Goal: Task Accomplishment & Management: Use online tool/utility

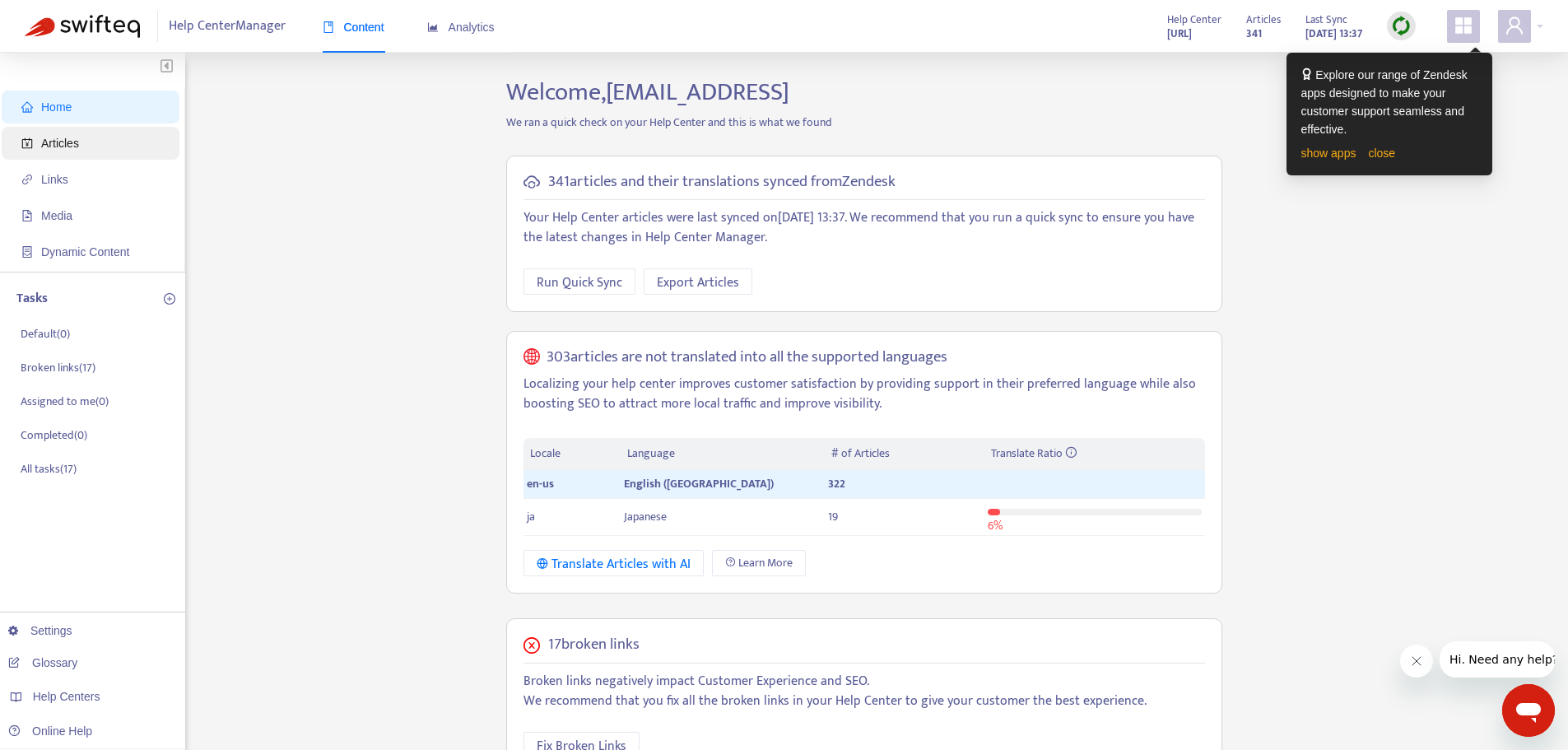
click at [92, 150] on span "Articles" at bounding box center [94, 142] width 145 height 33
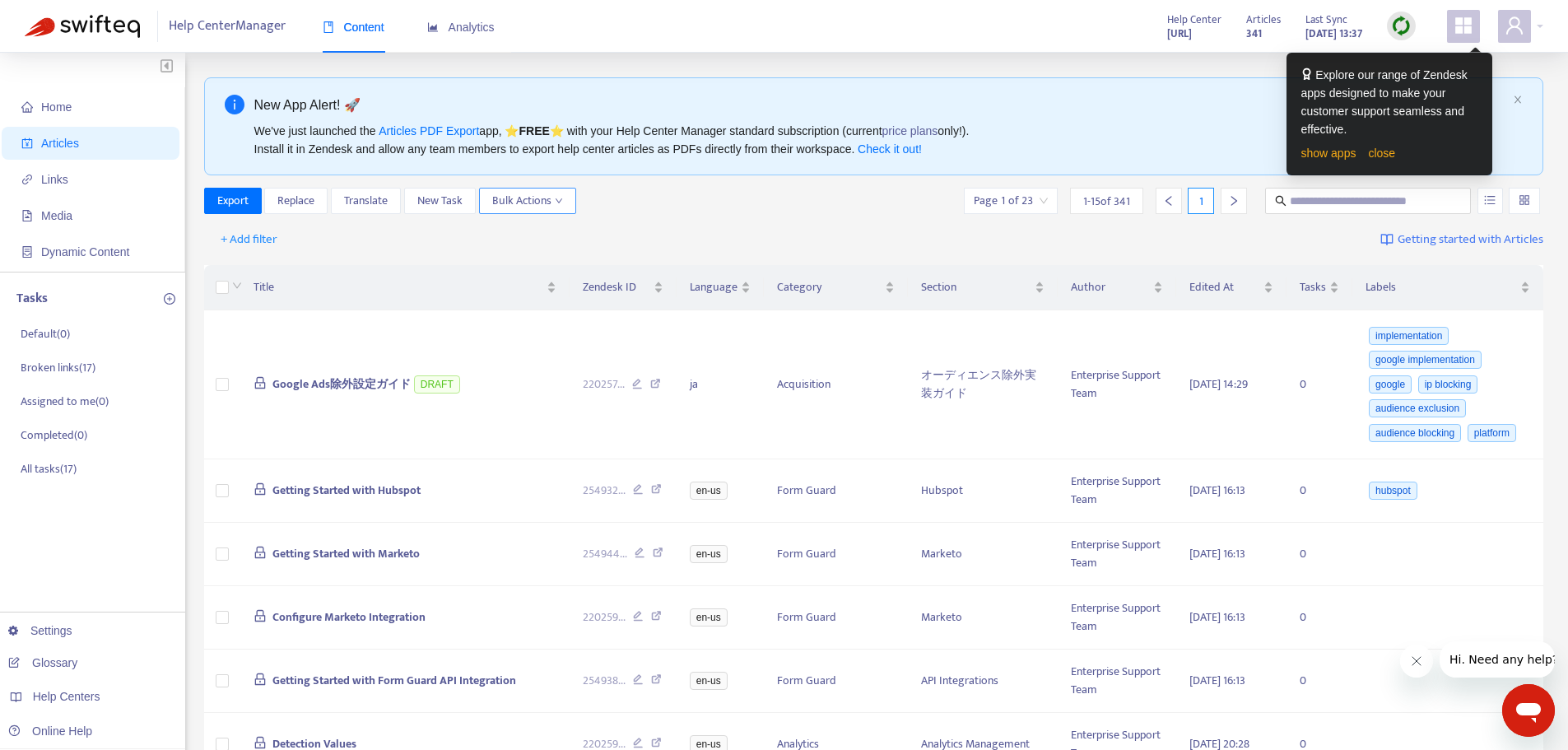
click at [558, 204] on icon "down" at bounding box center [558, 200] width 8 height 8
click at [739, 199] on div "Export Replace Translate New Task Bulk Actions Page 1 of 23 1 - 15 of 341 1" at bounding box center [874, 200] width 1340 height 26
click at [283, 244] on button "+ Add filter" at bounding box center [248, 240] width 81 height 26
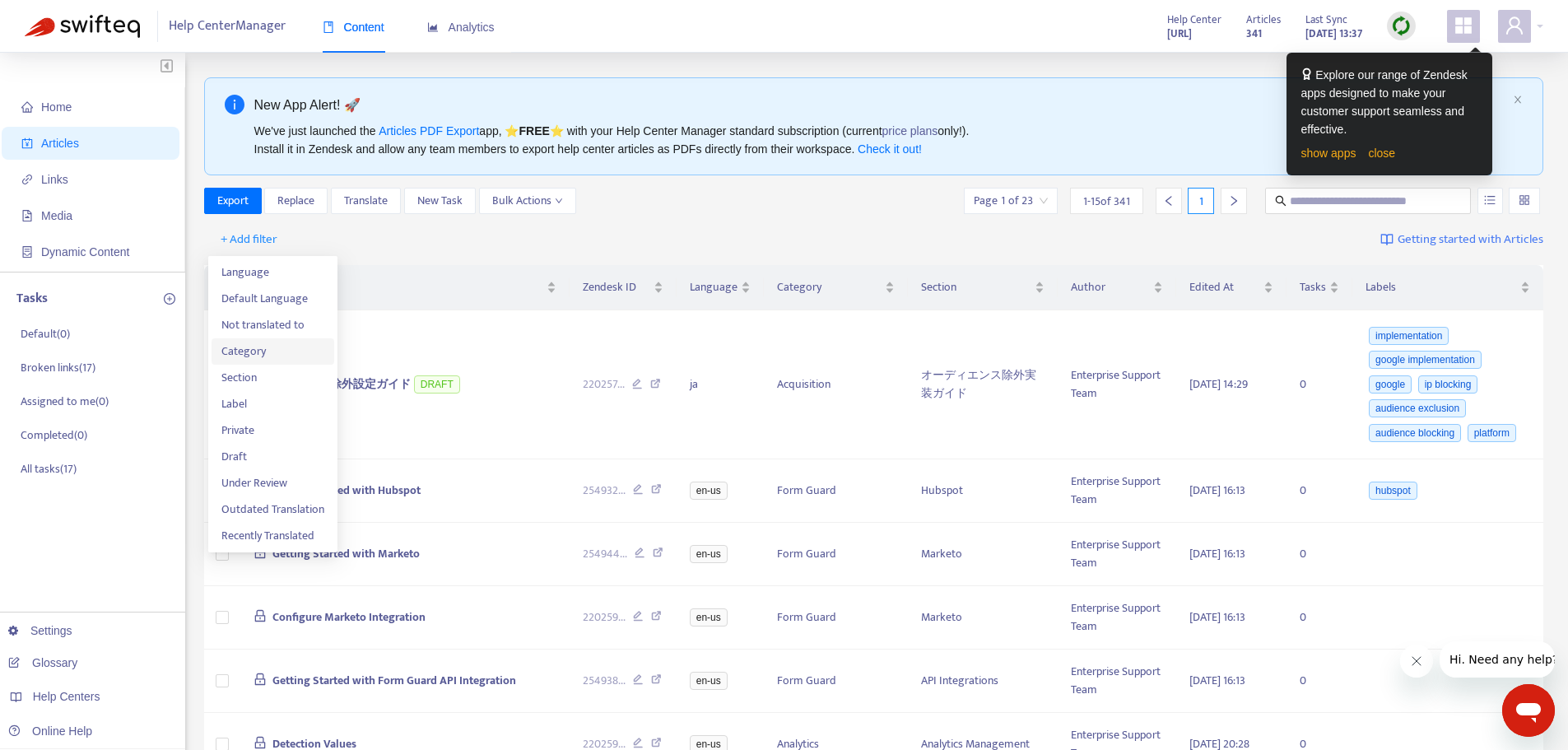
click at [278, 360] on span "Category" at bounding box center [273, 351] width 103 height 18
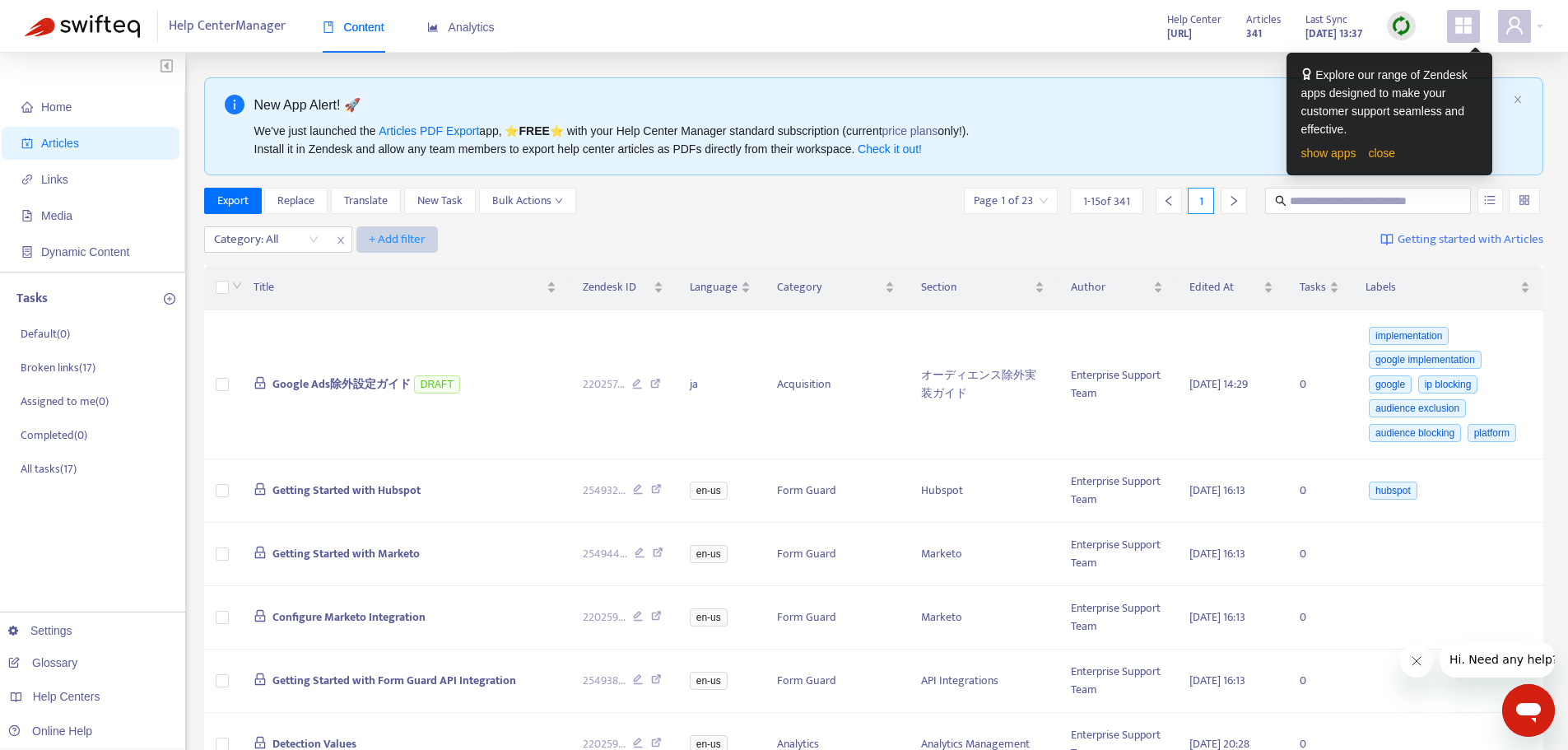
click at [408, 243] on span "+ Add filter" at bounding box center [397, 239] width 57 height 20
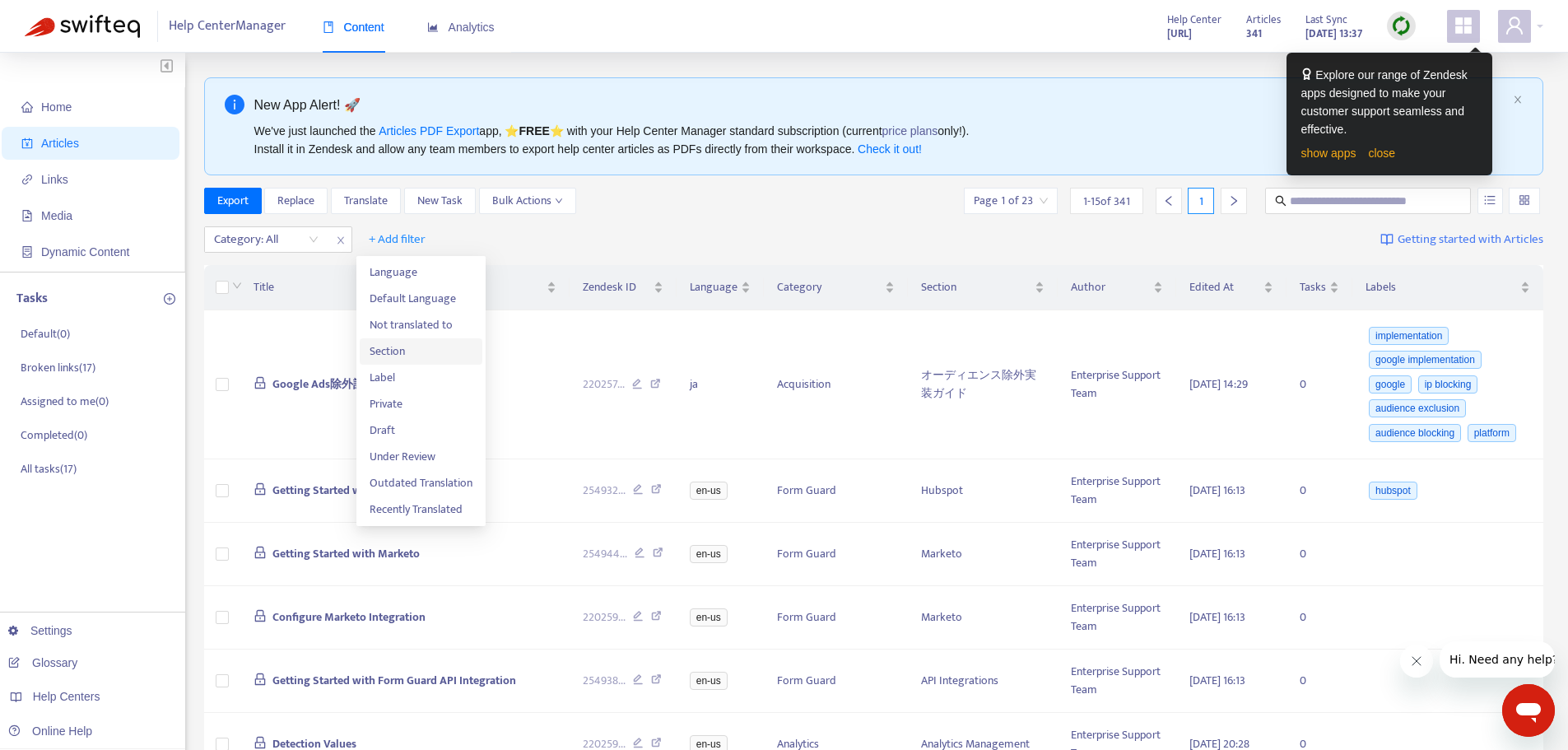
click at [399, 343] on span "Section" at bounding box center [422, 351] width 103 height 18
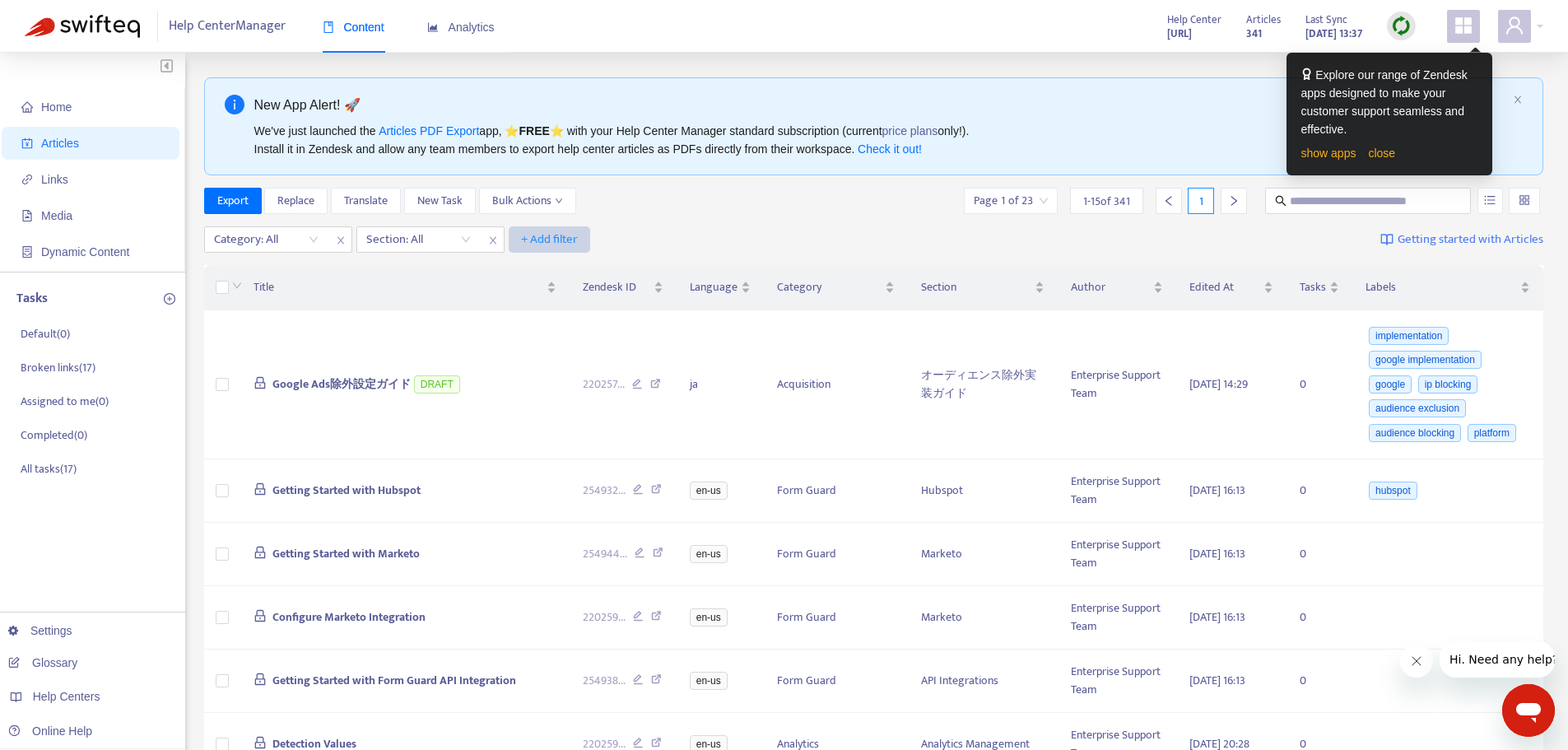
click at [540, 243] on span "+ Add filter" at bounding box center [549, 239] width 57 height 20
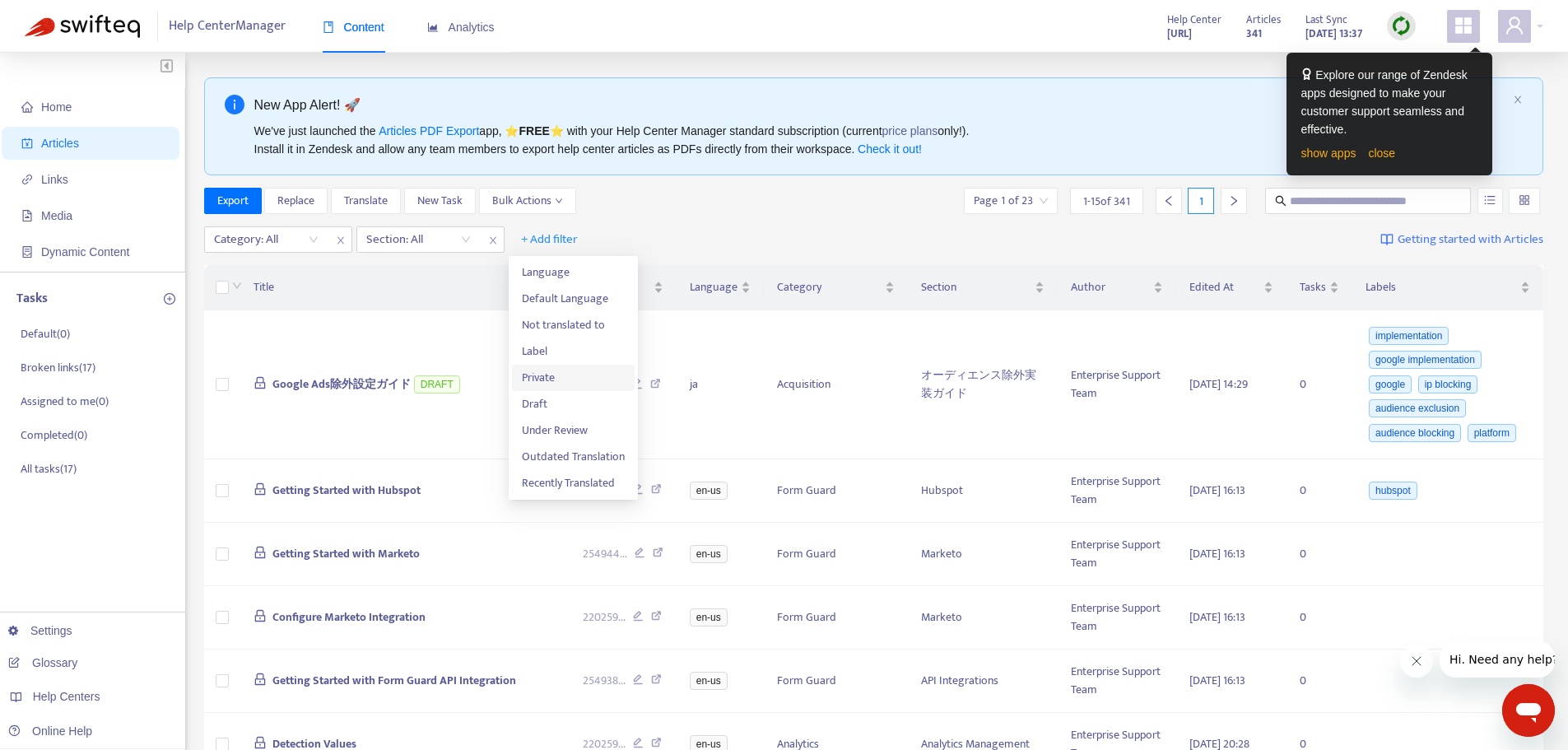
click at [567, 369] on span "Private" at bounding box center [573, 377] width 103 height 18
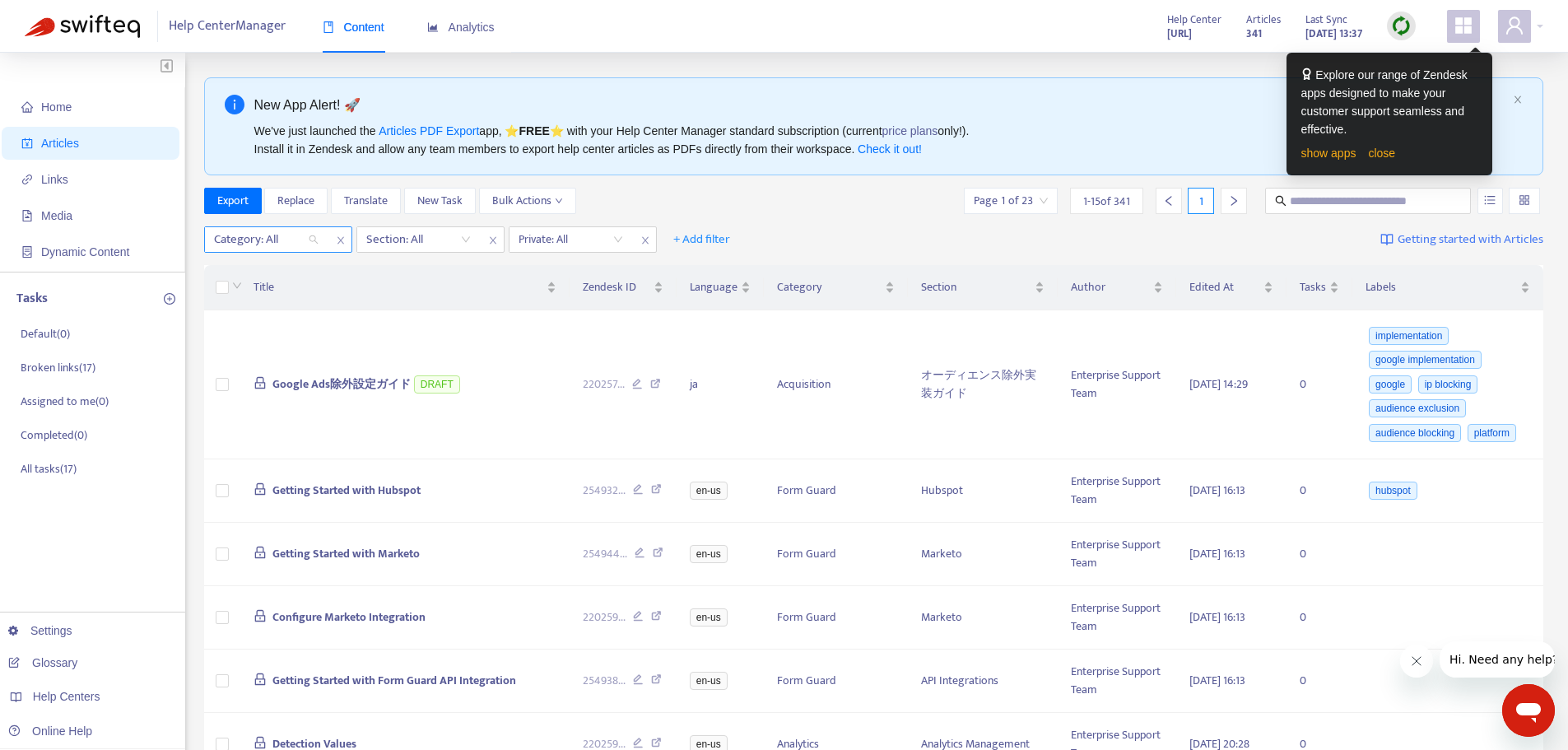
click at [309, 231] on div "Category: All" at bounding box center [266, 240] width 123 height 24
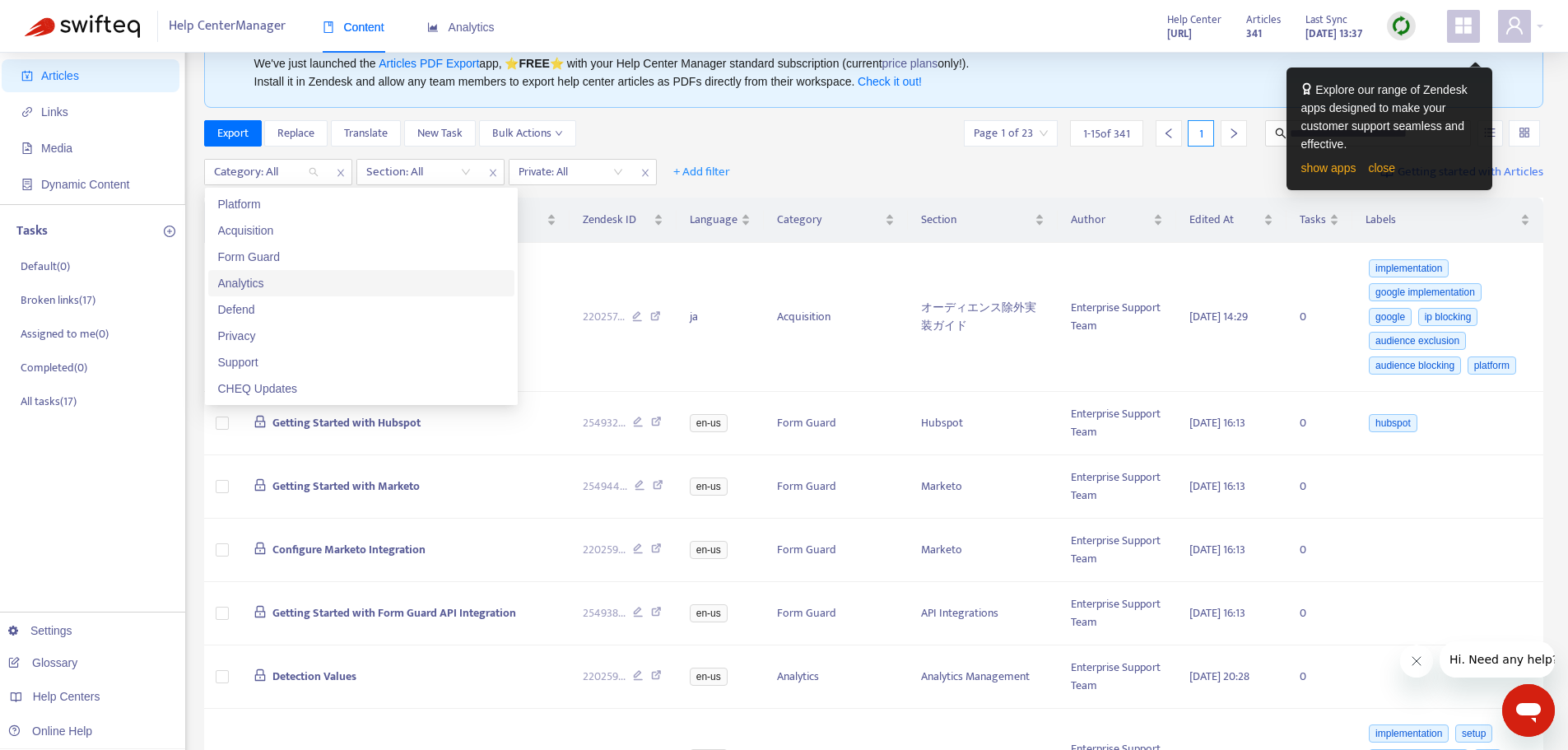
scroll to position [82, 0]
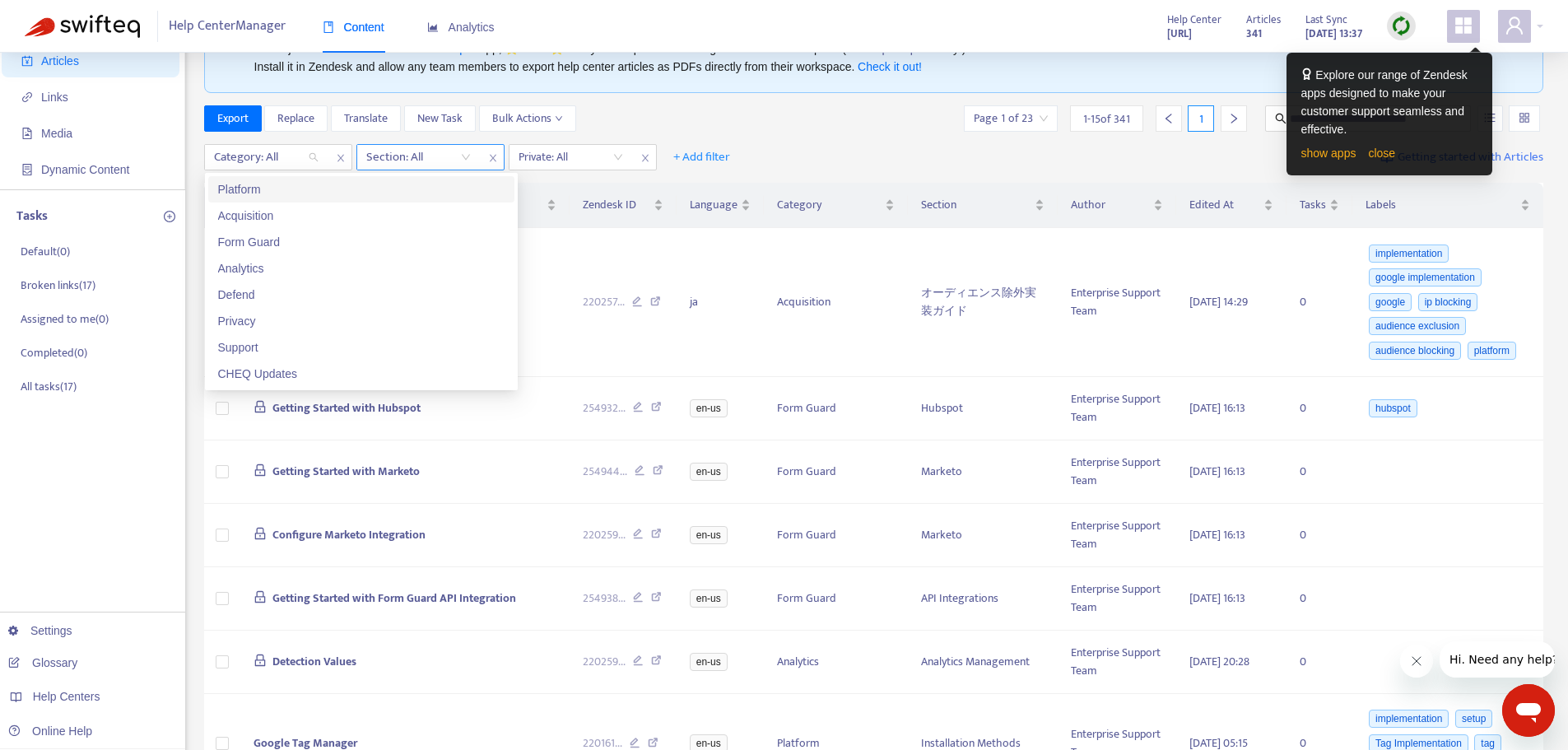
click at [424, 159] on div at bounding box center [410, 156] width 99 height 20
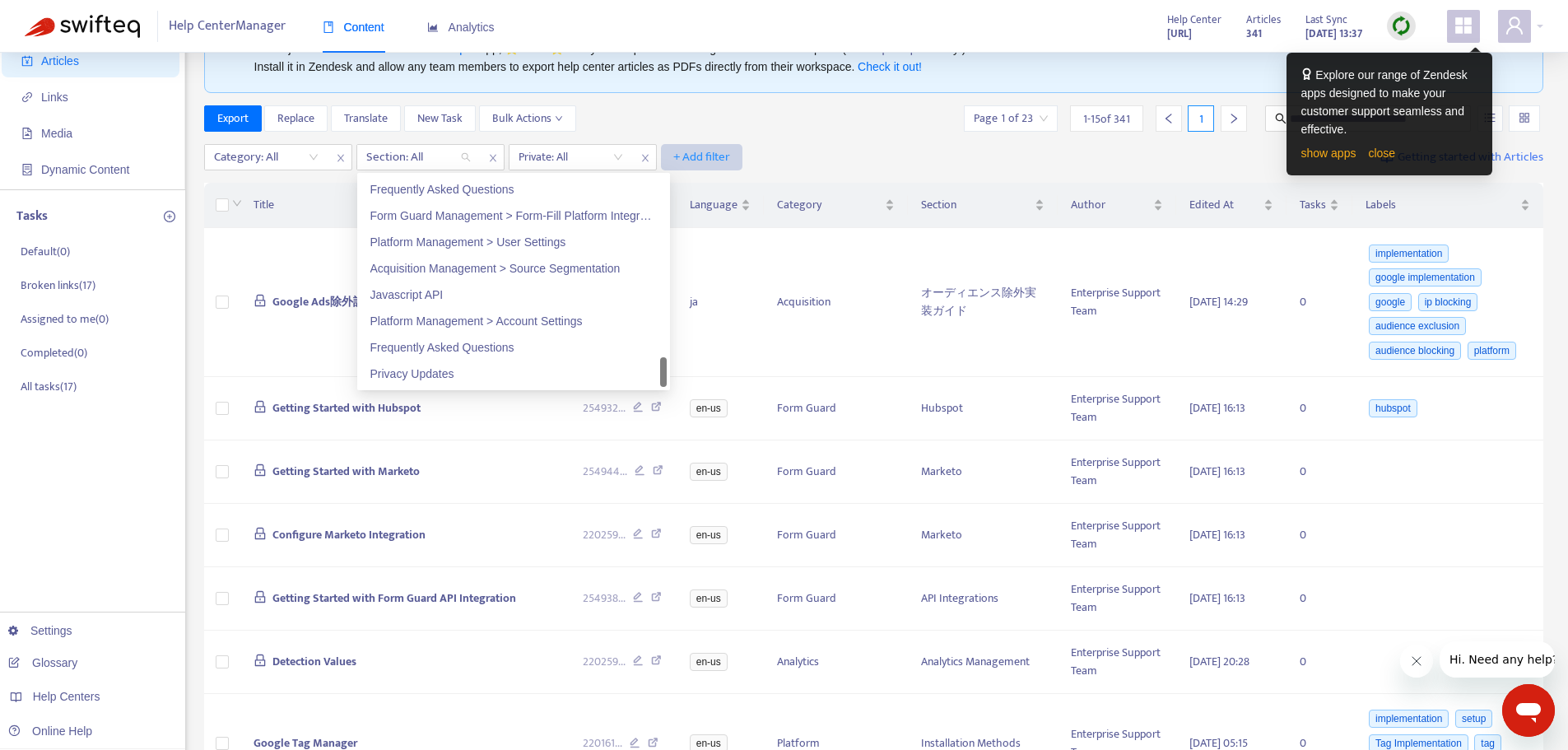
scroll to position [0, 0]
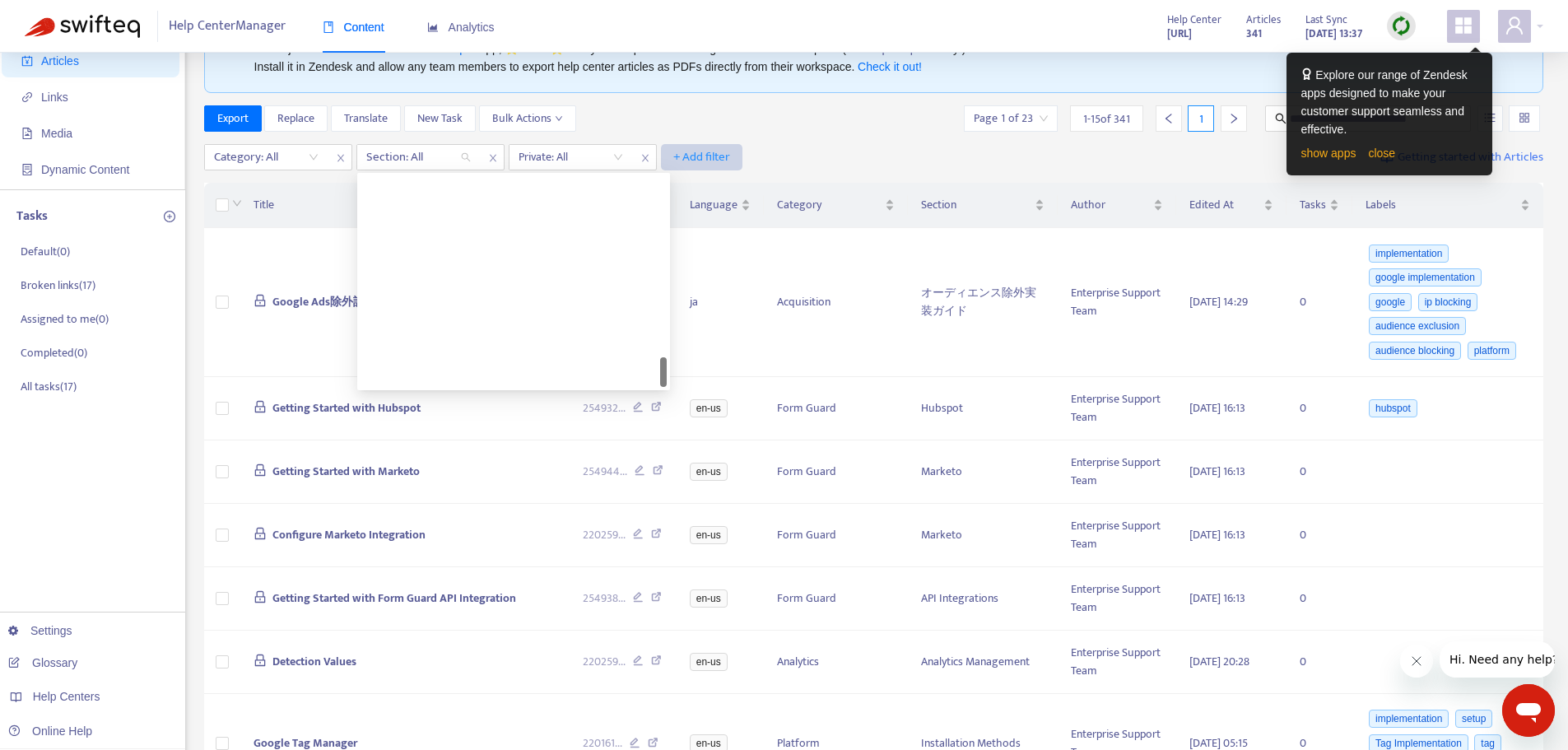
drag, startPoint x: 665, startPoint y: 205, endPoint x: 669, endPoint y: 160, distance: 45.2
click at [668, 168] on body "Help Center Manager Content Analytics Help Center [URL] Articles 341 Last Sync …" at bounding box center [784, 637] width 1568 height 1438
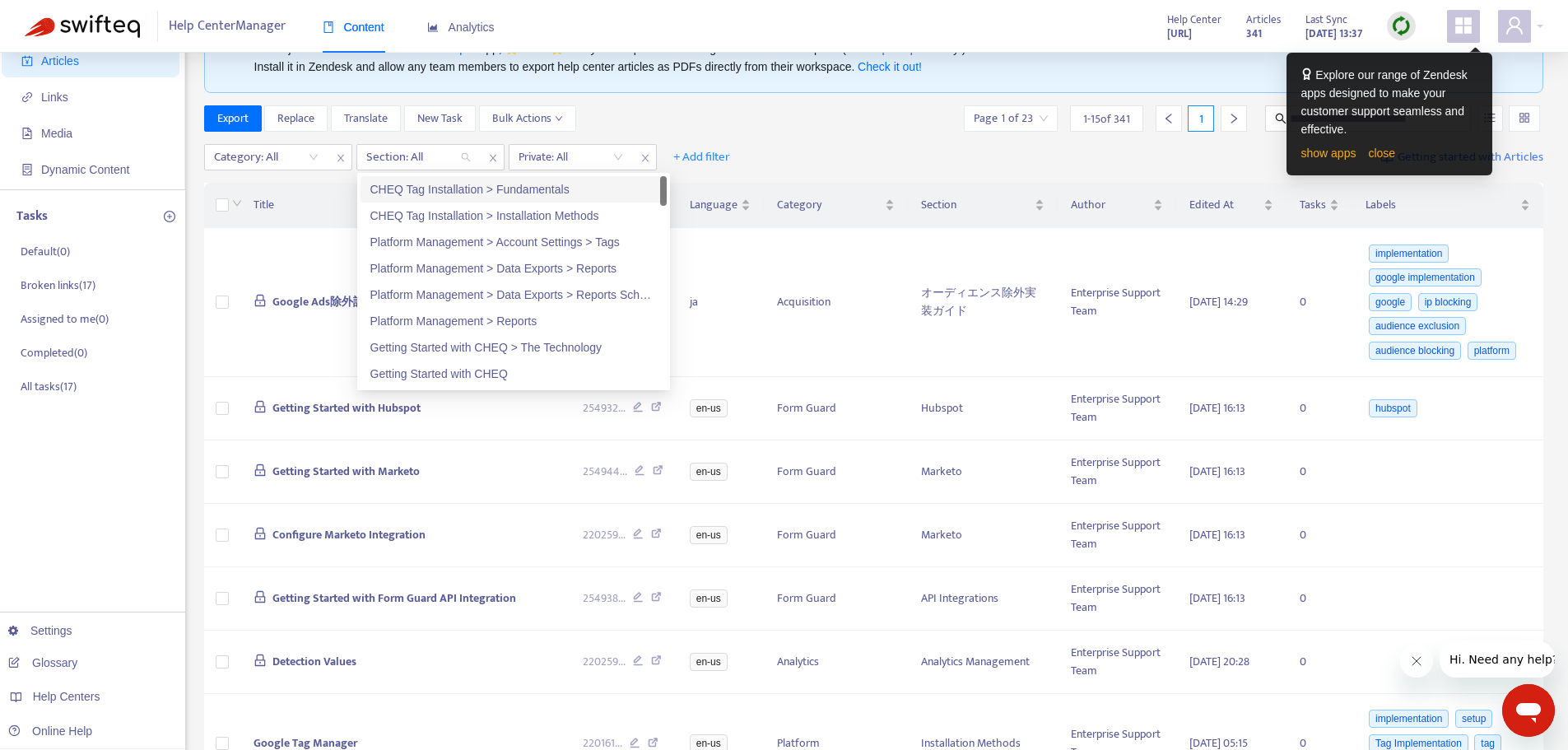
click at [684, 132] on div "Export Replace Translate New Task Bulk Actions Page 1 of 23 1 - 15 of 341 1" at bounding box center [874, 118] width 1340 height 26
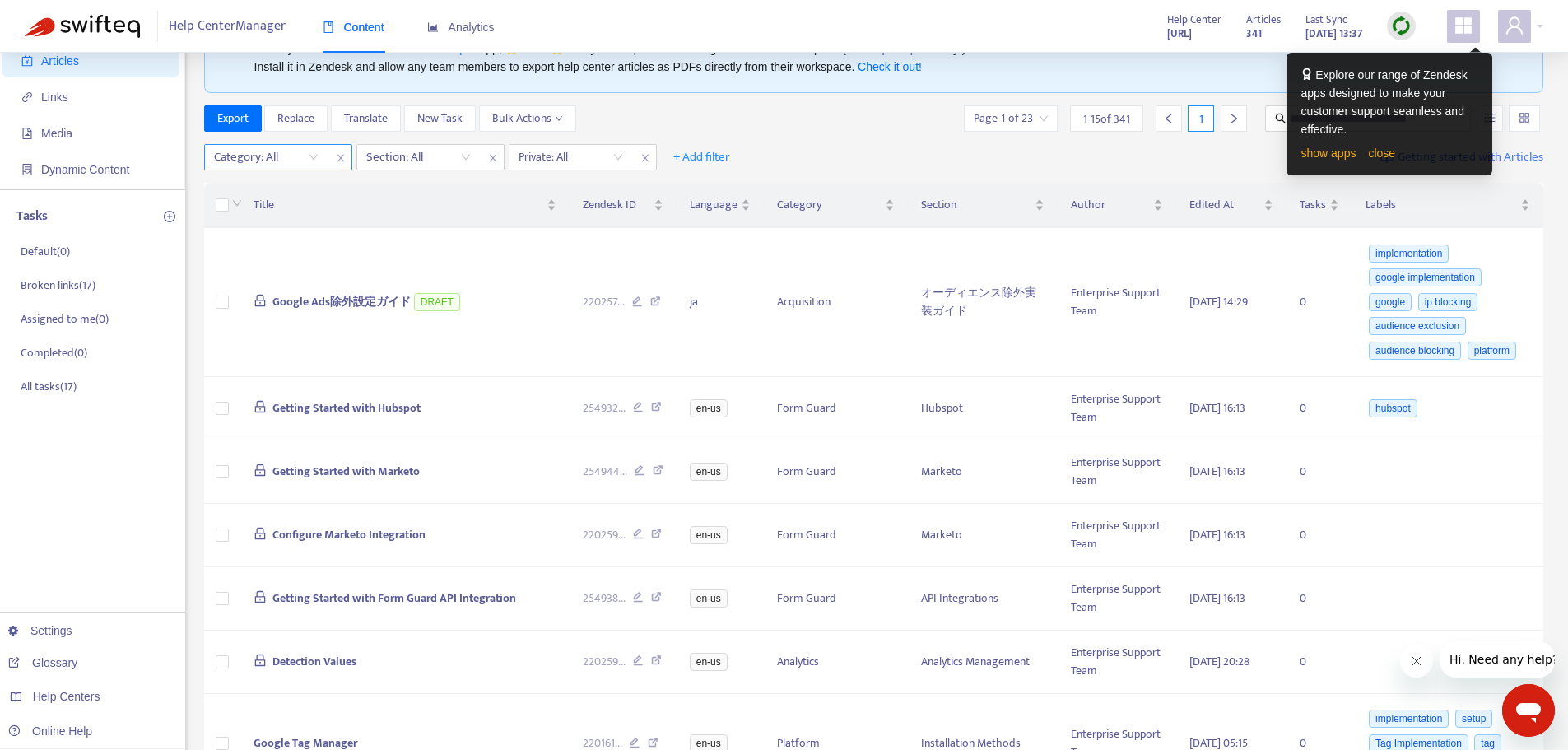
click at [329, 155] on div "Category: All" at bounding box center [278, 157] width 148 height 26
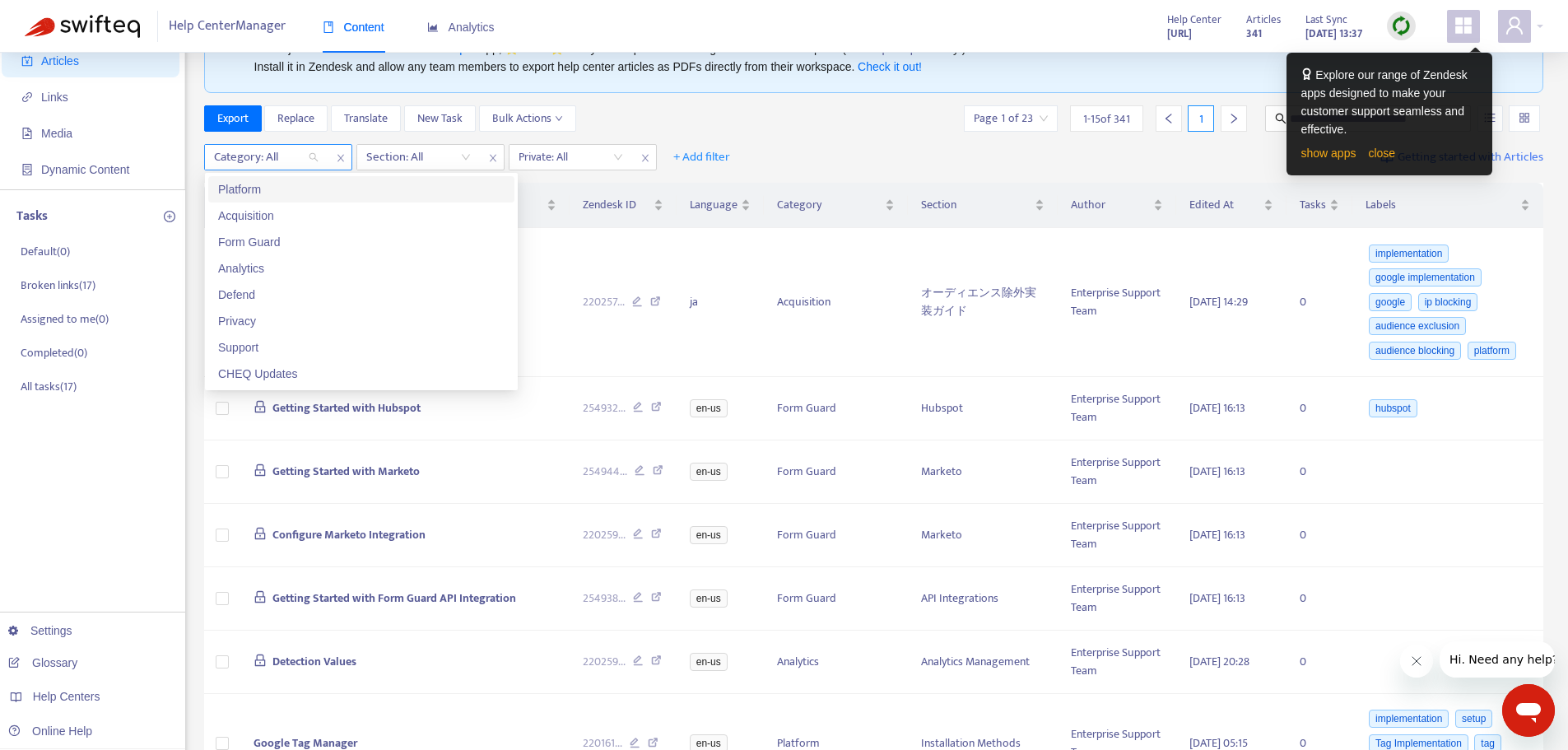
click at [305, 156] on div at bounding box center [258, 156] width 99 height 20
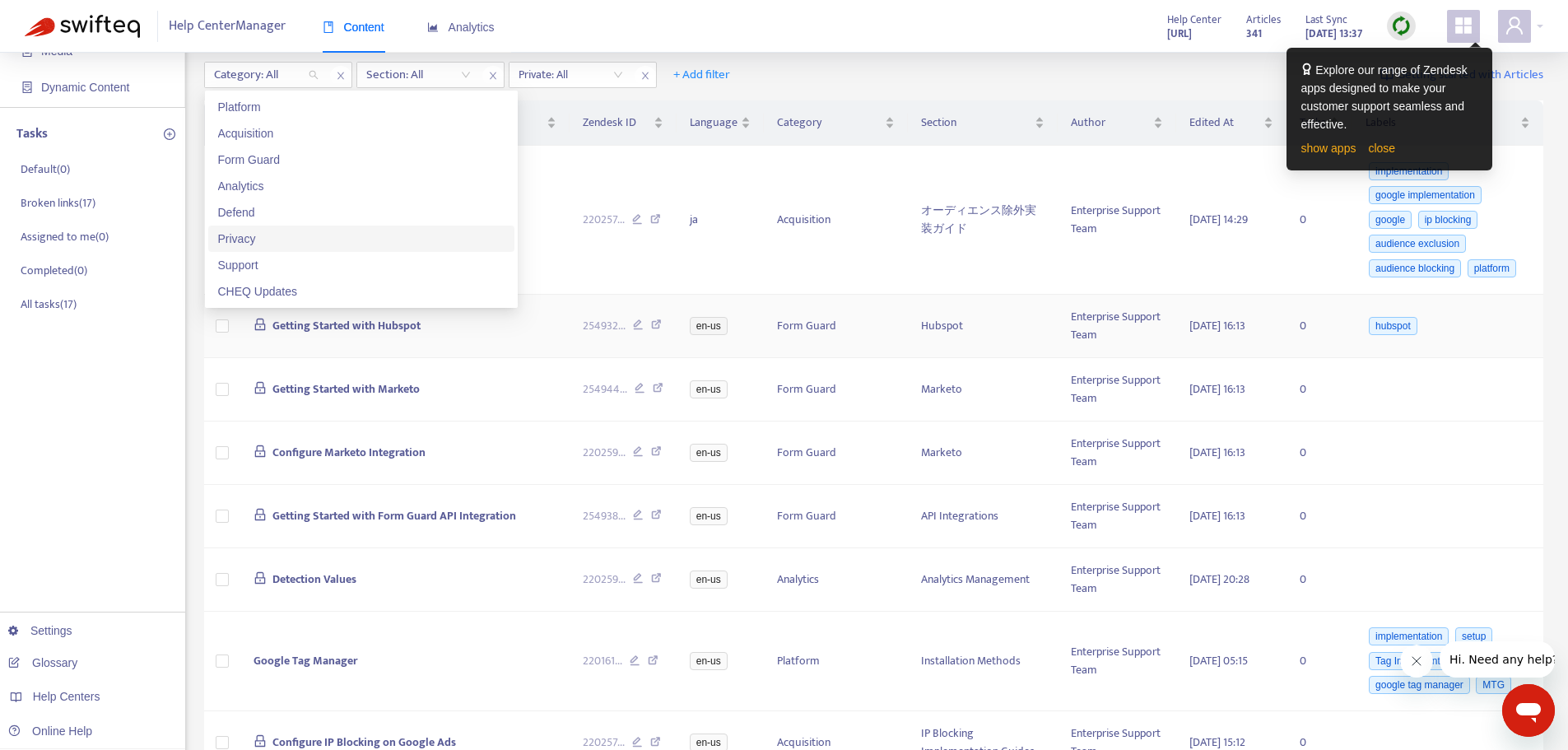
scroll to position [82, 0]
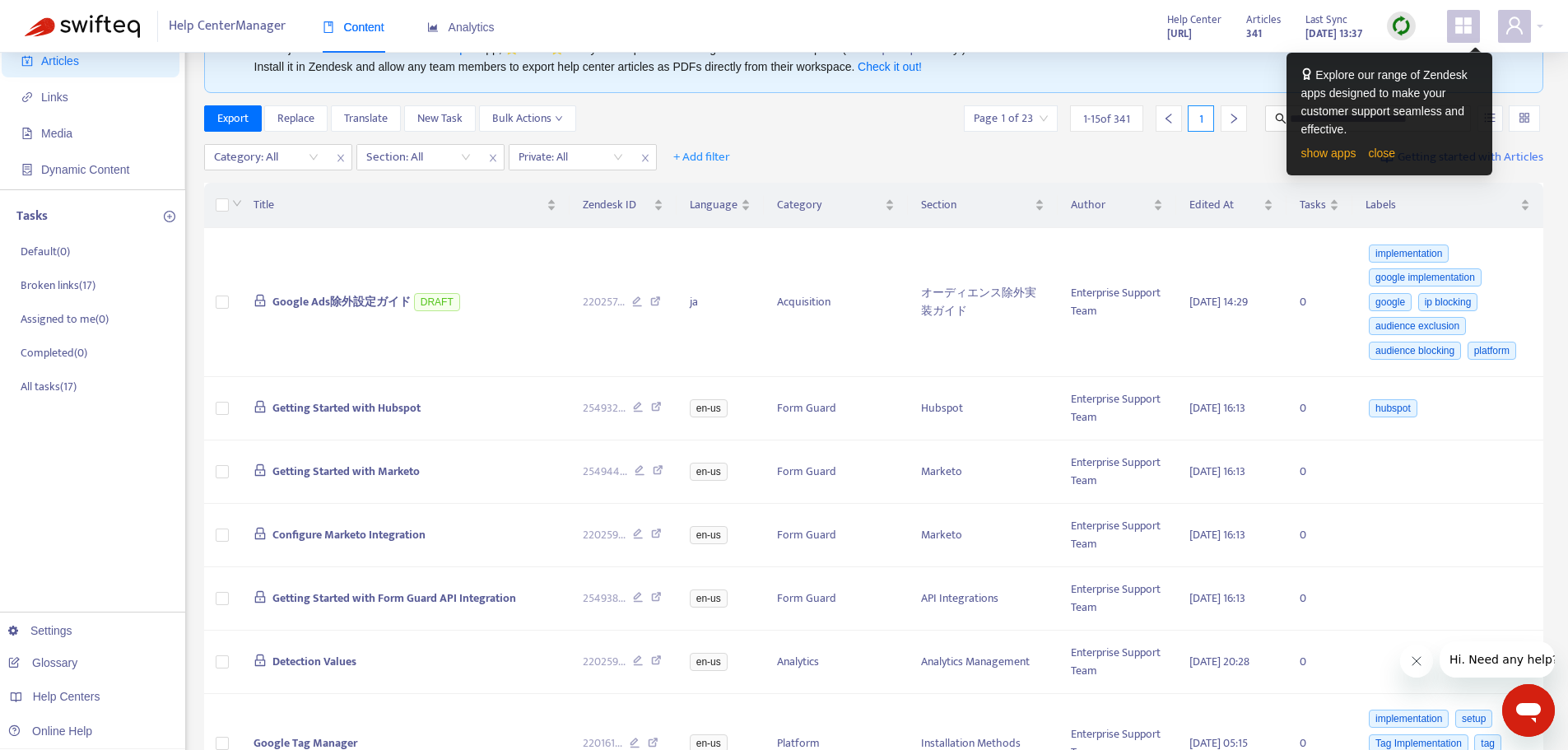
click at [640, 117] on div "Export Replace Translate New Task Bulk Actions Page 1 of 23 1 - 15 of 341 1" at bounding box center [874, 118] width 1340 height 26
click at [1387, 155] on link "close" at bounding box center [1382, 153] width 27 height 13
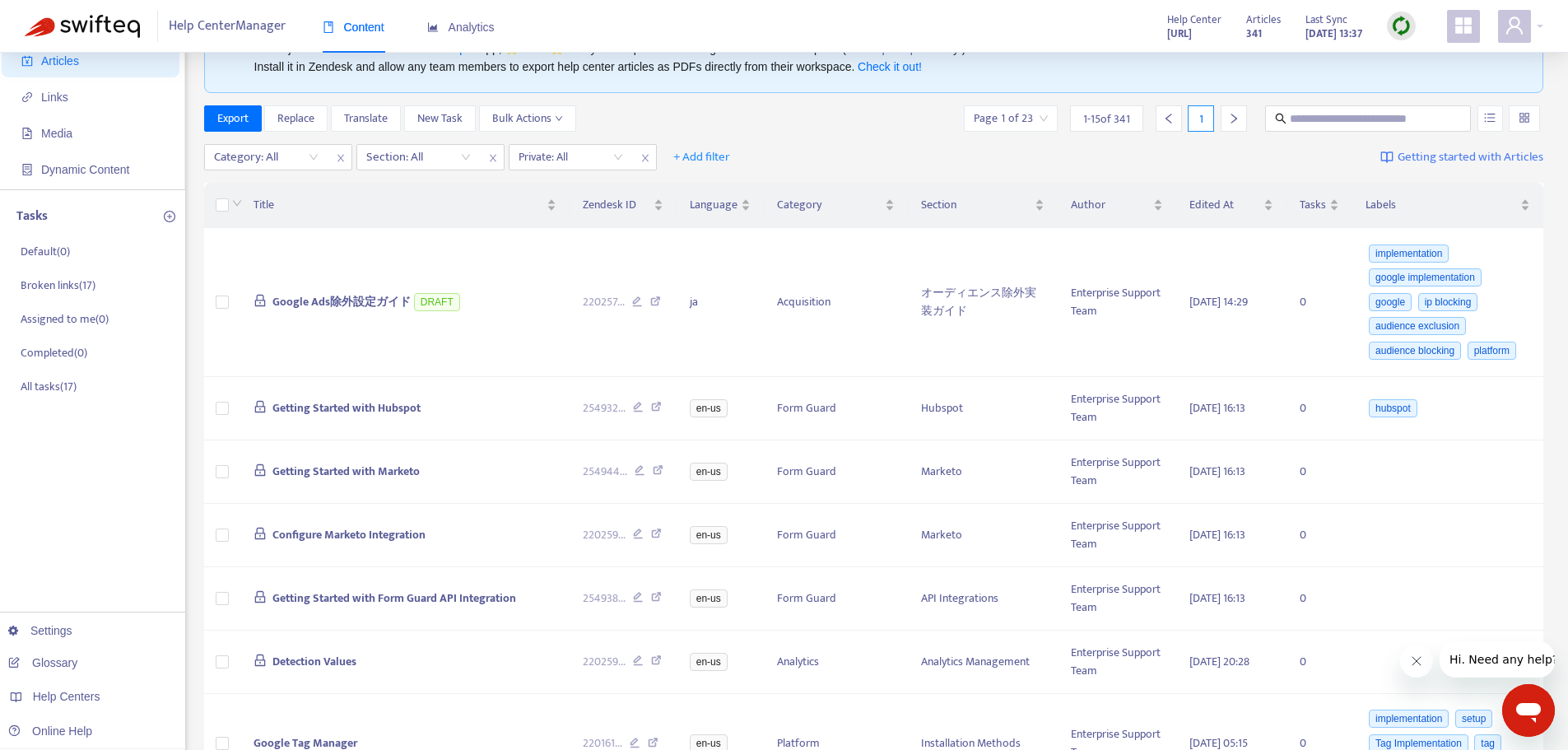
click at [1404, 31] on img at bounding box center [1401, 26] width 21 height 21
click at [1433, 92] on link "Full Sync" at bounding box center [1429, 86] width 59 height 19
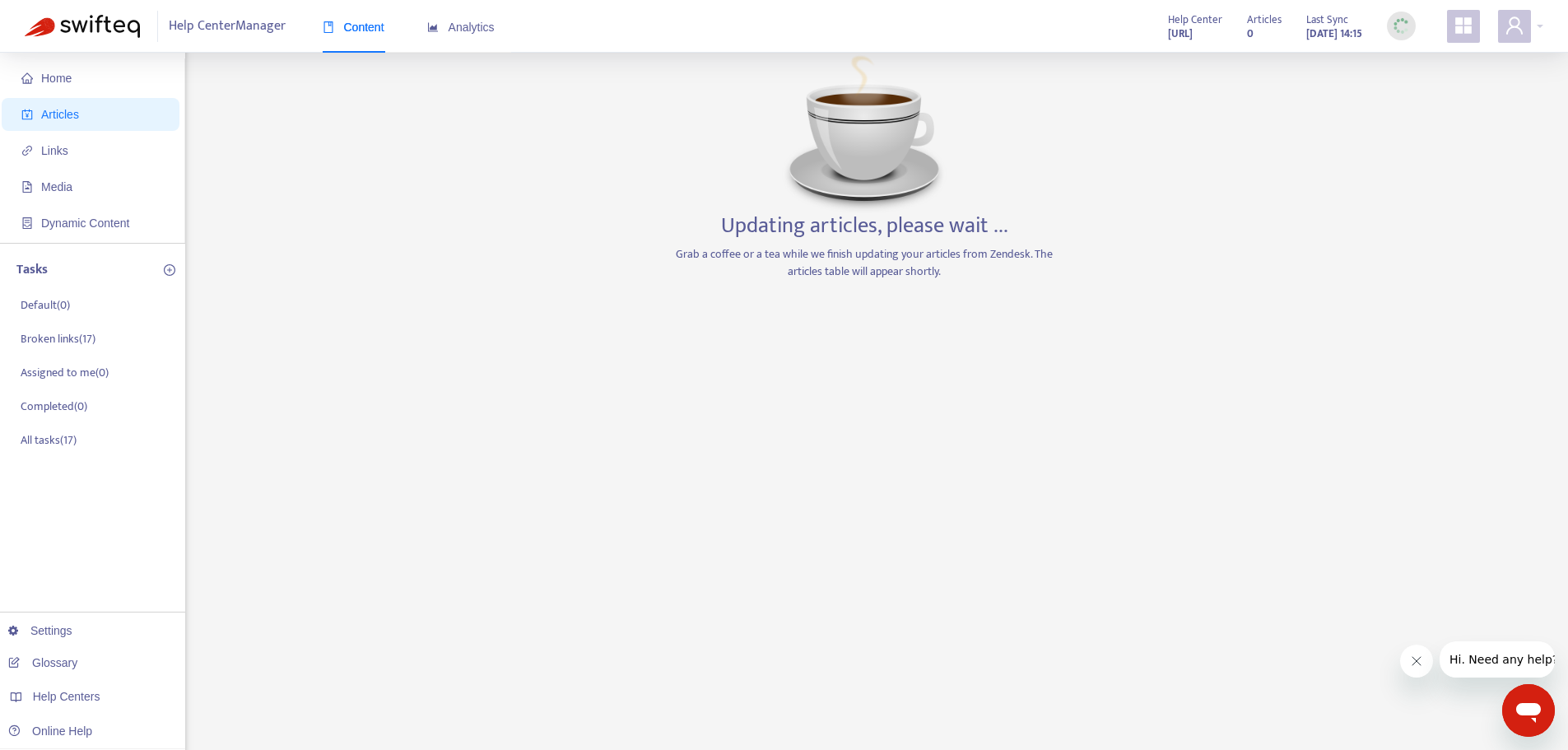
scroll to position [0, 0]
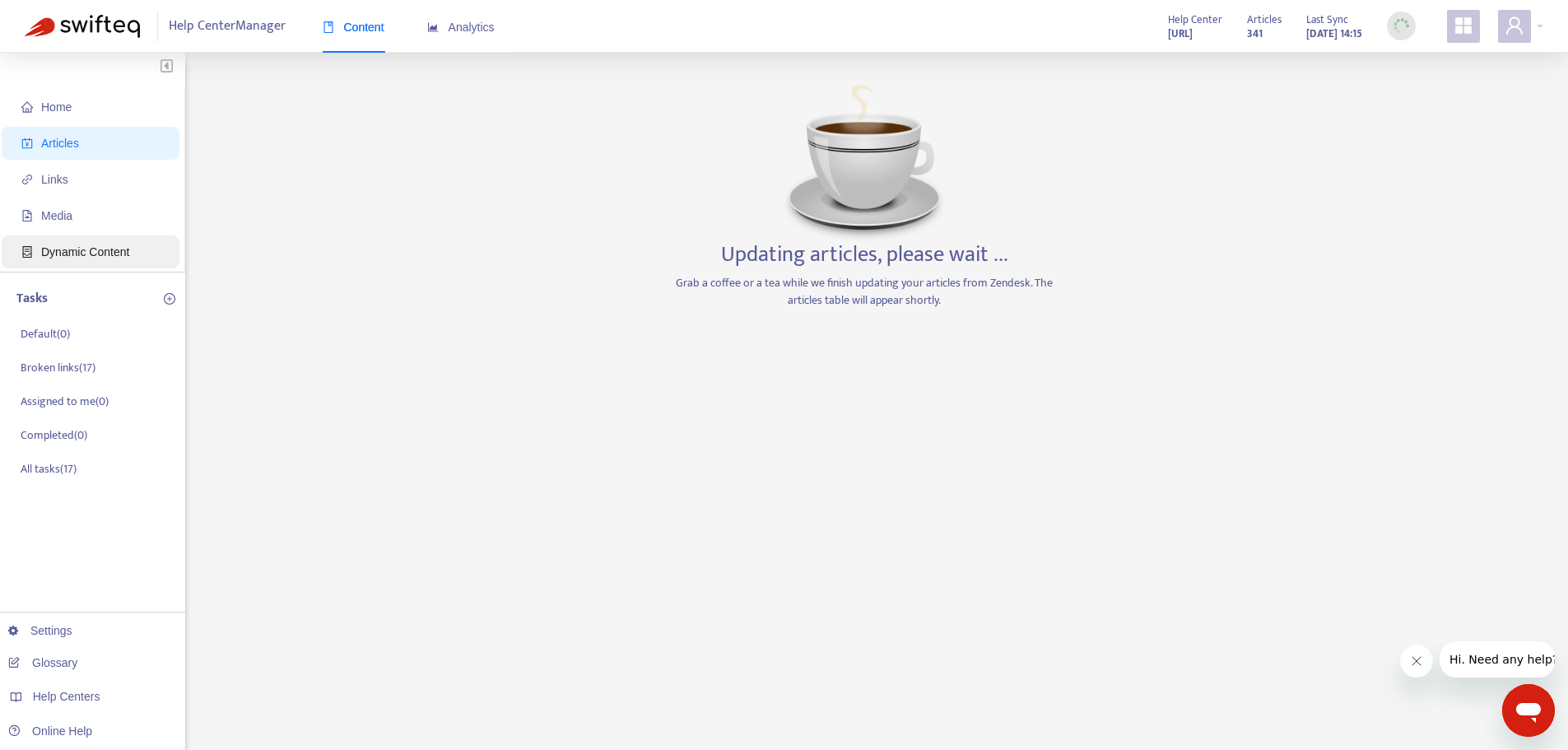
click at [81, 241] on span "Dynamic Content" at bounding box center [94, 251] width 145 height 33
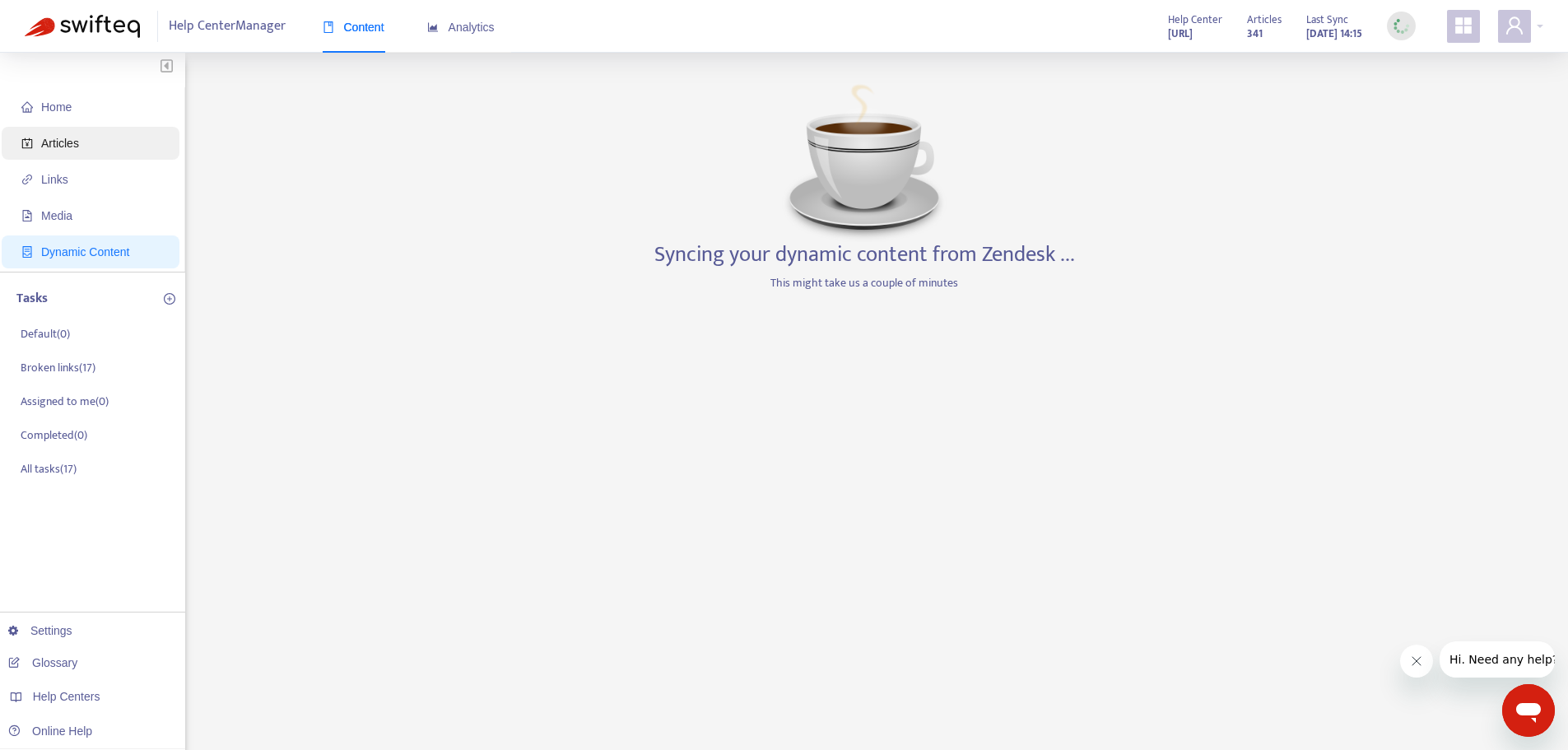
click at [77, 140] on span "Articles" at bounding box center [60, 143] width 37 height 13
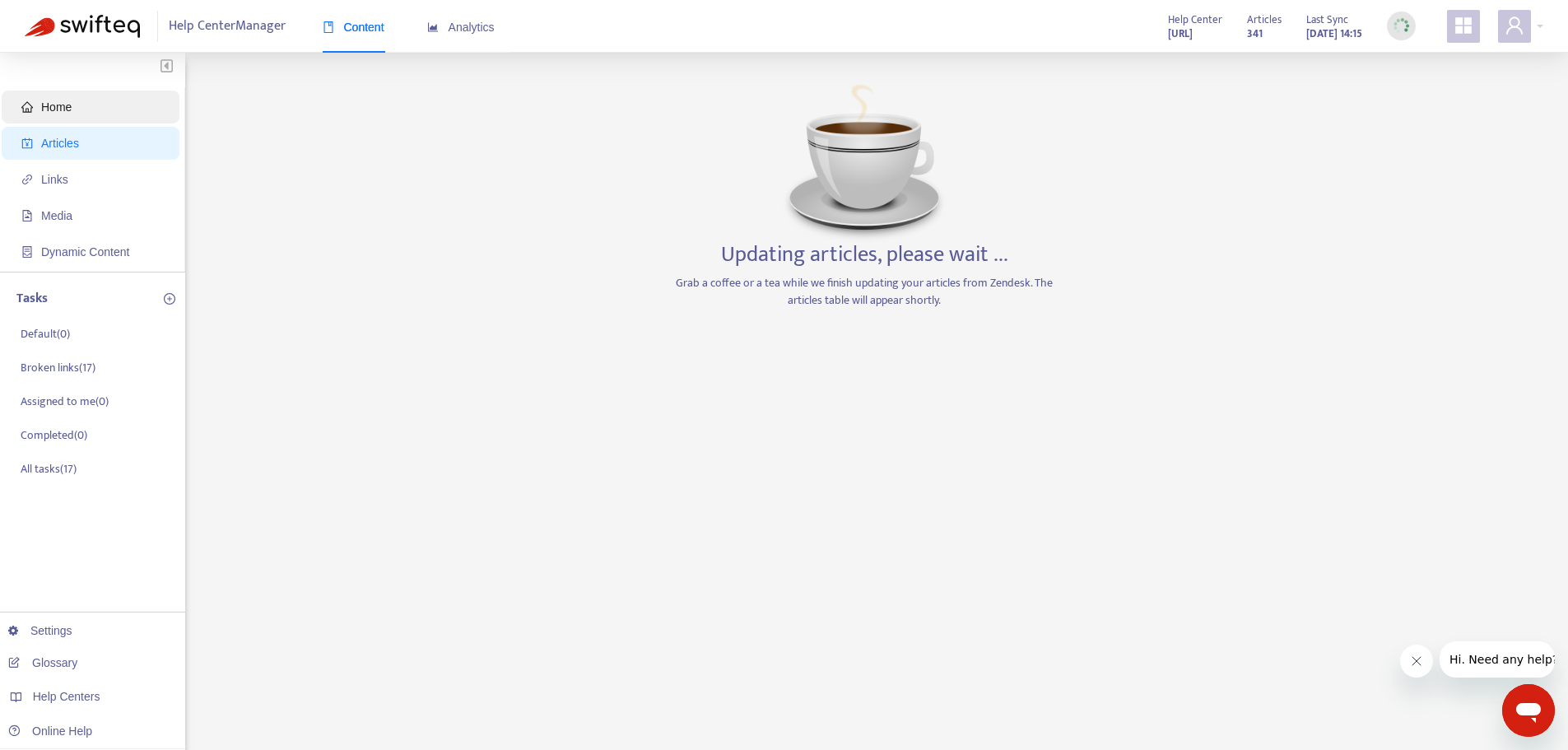
click at [76, 105] on span "Home" at bounding box center [94, 107] width 145 height 33
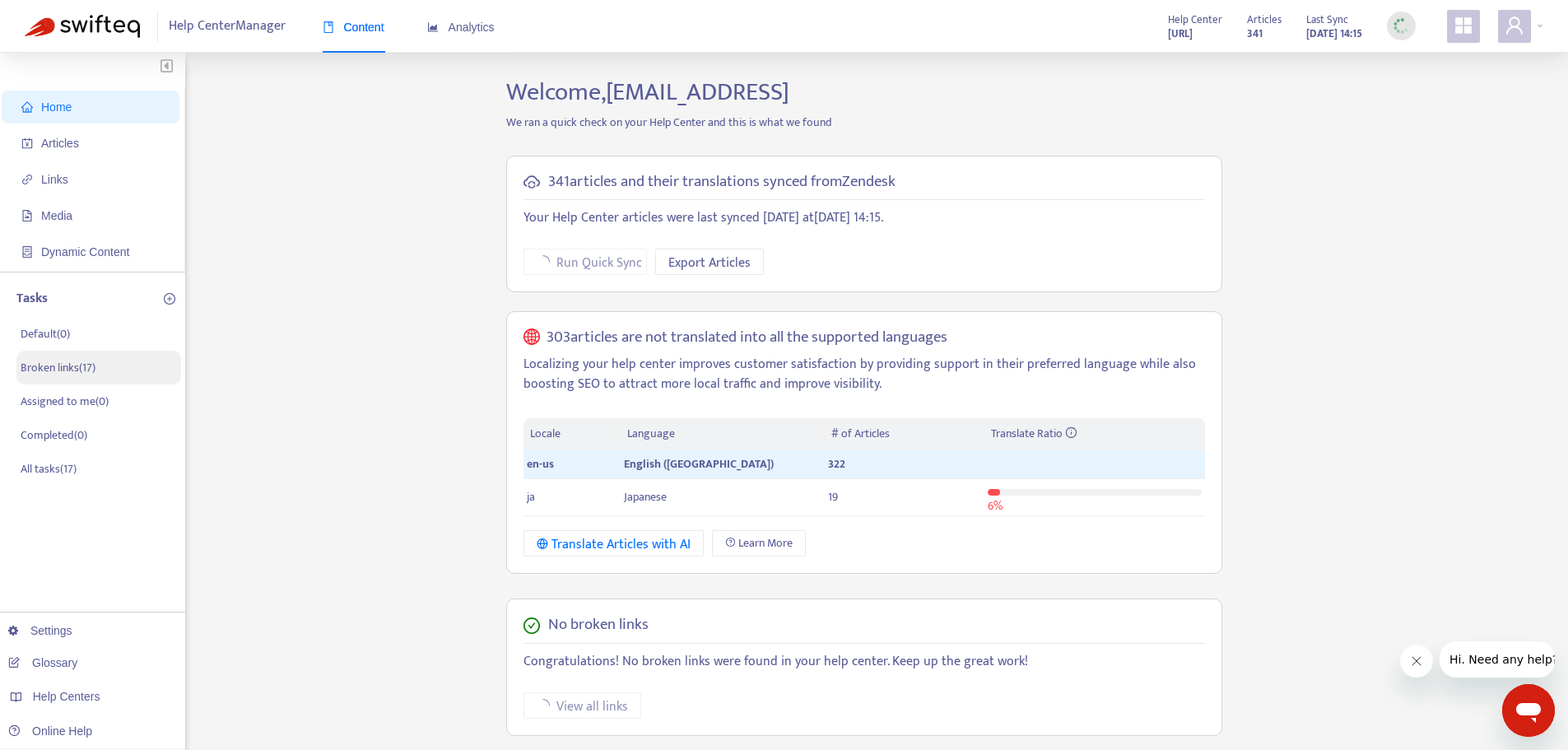
click at [78, 370] on p "Broken links ( 17 )" at bounding box center [58, 367] width 75 height 17
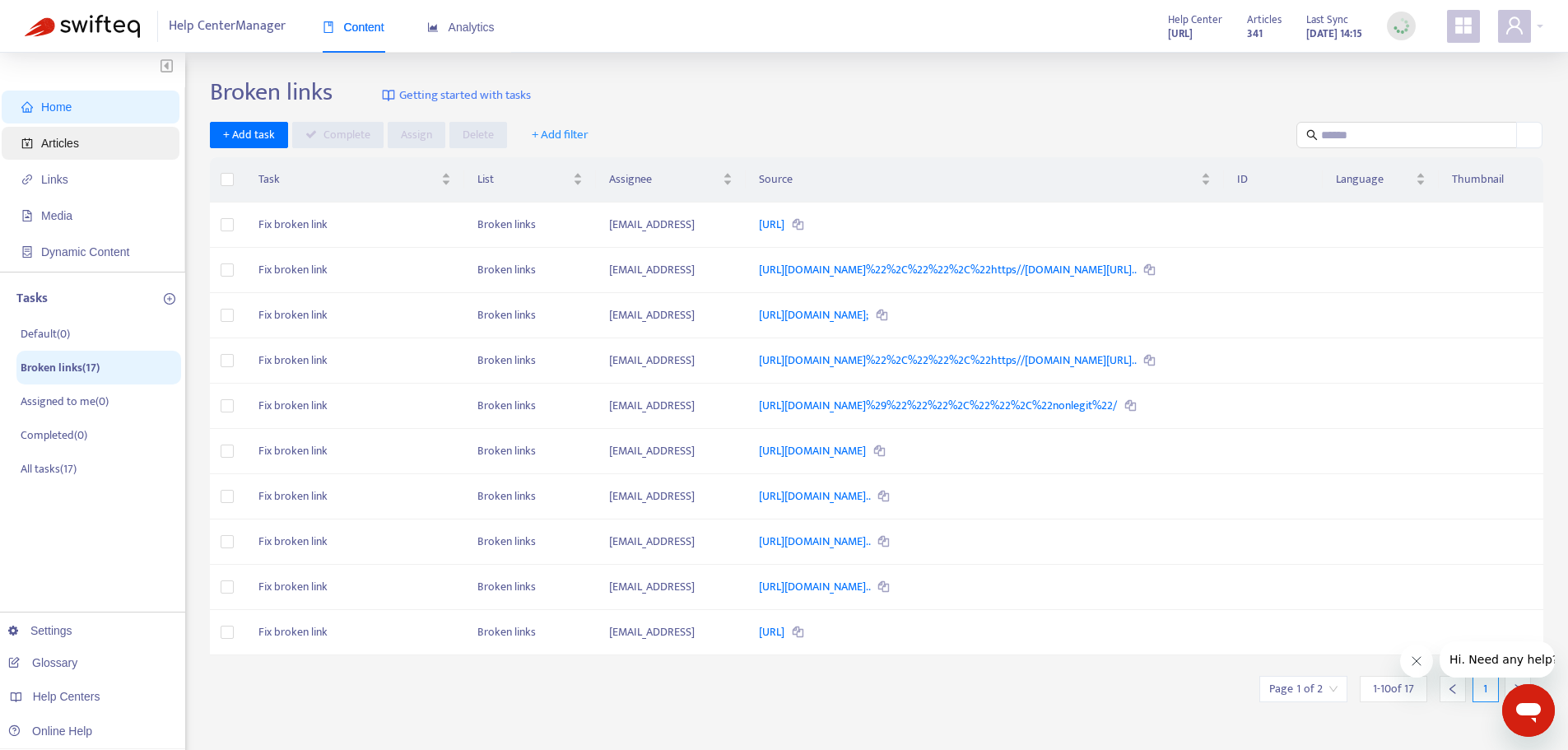
click at [91, 147] on span "Articles" at bounding box center [94, 142] width 145 height 33
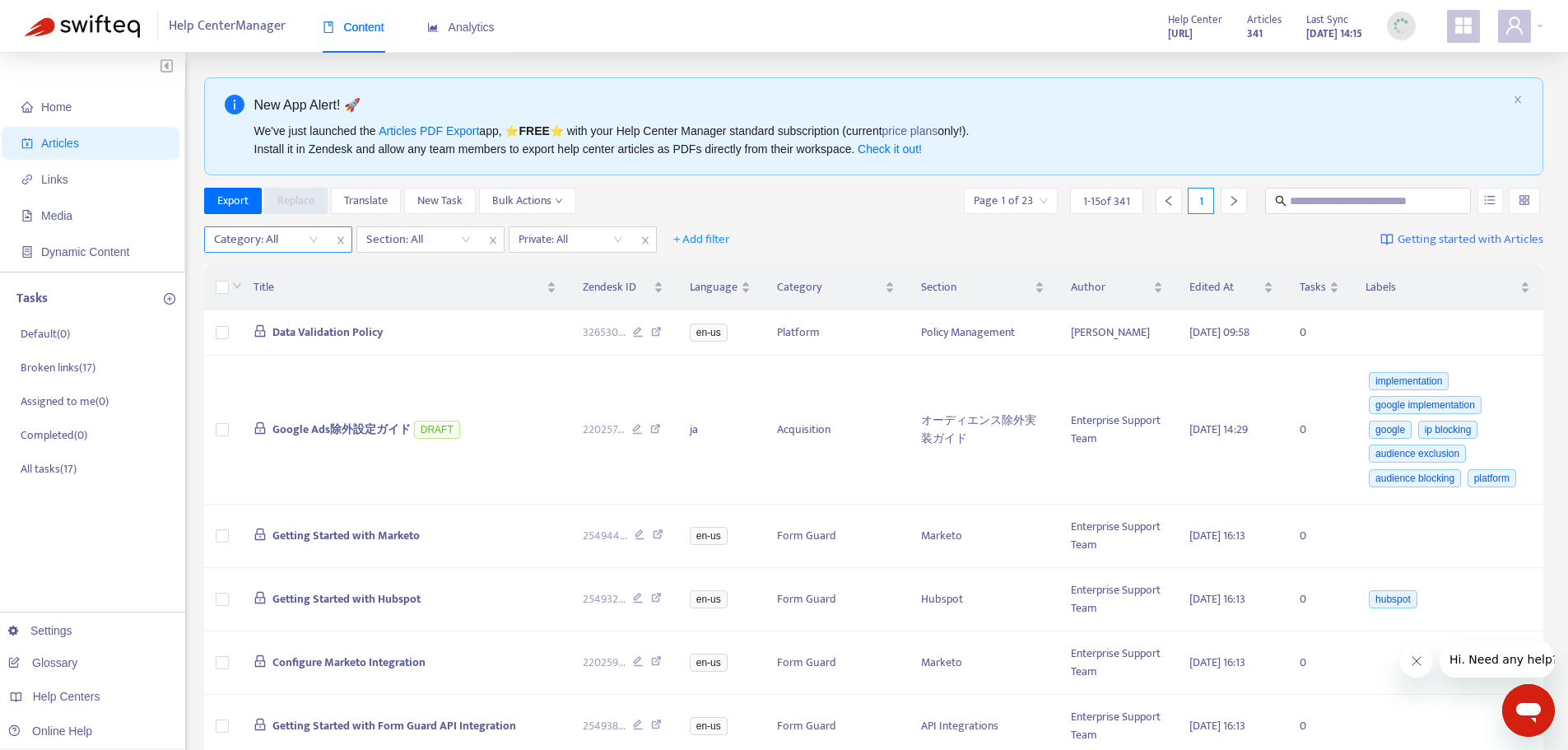
click at [324, 237] on div "Category: All" at bounding box center [266, 240] width 123 height 24
click at [313, 241] on div "Category: All" at bounding box center [266, 240] width 123 height 24
click at [463, 237] on div "Section: All" at bounding box center [418, 240] width 123 height 24
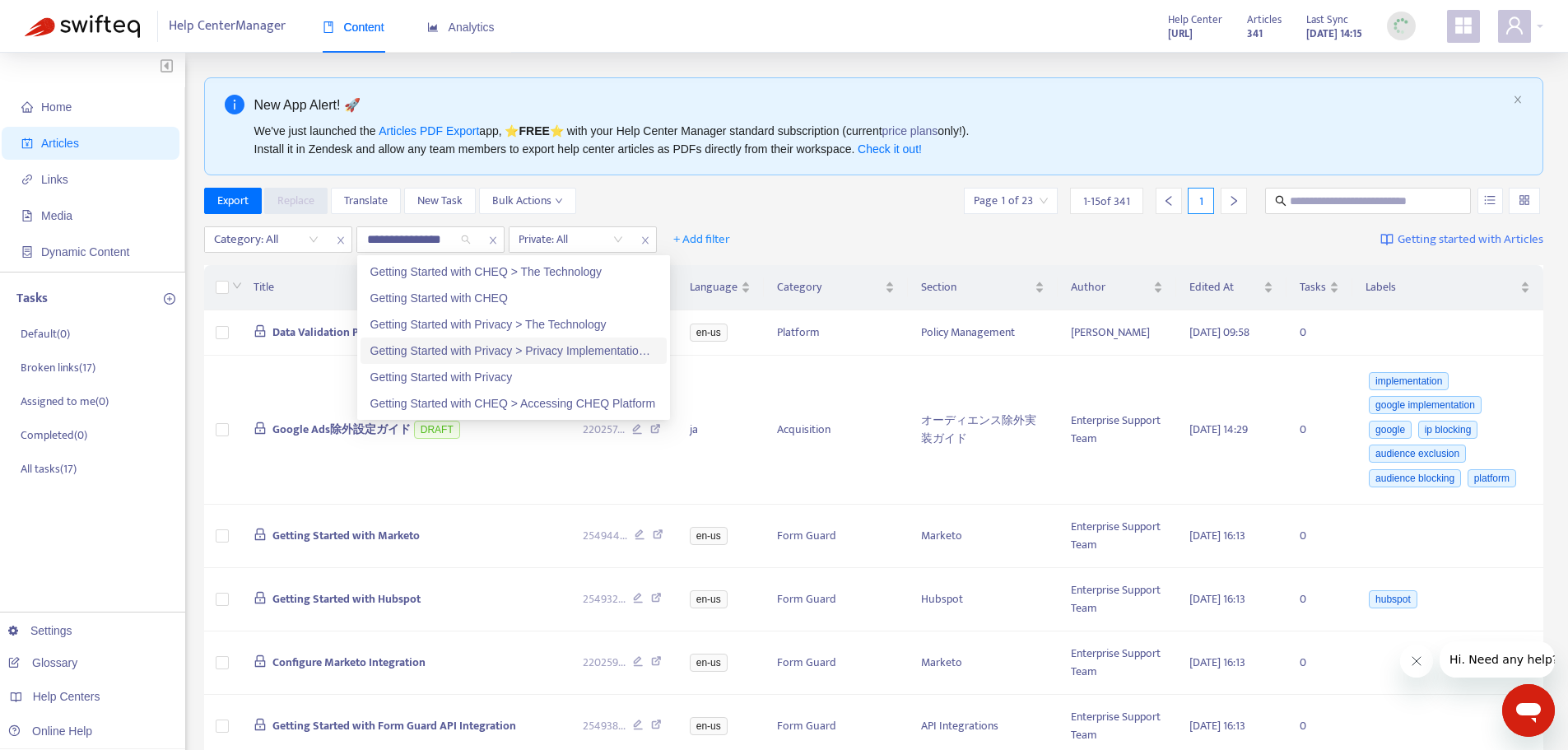
type input "**********"
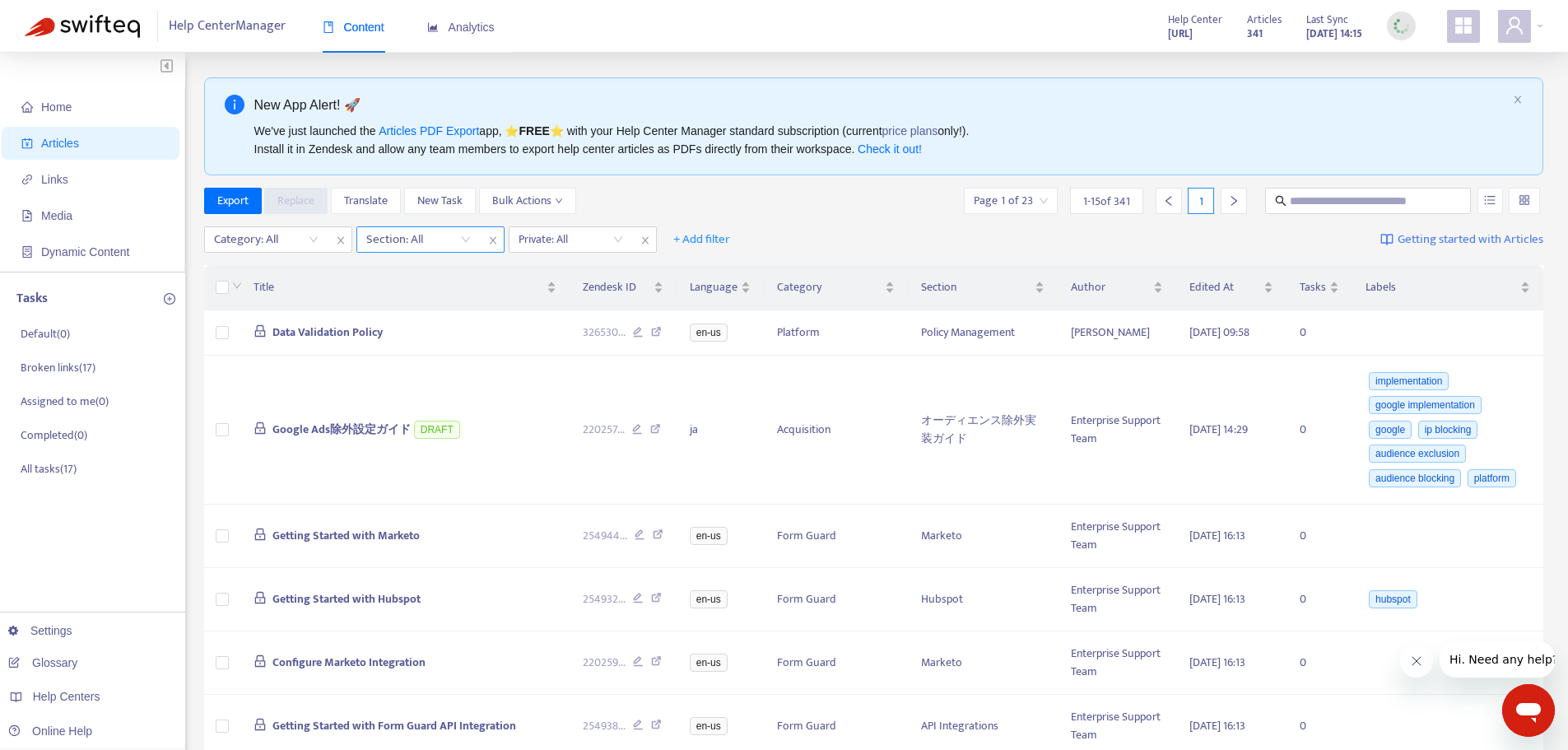
click at [457, 230] on div at bounding box center [410, 239] width 99 height 20
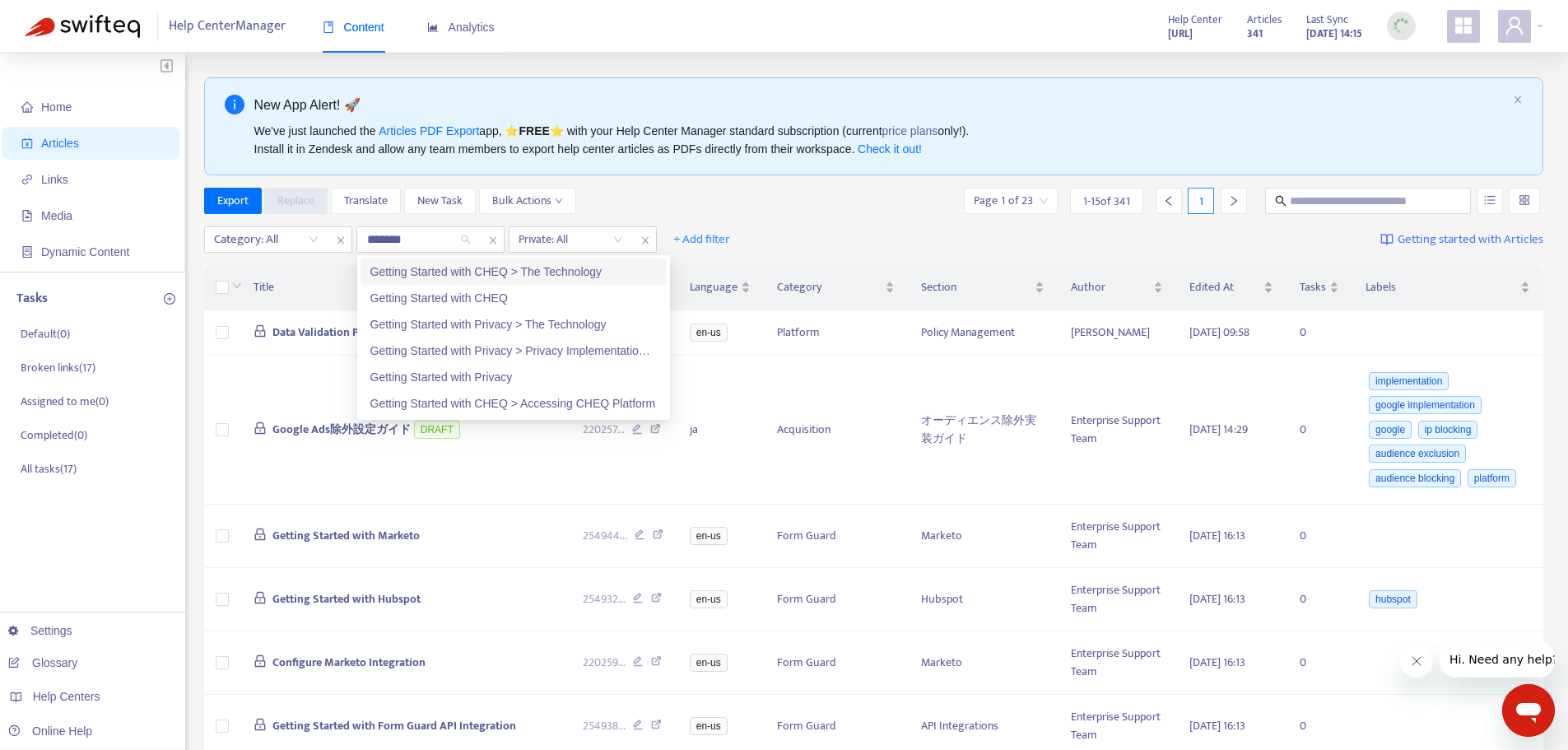
type input "*******"
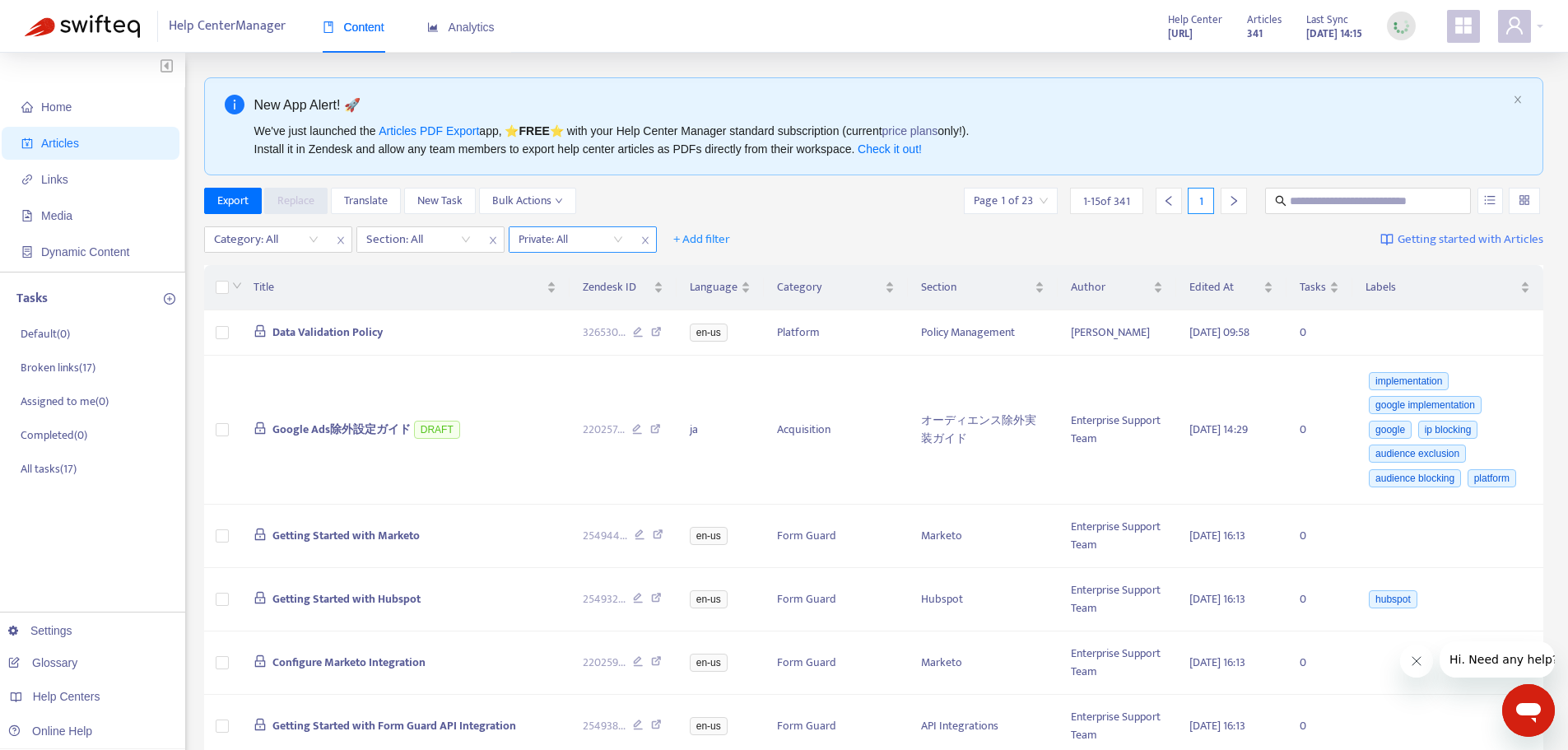
click at [586, 235] on input "search" at bounding box center [571, 240] width 105 height 24
click at [646, 236] on icon "close" at bounding box center [645, 240] width 10 height 10
click at [1374, 199] on input "text" at bounding box center [1368, 200] width 158 height 18
type input "*"
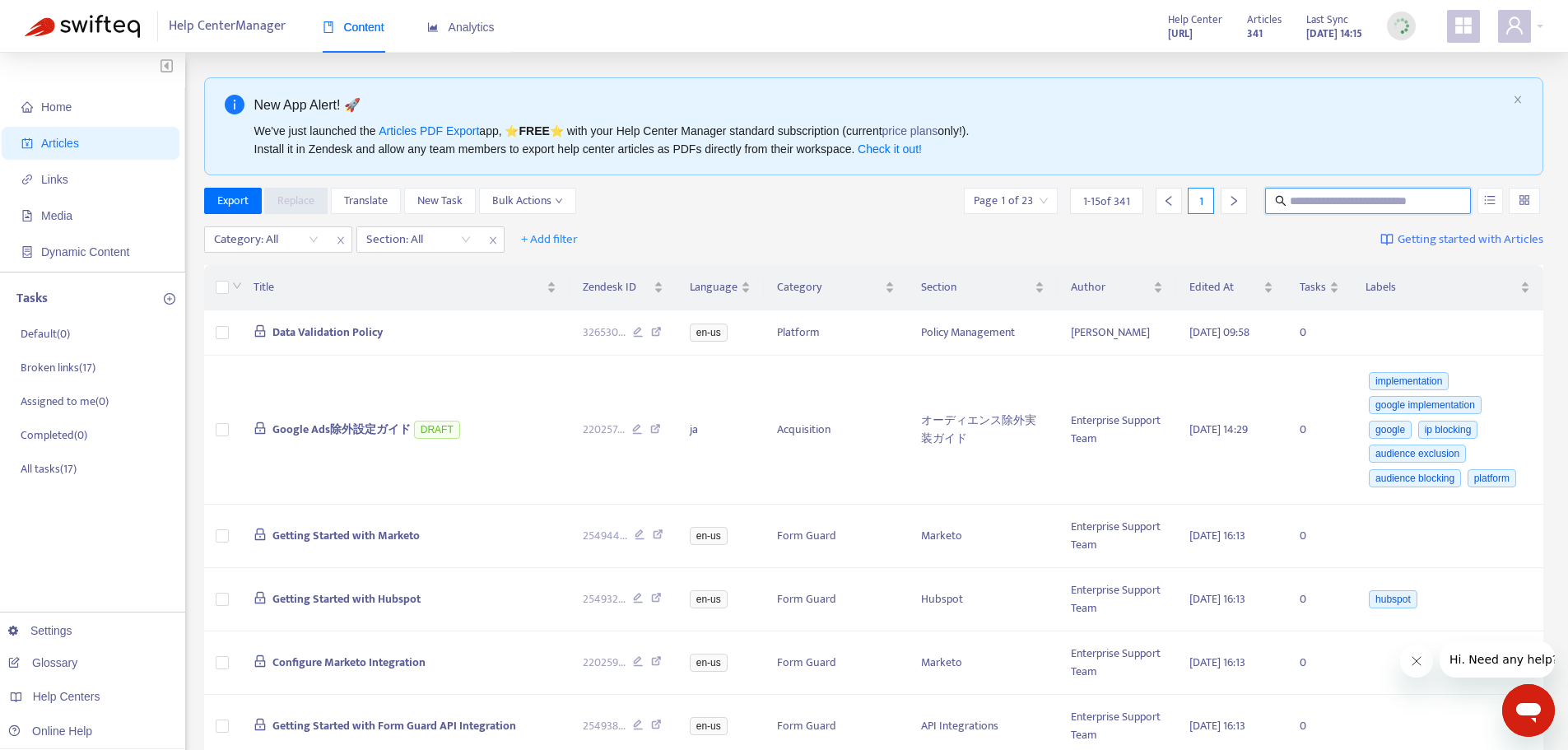
type input "*"
type input "**********"
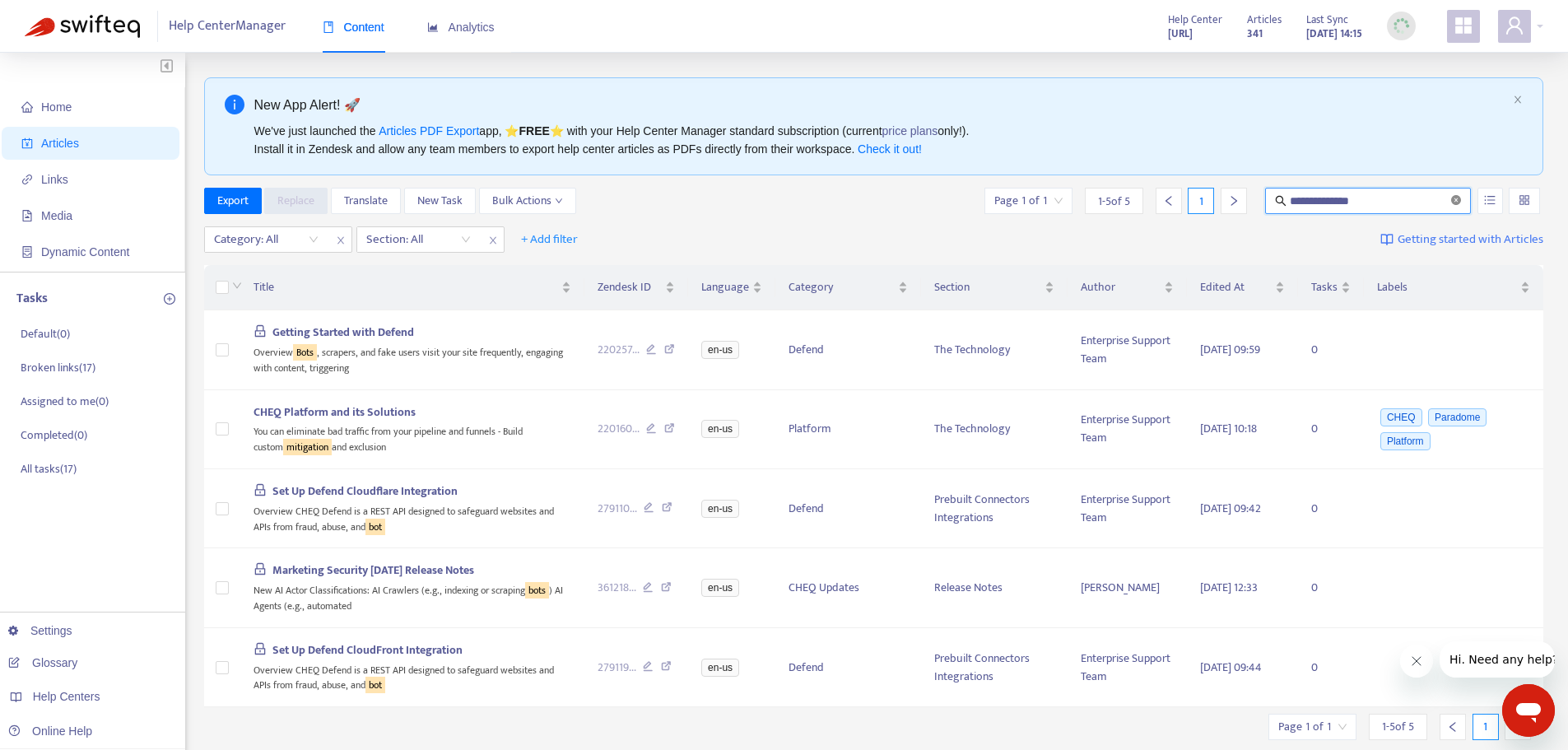
click at [1457, 202] on icon "close-circle" at bounding box center [1456, 199] width 10 height 10
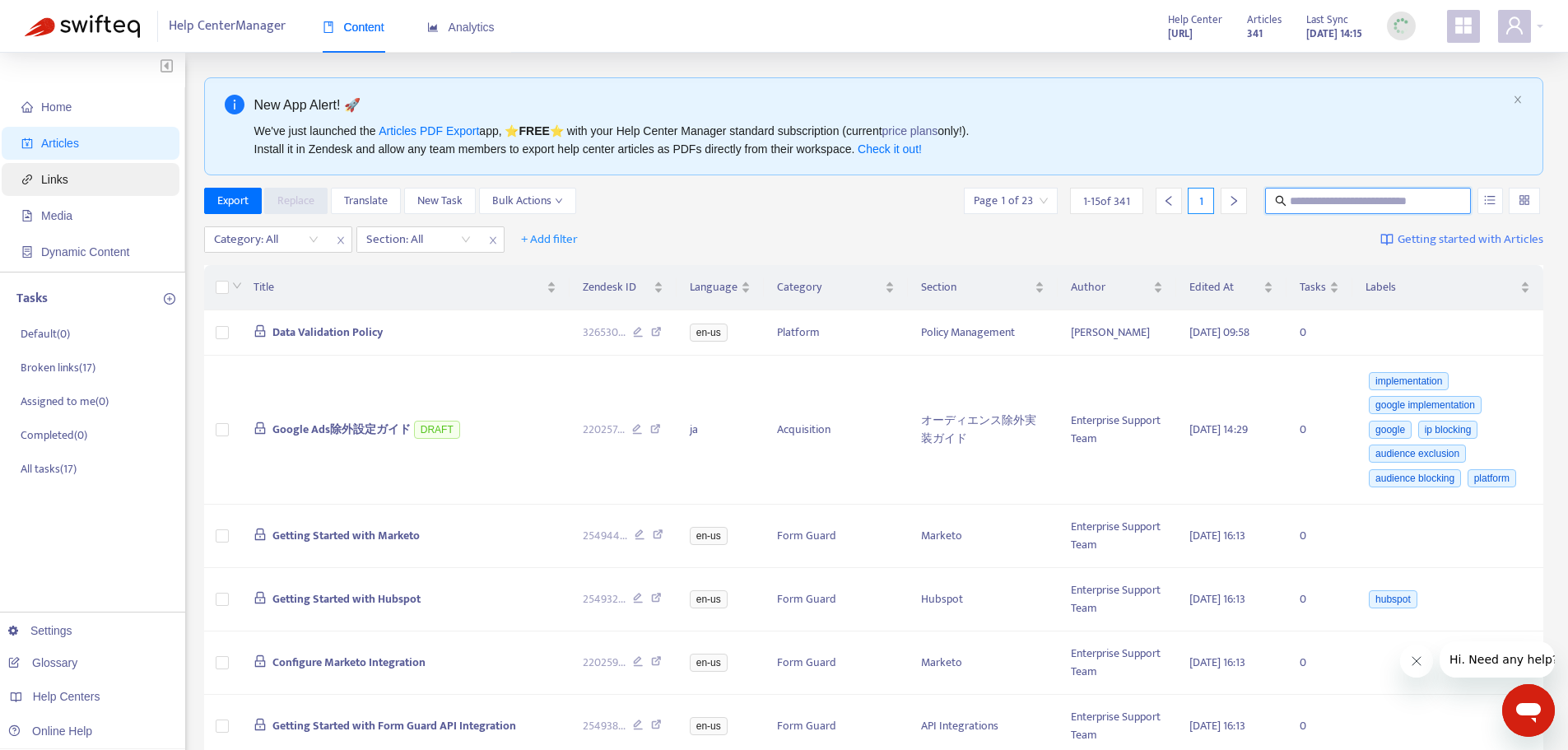
click at [104, 186] on span "Links" at bounding box center [94, 179] width 145 height 33
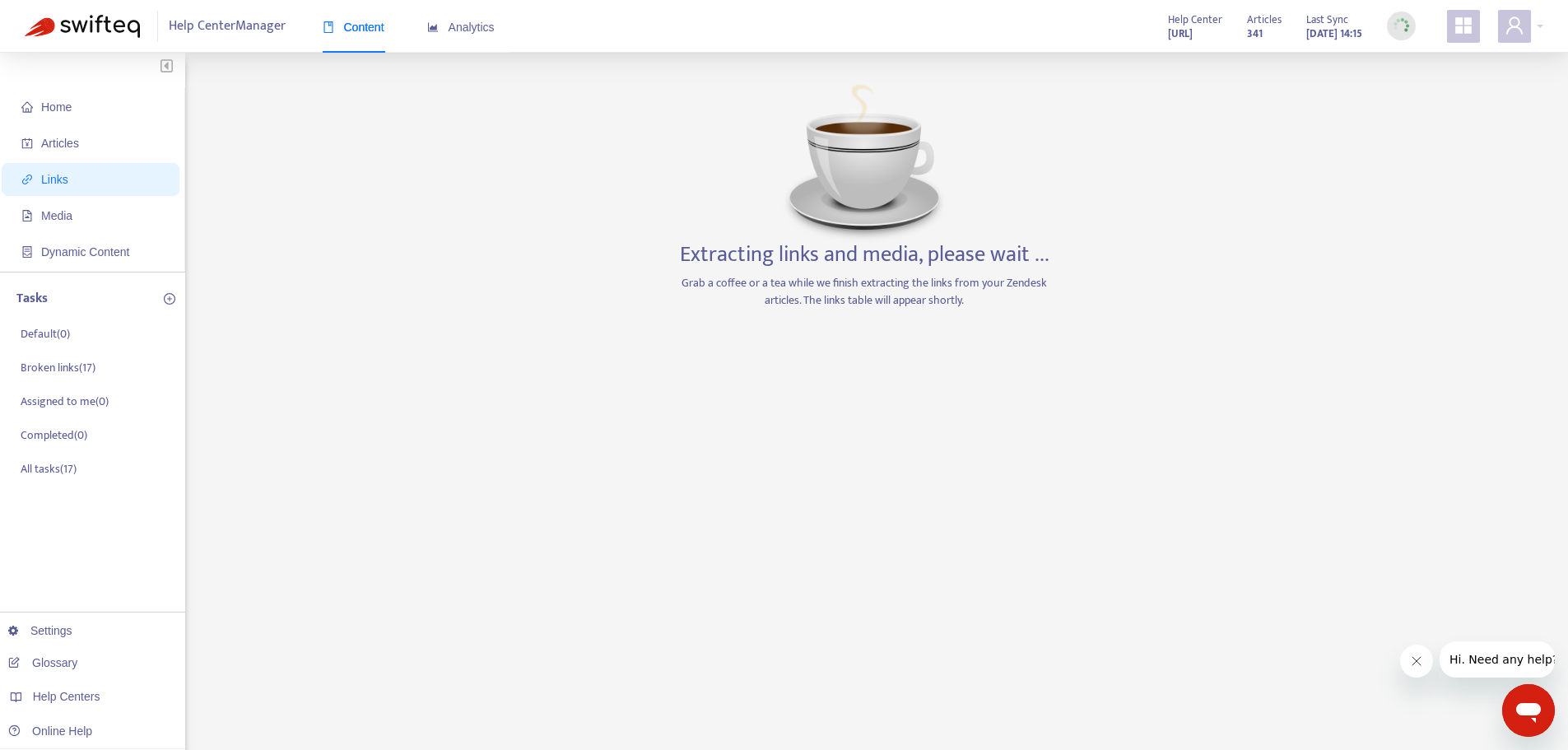
click at [107, 173] on span "Links" at bounding box center [94, 179] width 145 height 33
click at [107, 153] on span "Articles" at bounding box center [94, 142] width 145 height 33
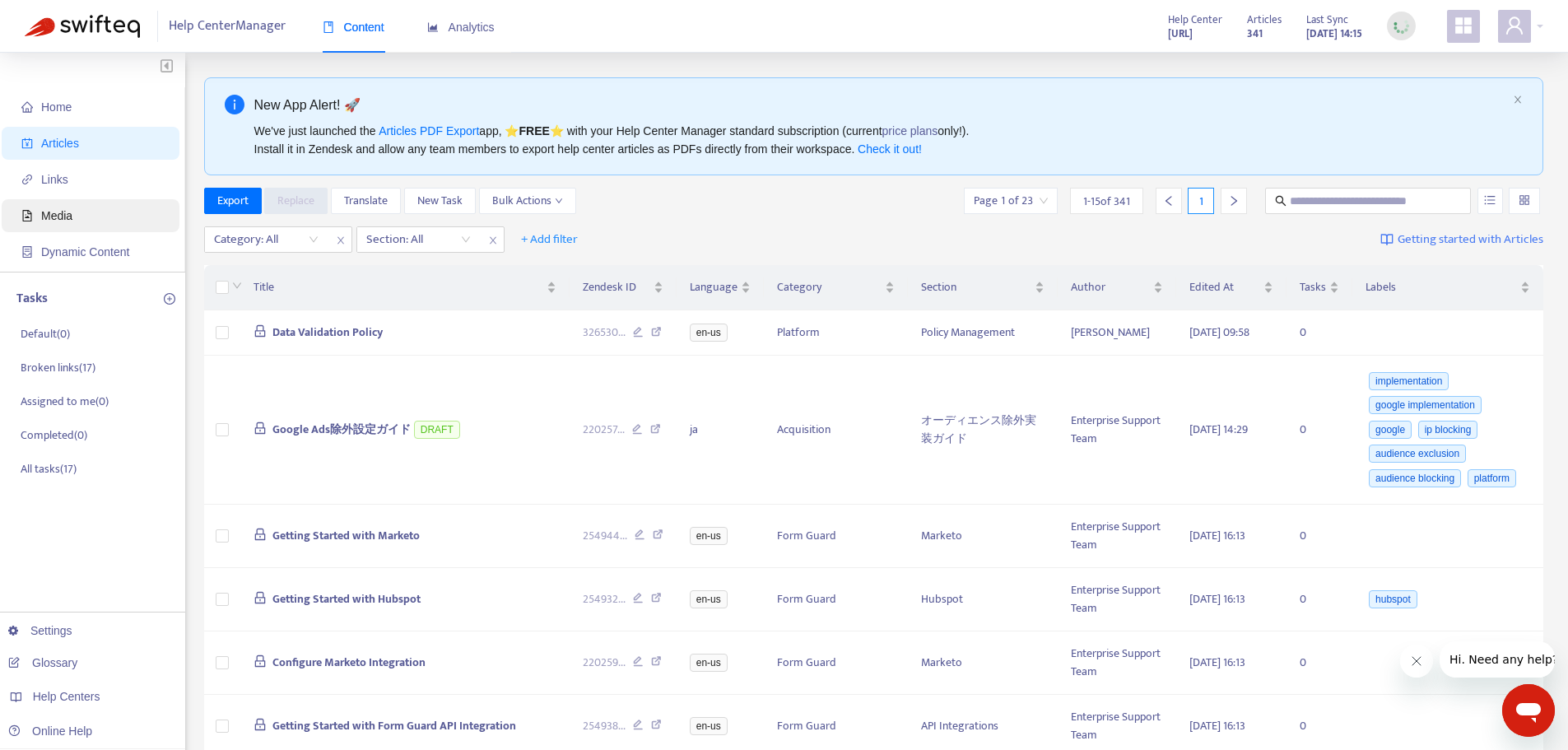
click at [102, 213] on span "Media" at bounding box center [94, 215] width 145 height 33
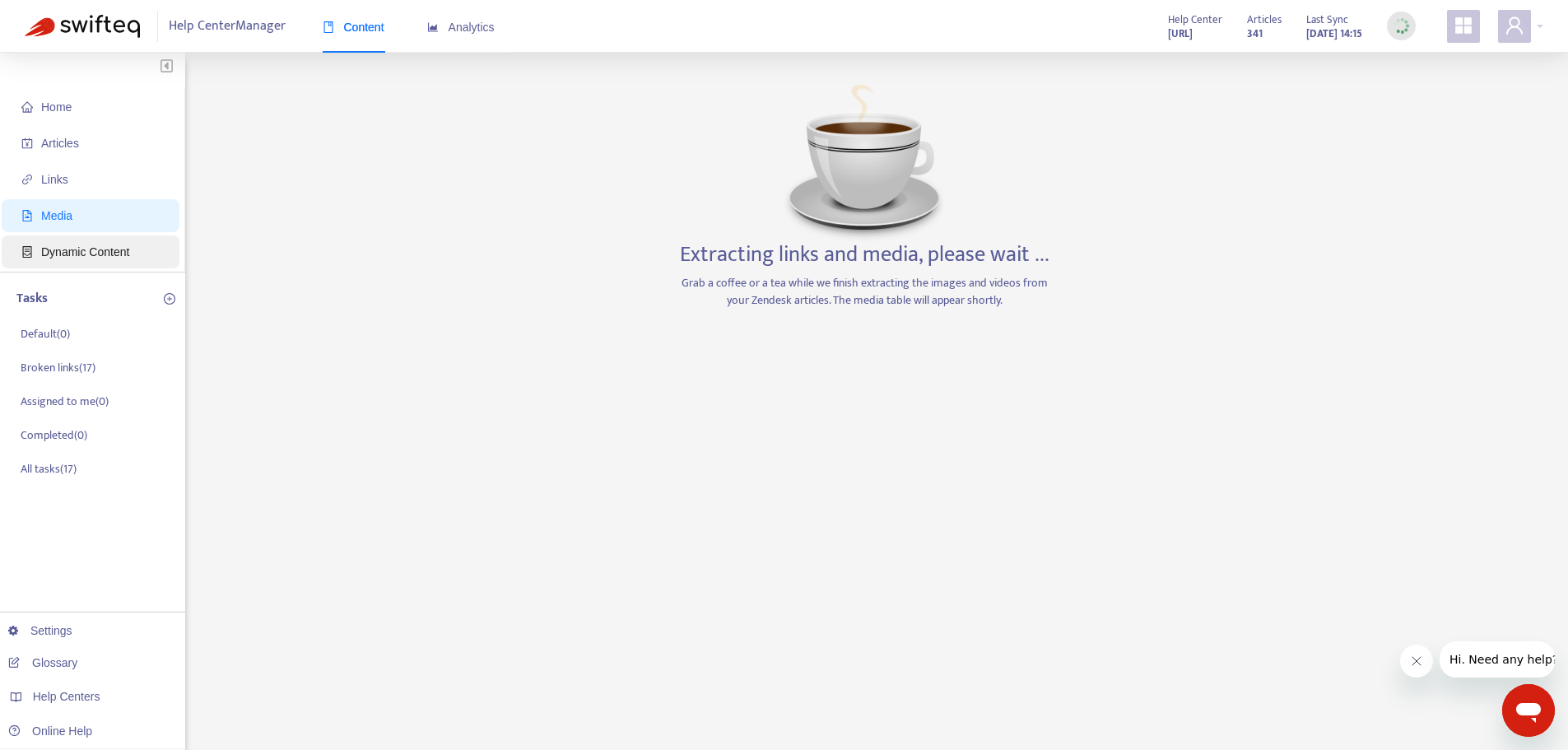
click at [103, 240] on span "Dynamic Content" at bounding box center [94, 251] width 145 height 33
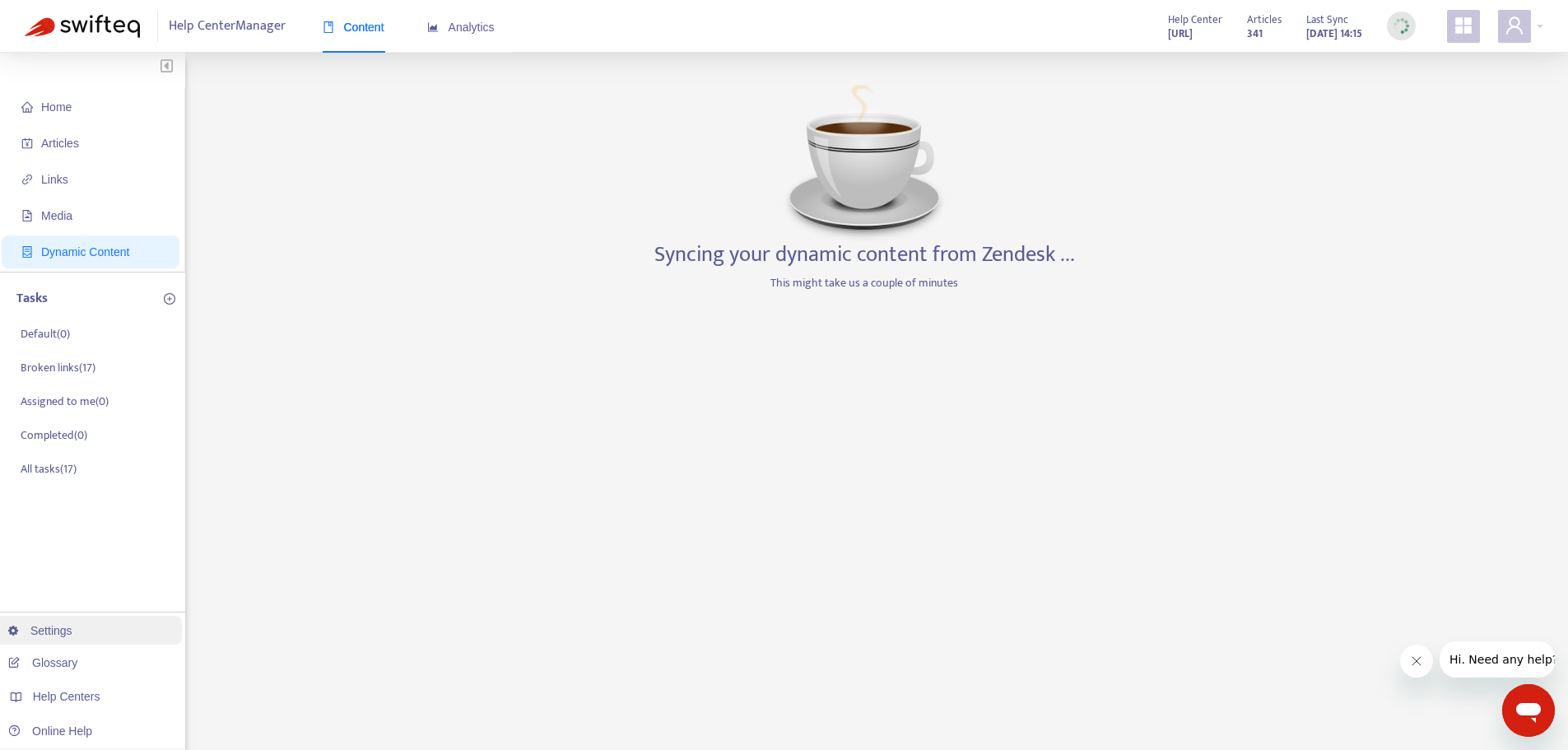
click at [67, 635] on link "Settings" at bounding box center [40, 630] width 65 height 13
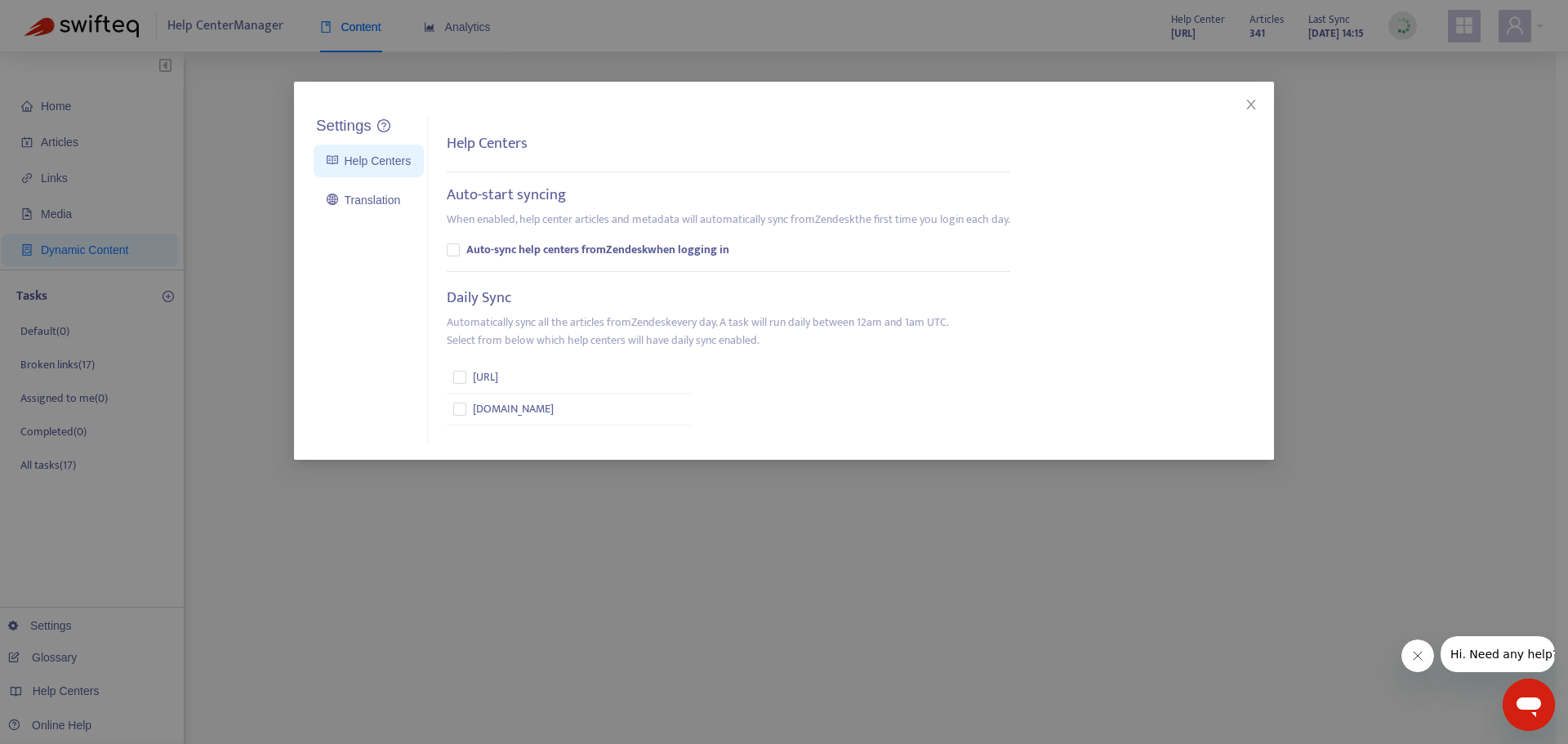
click at [1266, 106] on div "Settings Help Centers Translation Settings Help Centers Auto-start syncing When…" at bounding box center [784, 270] width 981 height 378
click at [1251, 97] on button "Close" at bounding box center [1251, 104] width 18 height 18
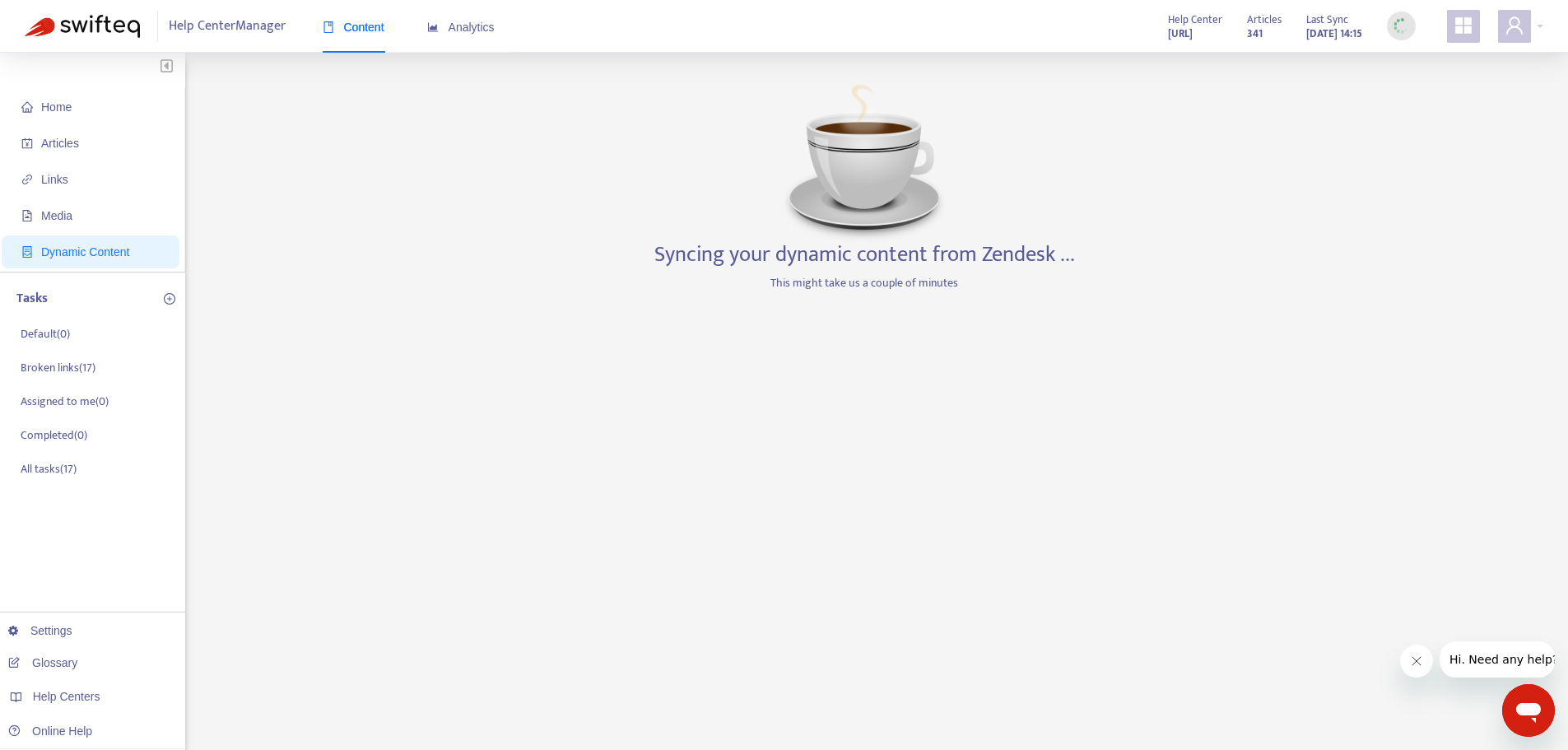
click at [1177, 26] on strong "[URL]" at bounding box center [1180, 33] width 24 height 18
click at [1463, 34] on icon "appstore" at bounding box center [1463, 25] width 20 height 20
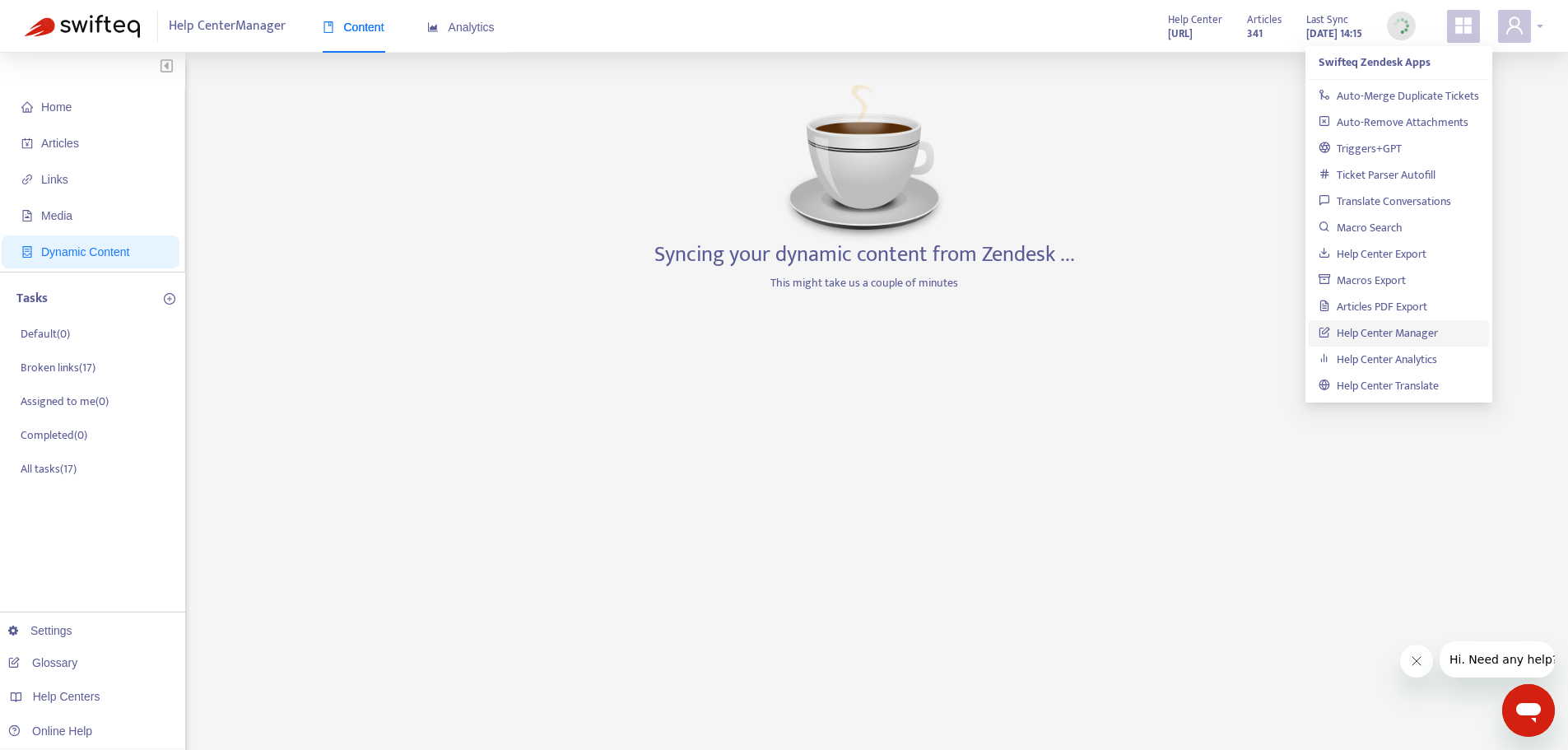
click at [1532, 27] on div at bounding box center [1520, 26] width 45 height 33
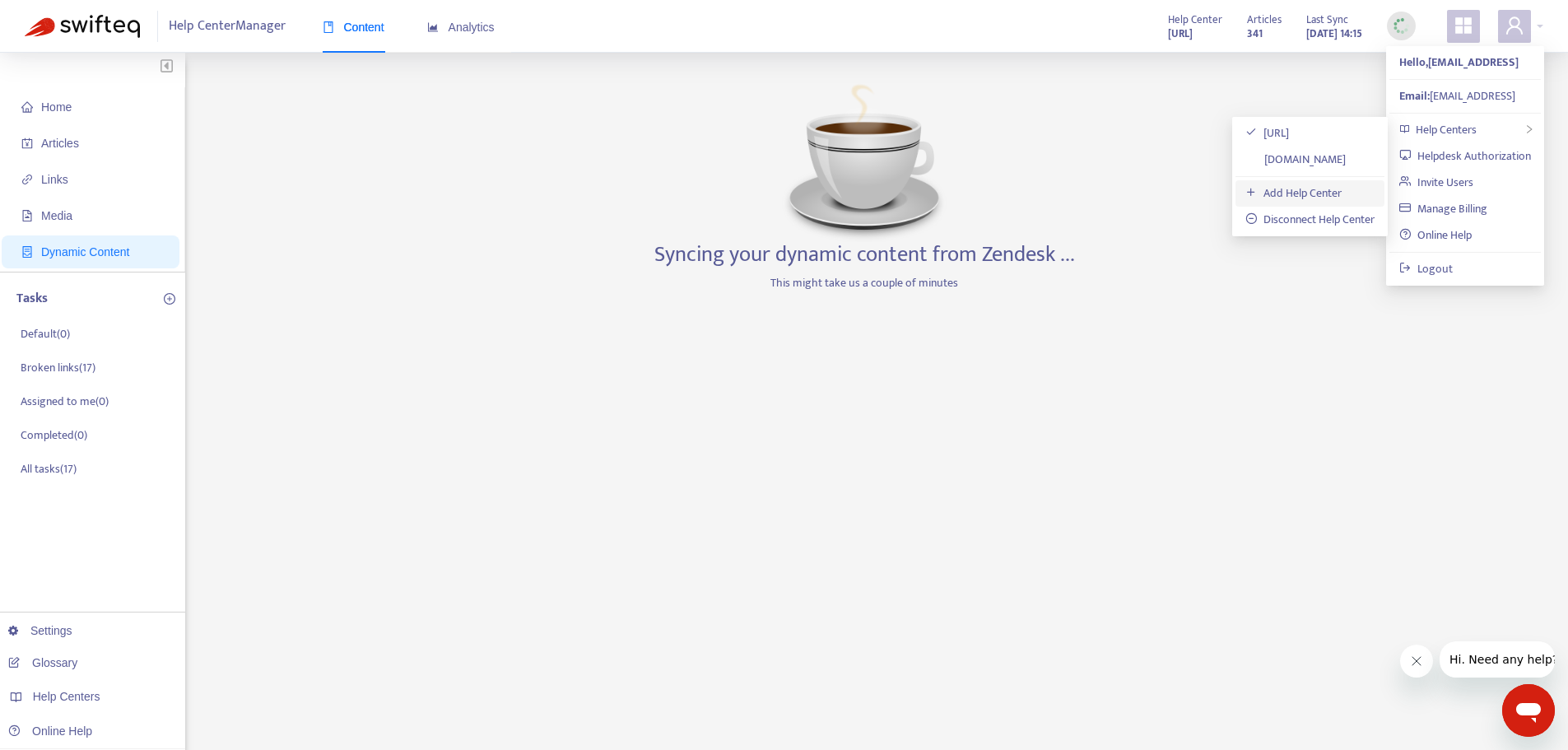
click at [1289, 198] on link "Add Help Center" at bounding box center [1294, 193] width 96 height 19
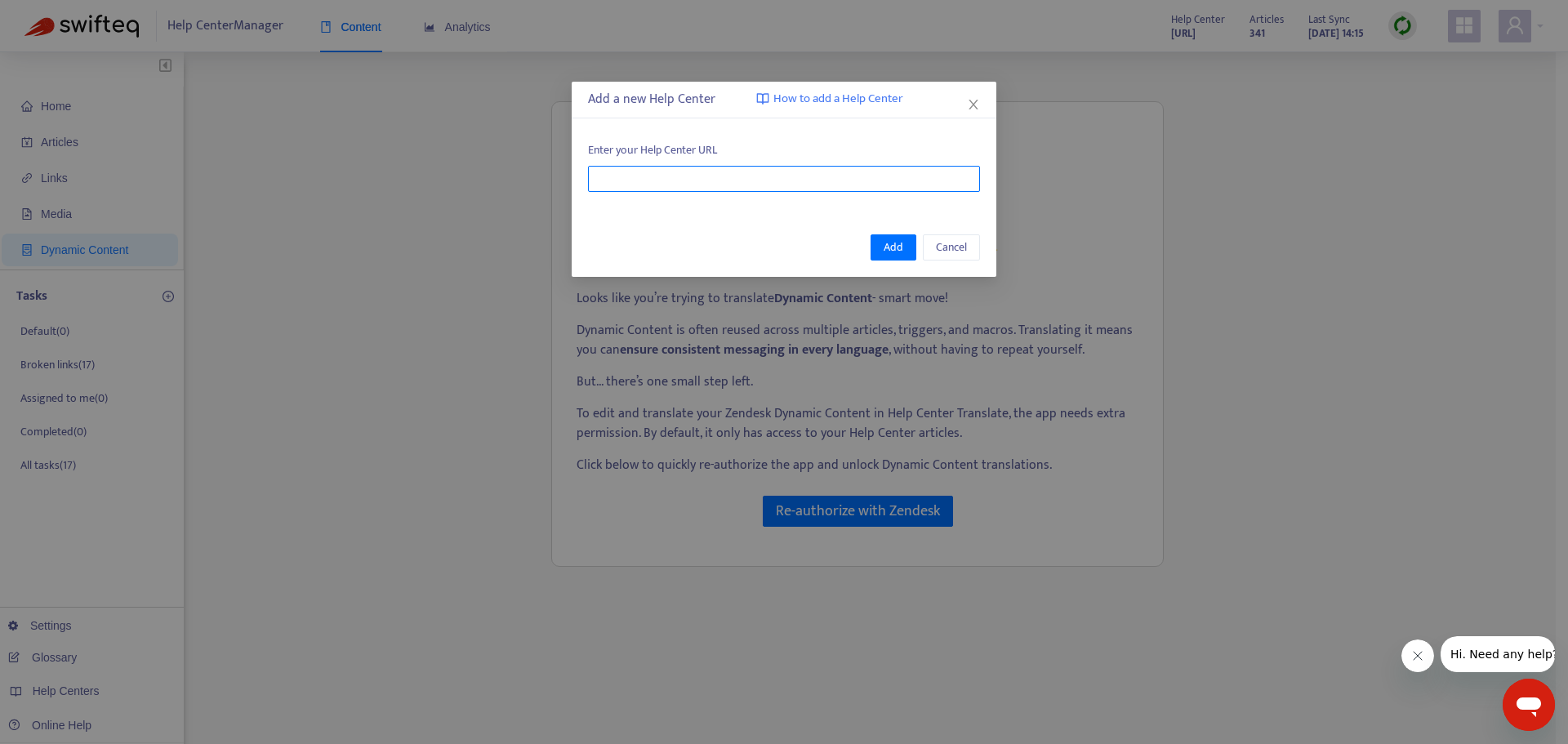
click at [805, 177] on input "text" at bounding box center [784, 178] width 392 height 26
paste input "**********"
type input "**********"
click at [902, 249] on span "Add" at bounding box center [893, 247] width 20 height 18
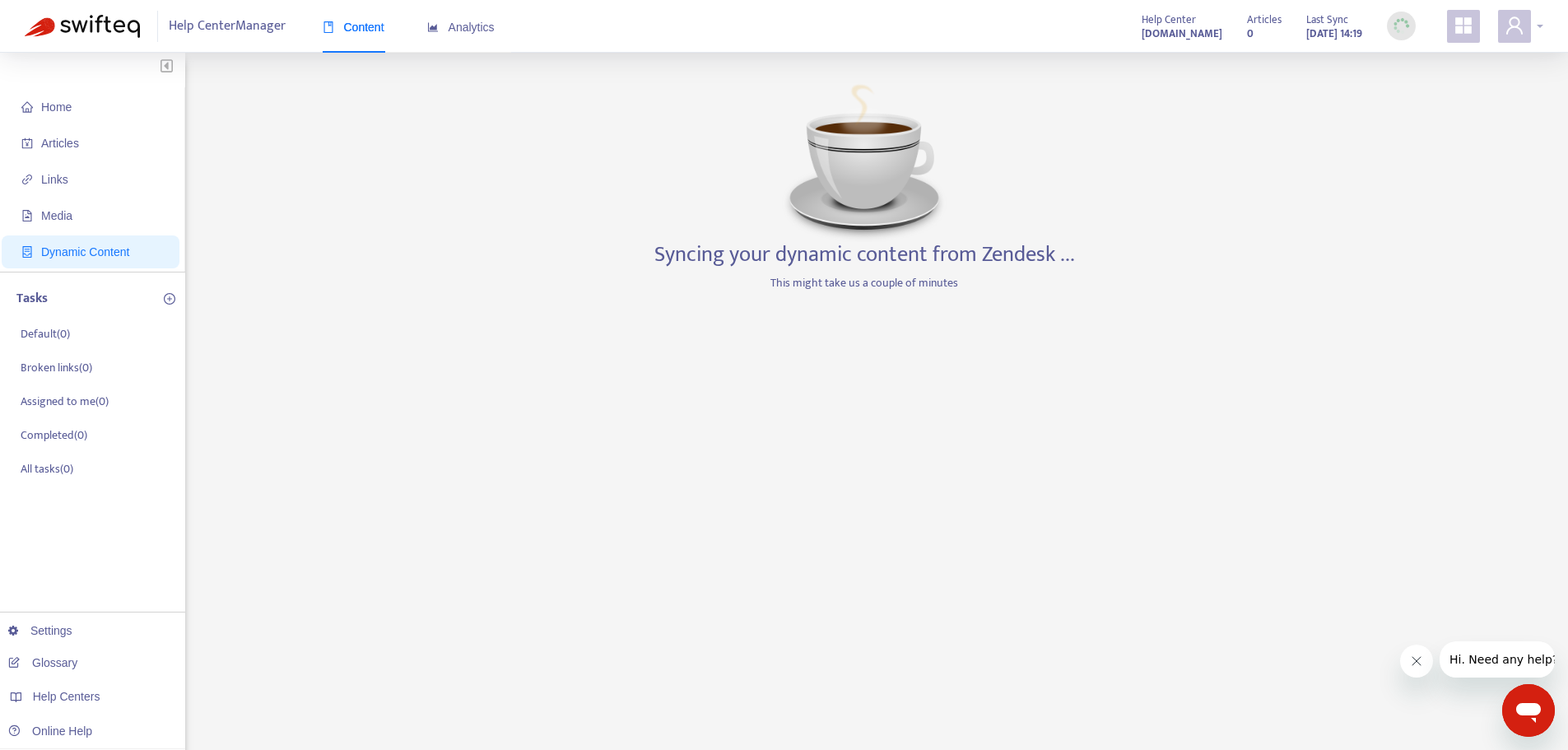
click at [1540, 21] on div at bounding box center [1520, 26] width 45 height 33
click at [1306, 331] on div "Home Articles Links Media Dynamic Content Tasks Default ( 0 ) Broken links ( 0 …" at bounding box center [783, 559] width 1518 height 963
click at [64, 141] on span "Articles" at bounding box center [60, 143] width 37 height 13
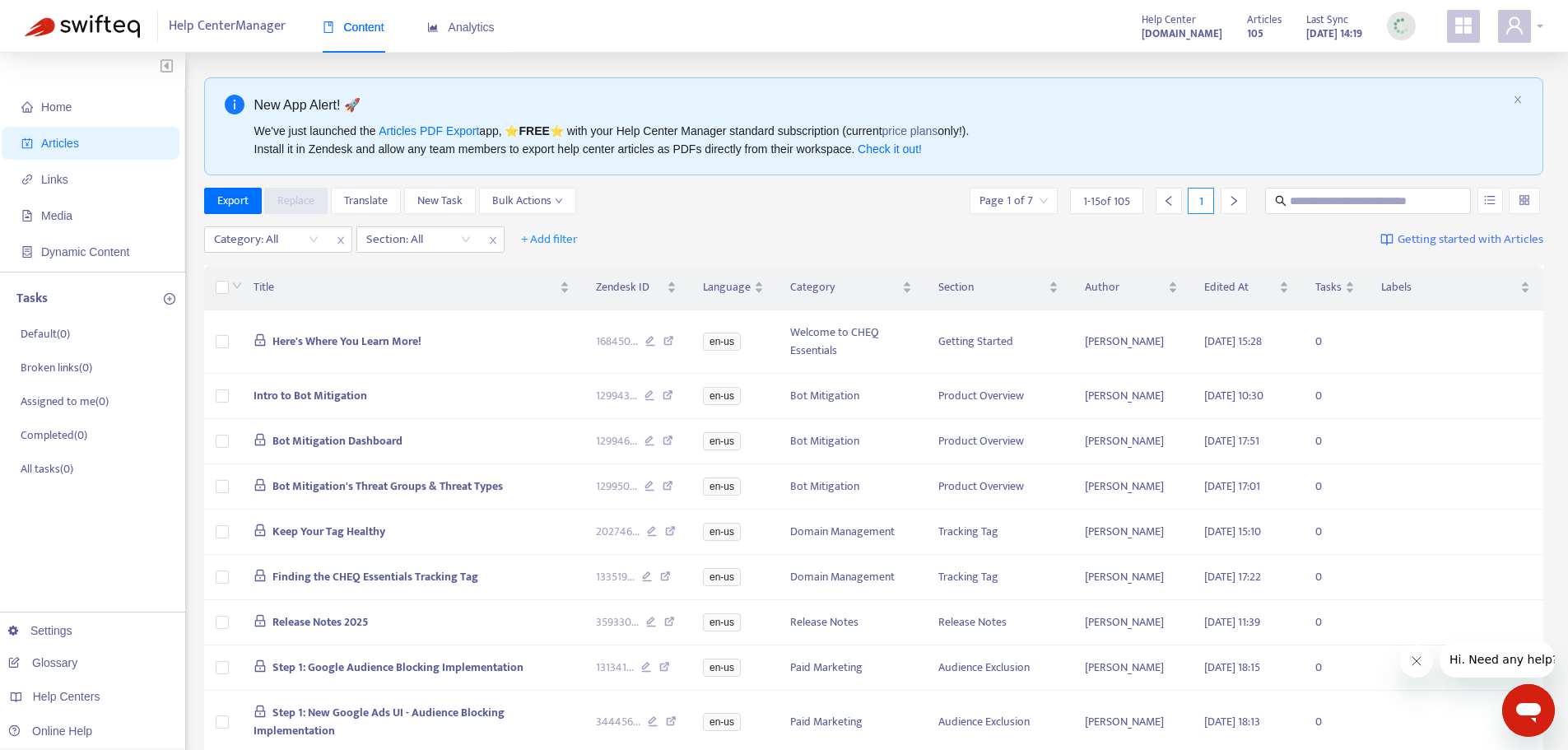
click at [1541, 17] on div at bounding box center [1520, 26] width 45 height 33
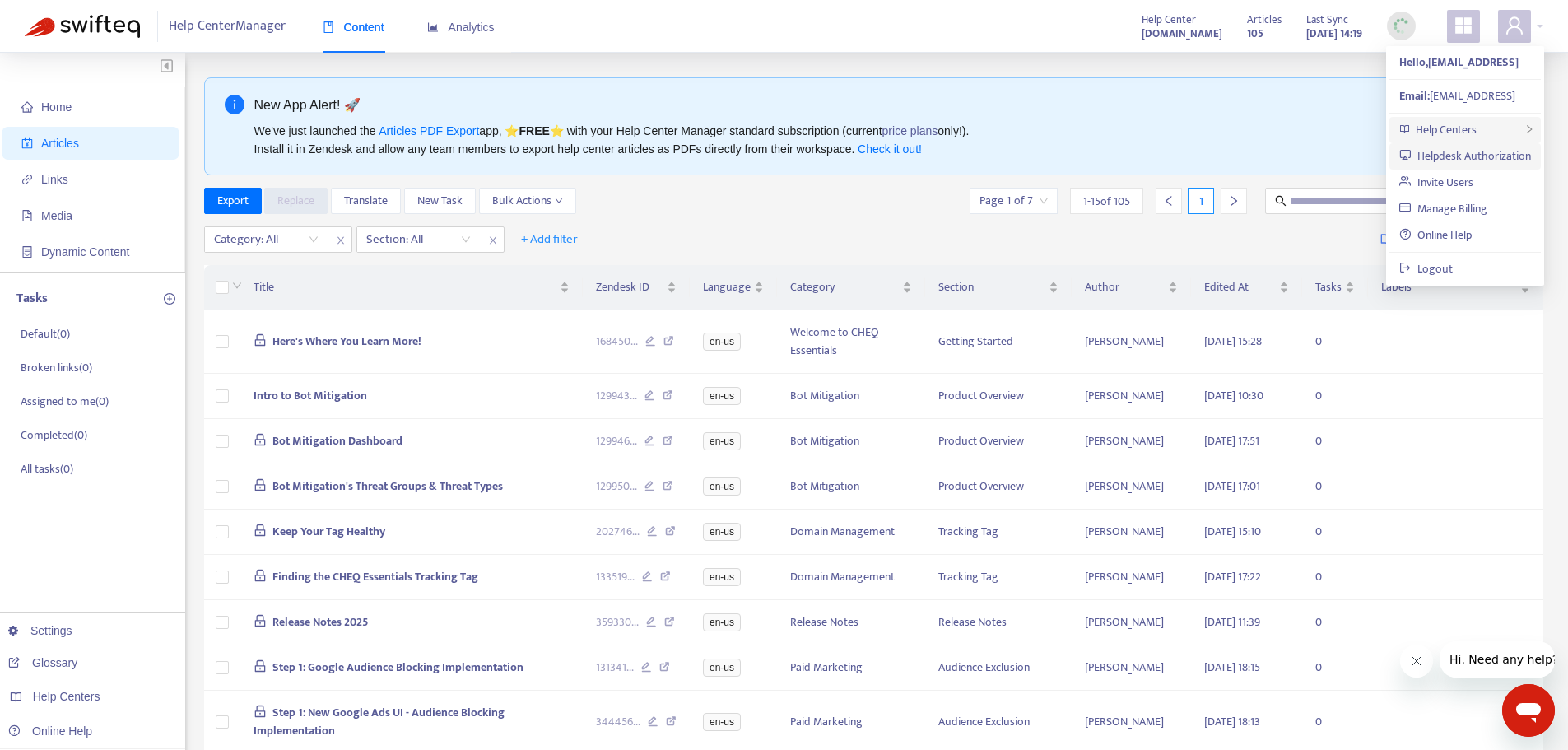
click at [1514, 125] on div "Help Centers" at bounding box center [1465, 130] width 152 height 26
click at [605, 213] on div "Export Replace Translate New Task Bulk Actions Page 1 of 7 1 - 15 of 105 1" at bounding box center [874, 200] width 1340 height 26
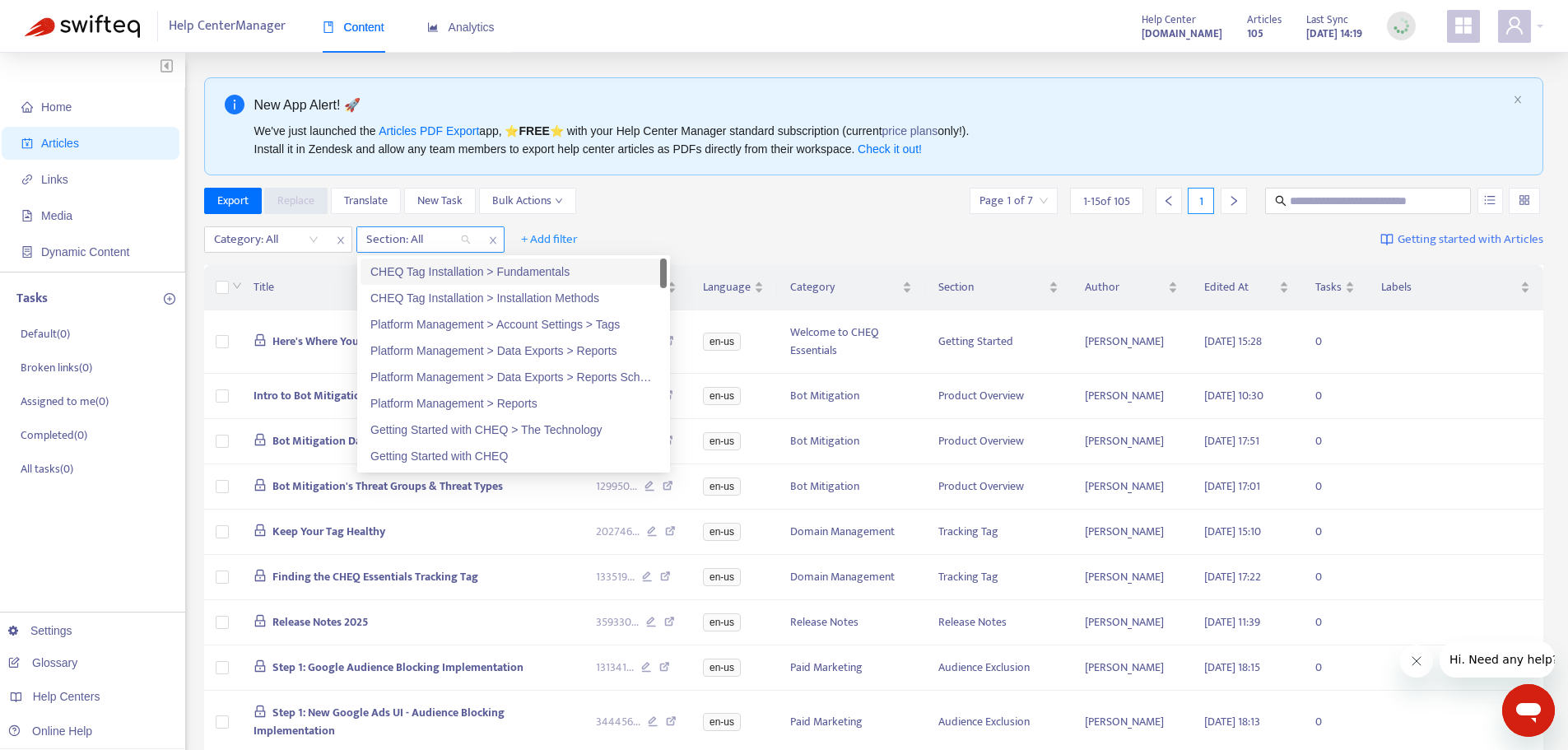
click at [444, 243] on div at bounding box center [410, 239] width 99 height 20
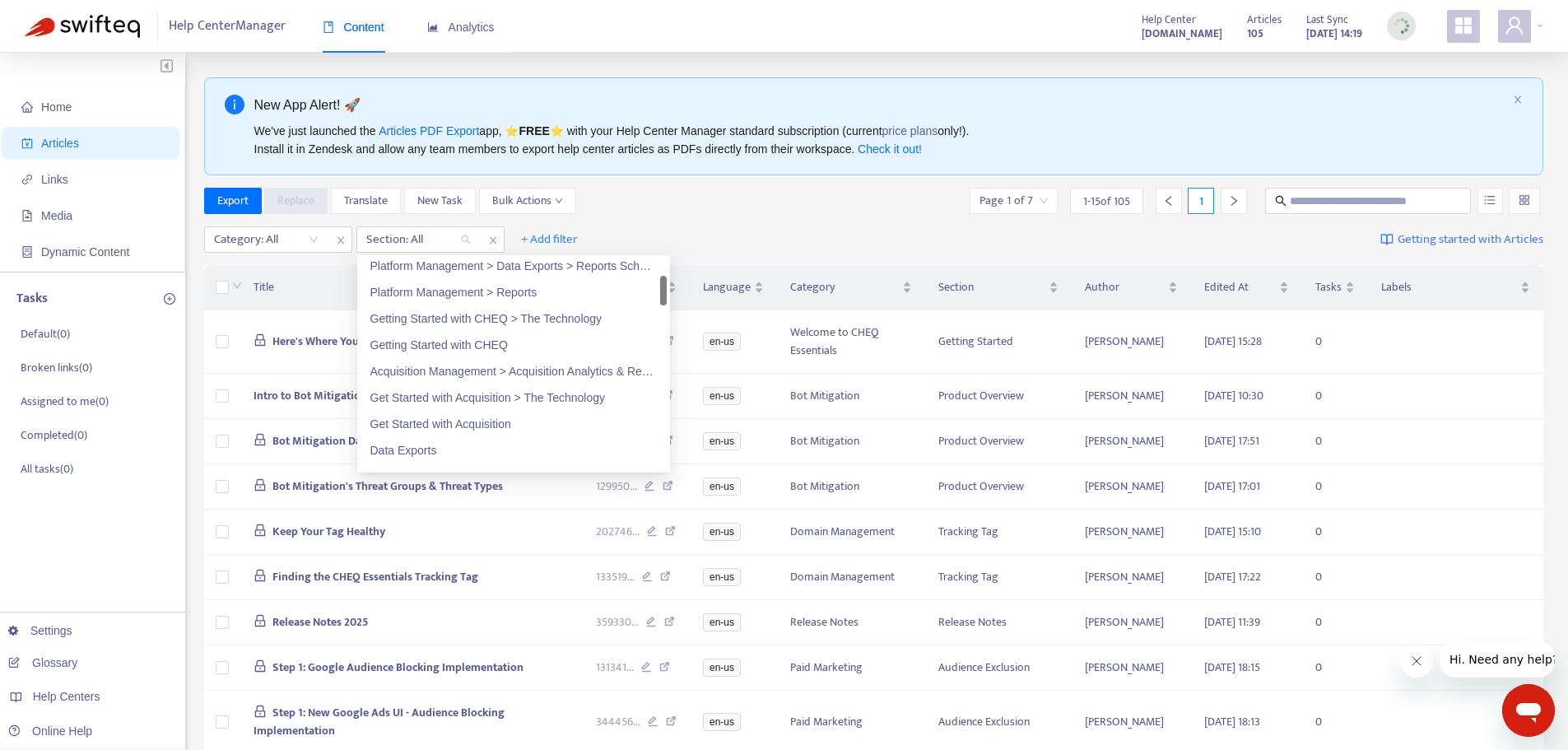
scroll to position [123, 0]
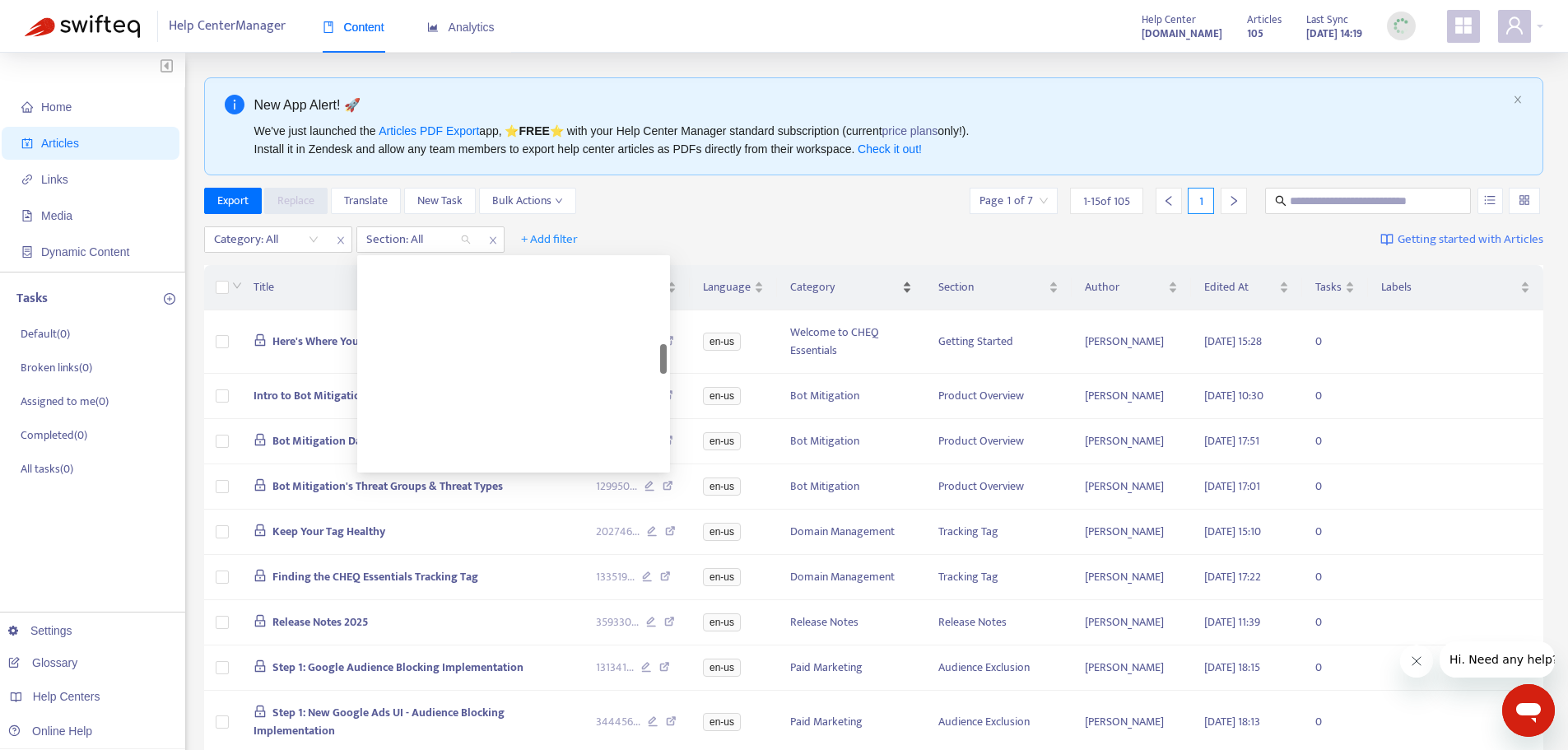
drag, startPoint x: 664, startPoint y: 272, endPoint x: 849, endPoint y: 287, distance: 185.6
click at [652, 419] on div "Getting Started with Privacy > Privacy Implementation Quick Guide Getting Start…" at bounding box center [513, 363] width 306 height 211
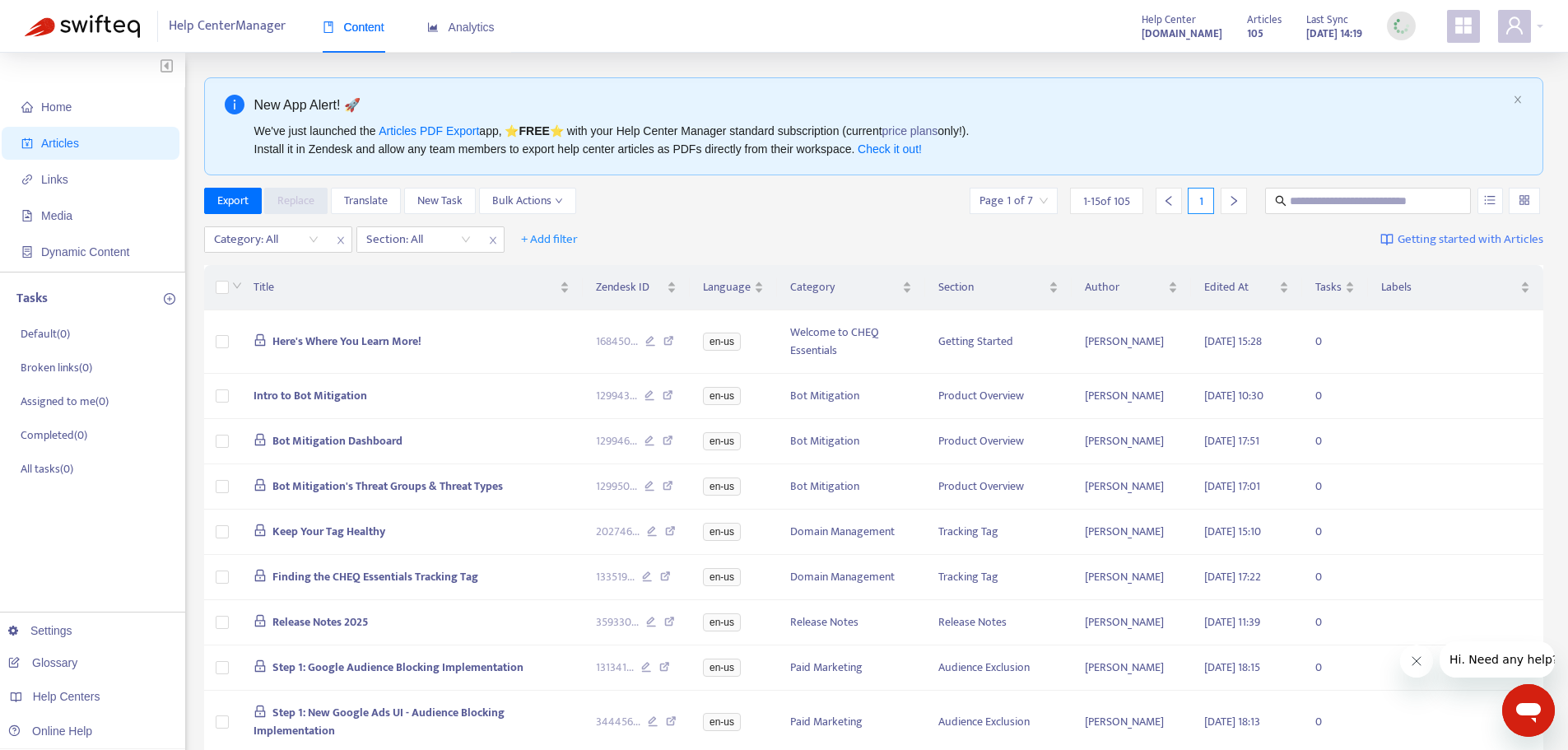
click at [1289, 214] on div "Export Replace Translate New Task Bulk Actions Page 1 of 7 1 - 15 of 105 1" at bounding box center [874, 203] width 1340 height 33
click at [1297, 208] on input "text" at bounding box center [1368, 200] width 158 height 18
type input "**********"
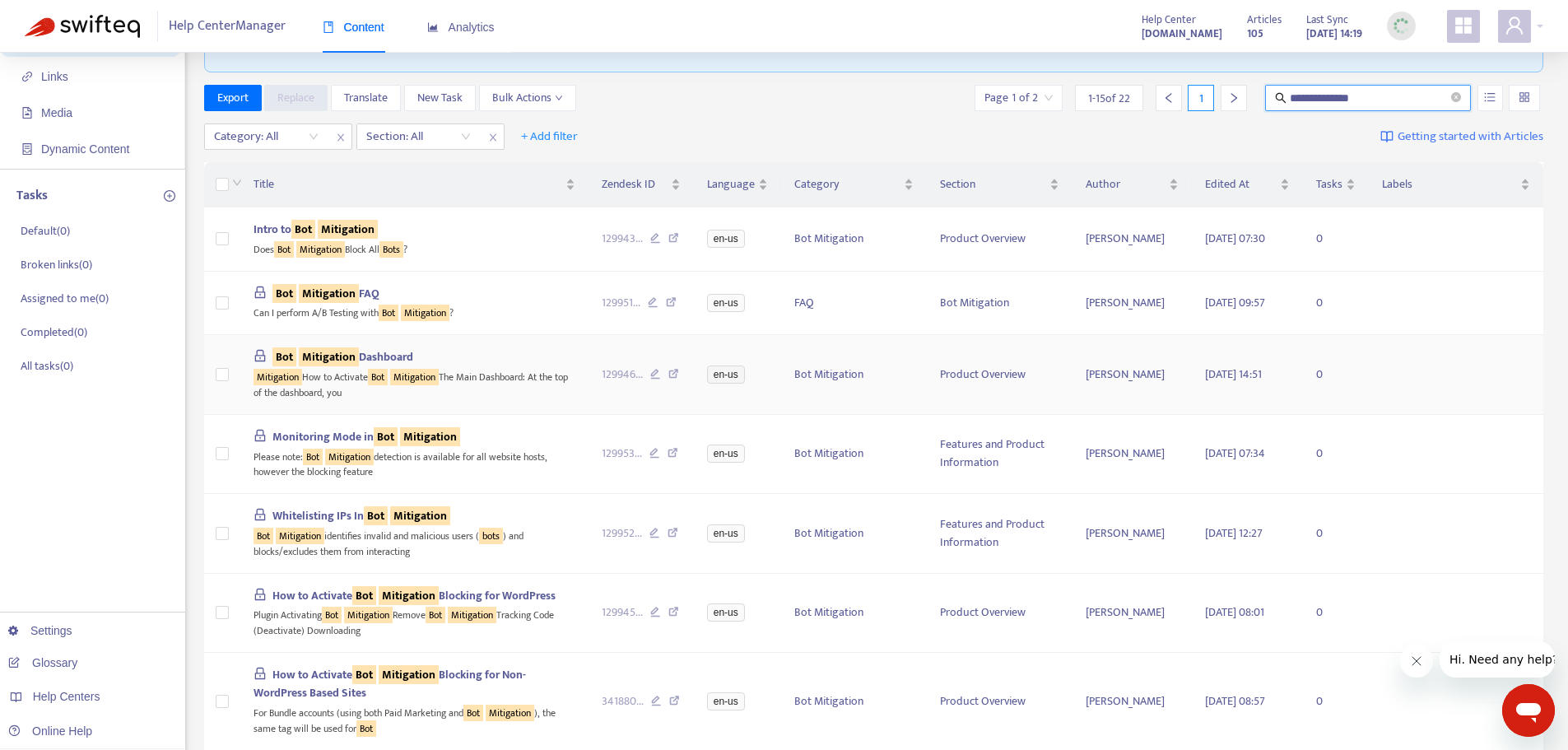
scroll to position [0, 0]
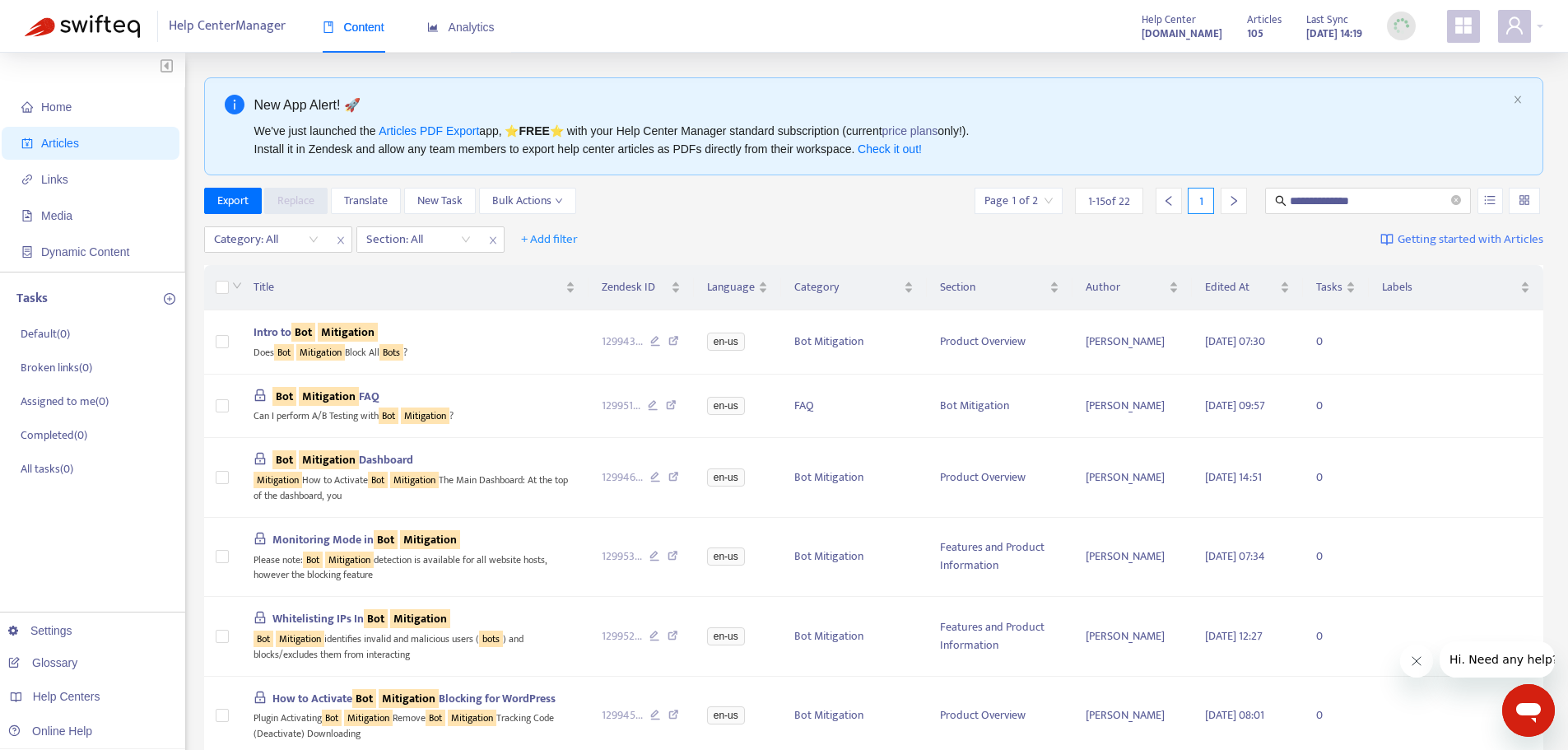
drag, startPoint x: 836, startPoint y: 210, endPoint x: 938, endPoint y: 189, distance: 104.1
click at [836, 210] on div "**********" at bounding box center [874, 200] width 1340 height 26
click at [1455, 203] on icon "close-circle" at bounding box center [1456, 199] width 10 height 10
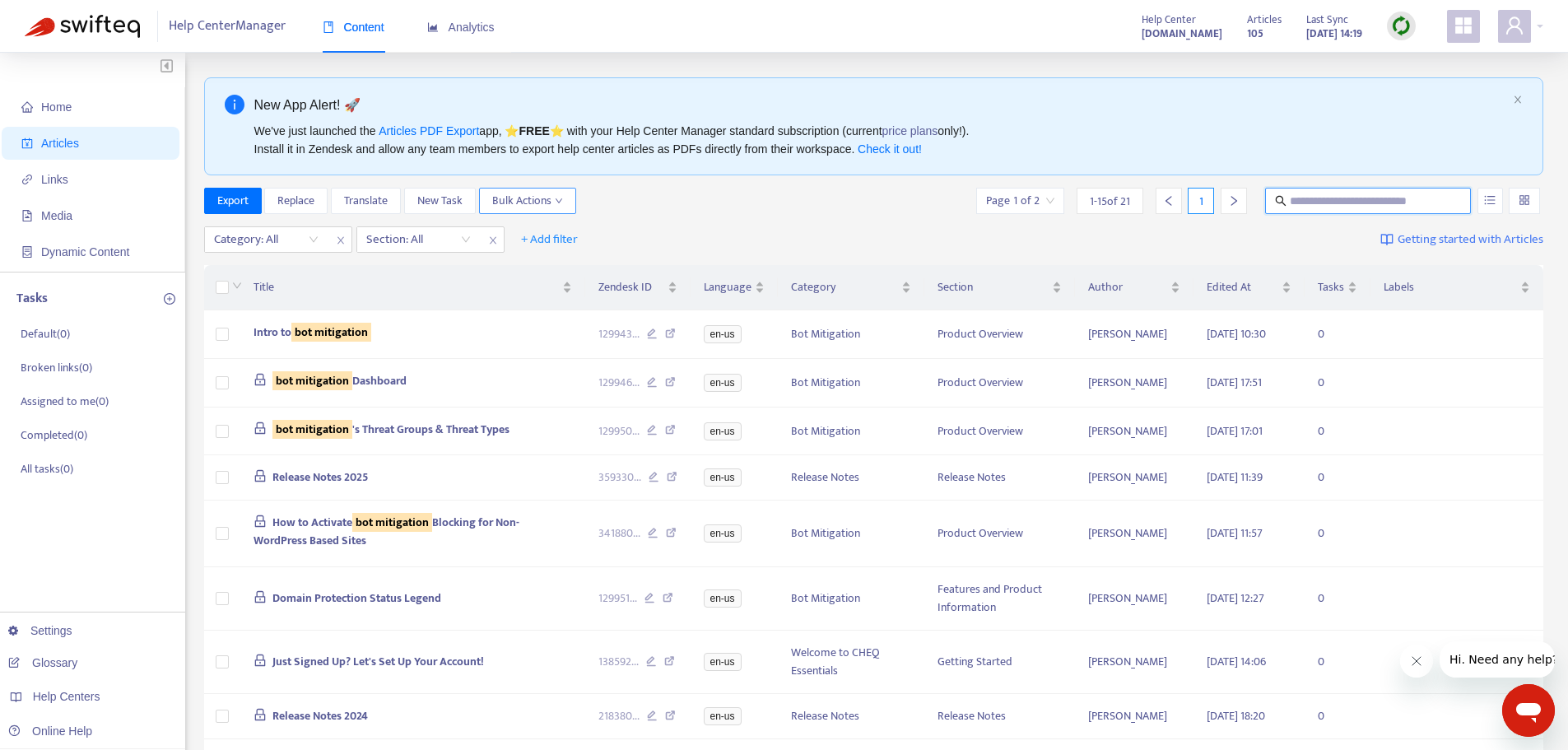
click at [554, 203] on span "Bulk Actions" at bounding box center [528, 200] width 71 height 18
click at [533, 231] on span "Duplicate" at bounding box center [515, 233] width 45 height 19
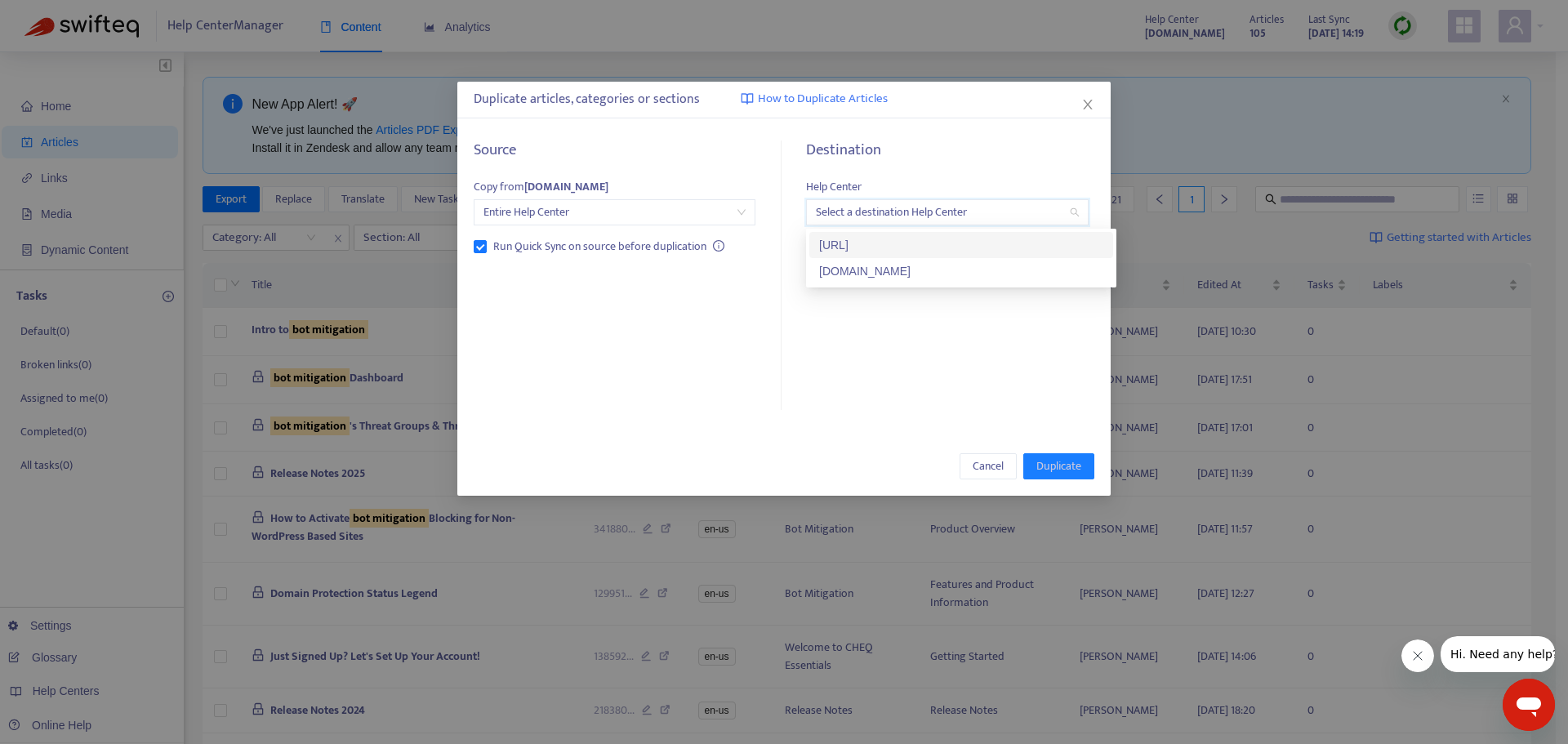
click at [982, 221] on input "search" at bounding box center [947, 212] width 262 height 24
click at [892, 327] on div "Destination Help Center Select a destination Help Center Run Quick Sync on dest…" at bounding box center [942, 276] width 307 height 269
click at [986, 462] on span "Cancel" at bounding box center [988, 465] width 31 height 18
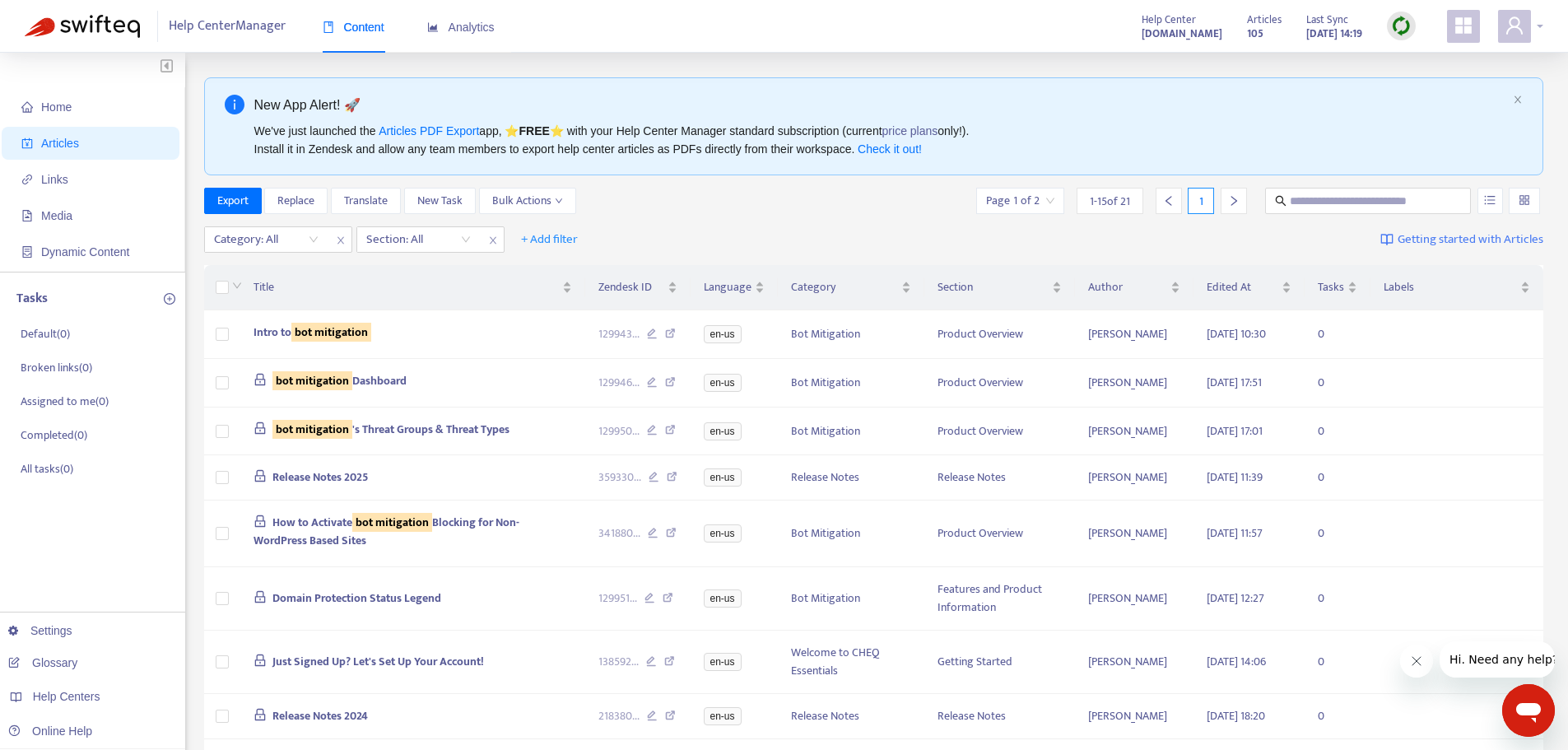
click at [1542, 23] on div at bounding box center [1520, 26] width 45 height 33
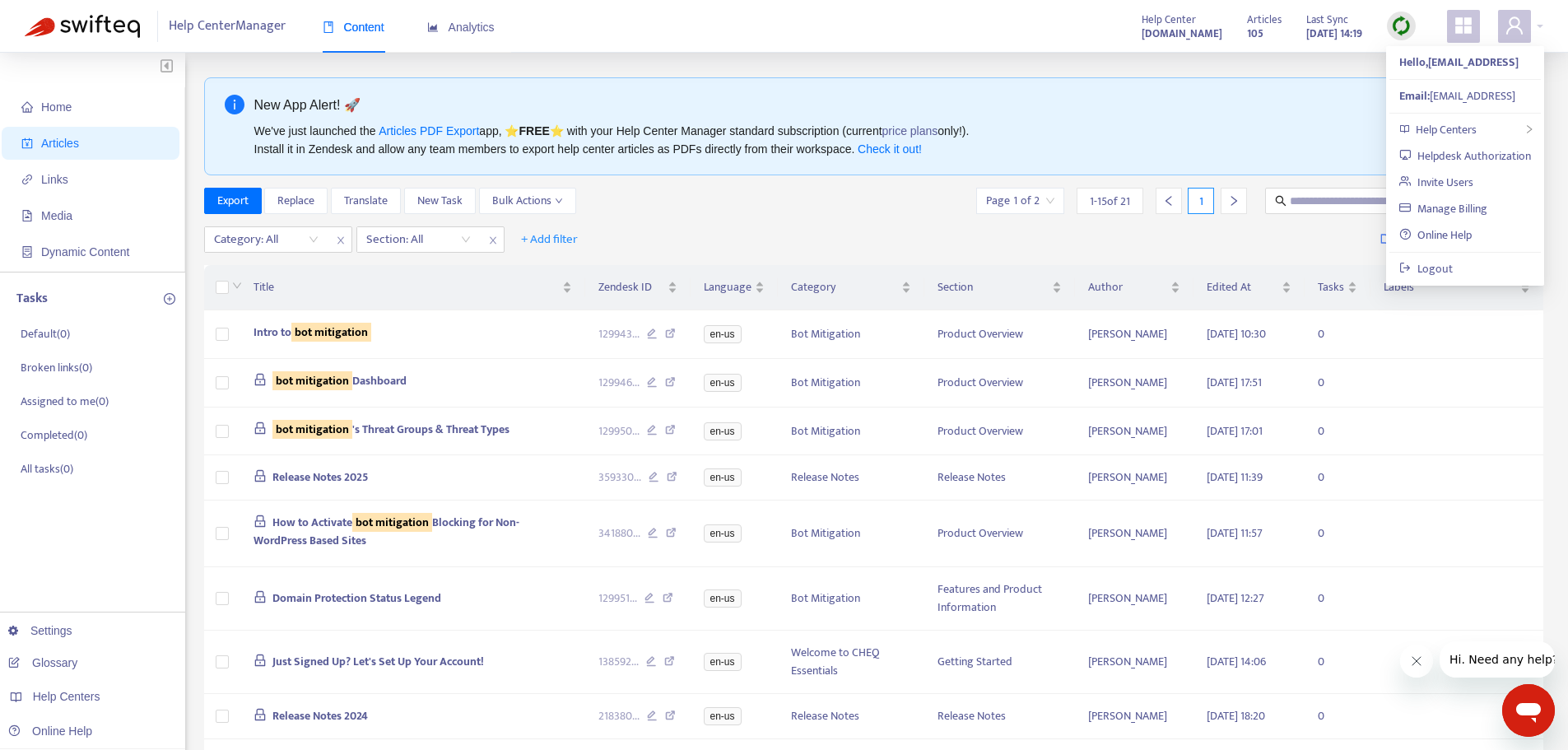
click at [834, 243] on div "Category: All Section: All + Add filter Getting started with Articles" at bounding box center [874, 240] width 1340 height 38
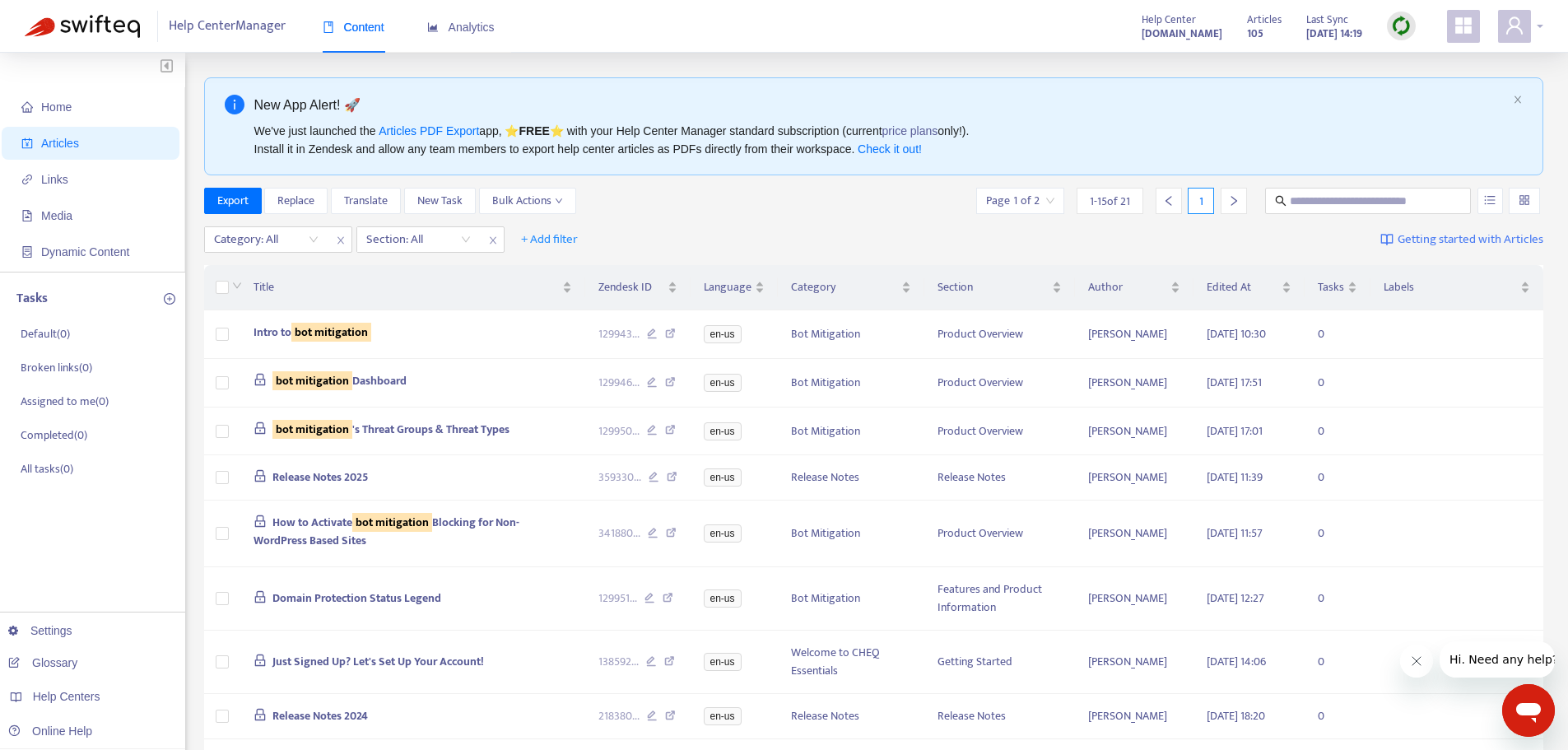
click at [1543, 32] on div at bounding box center [1520, 26] width 45 height 33
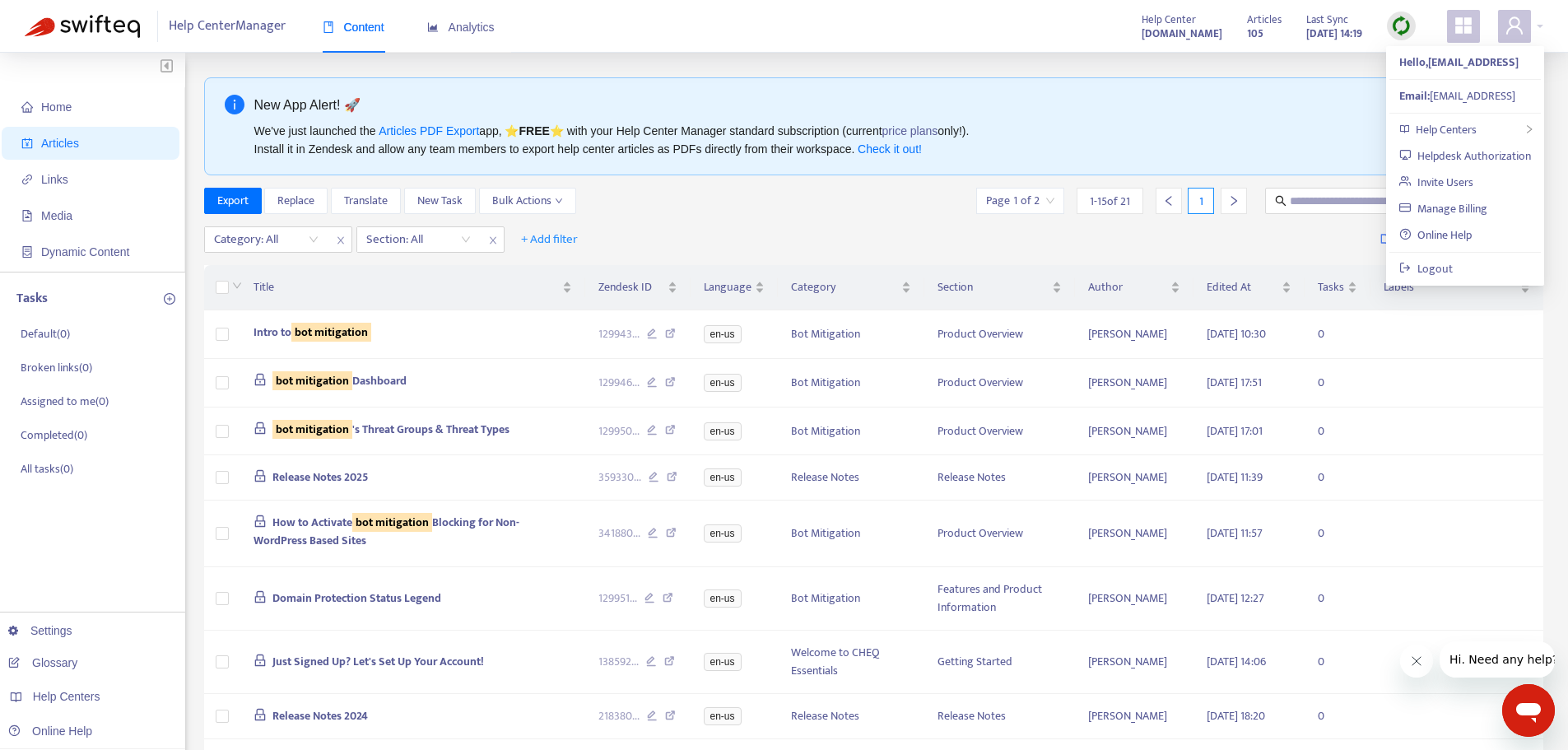
click at [821, 243] on div "Category: All Section: All + Add filter Getting started with Articles" at bounding box center [874, 240] width 1340 height 38
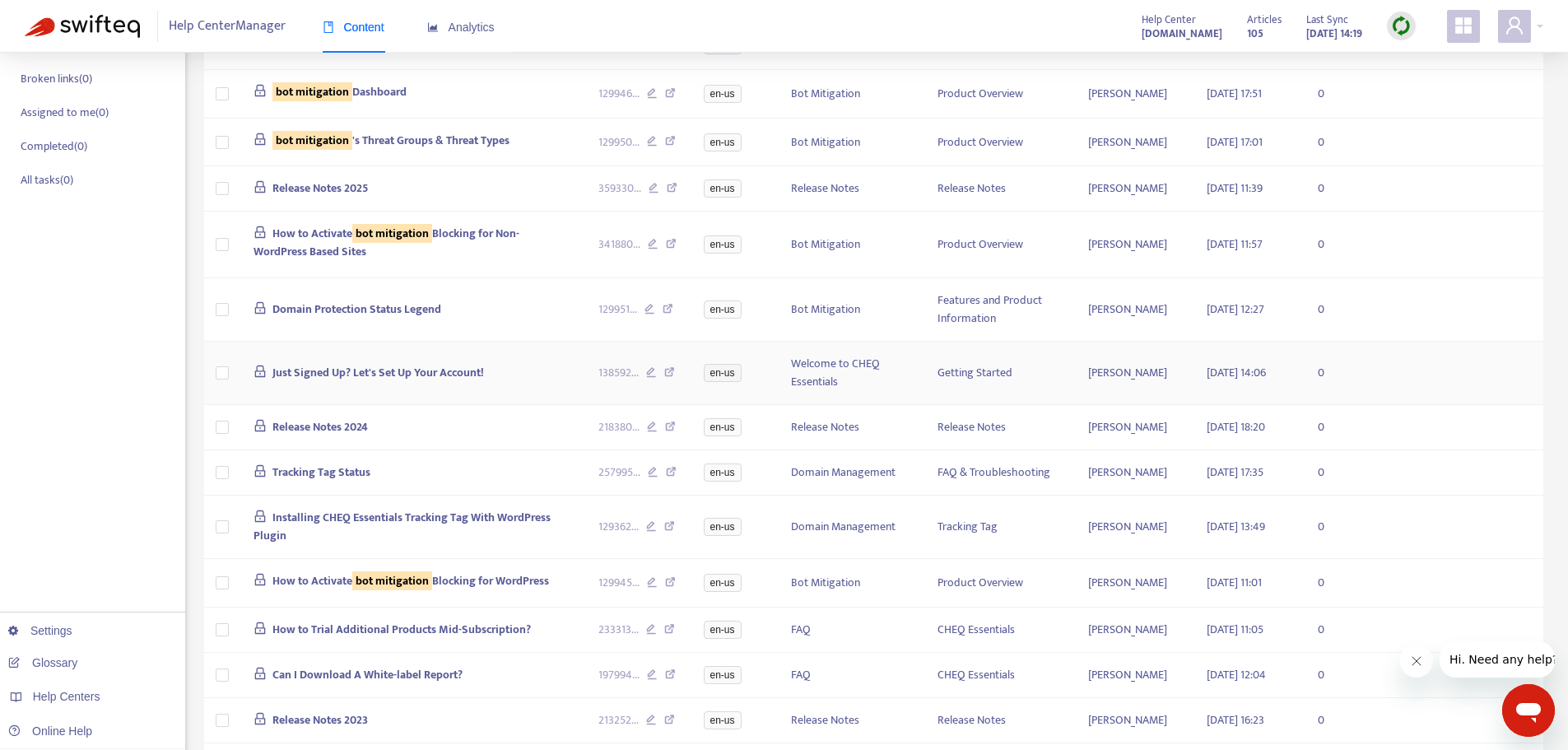
scroll to position [443, 0]
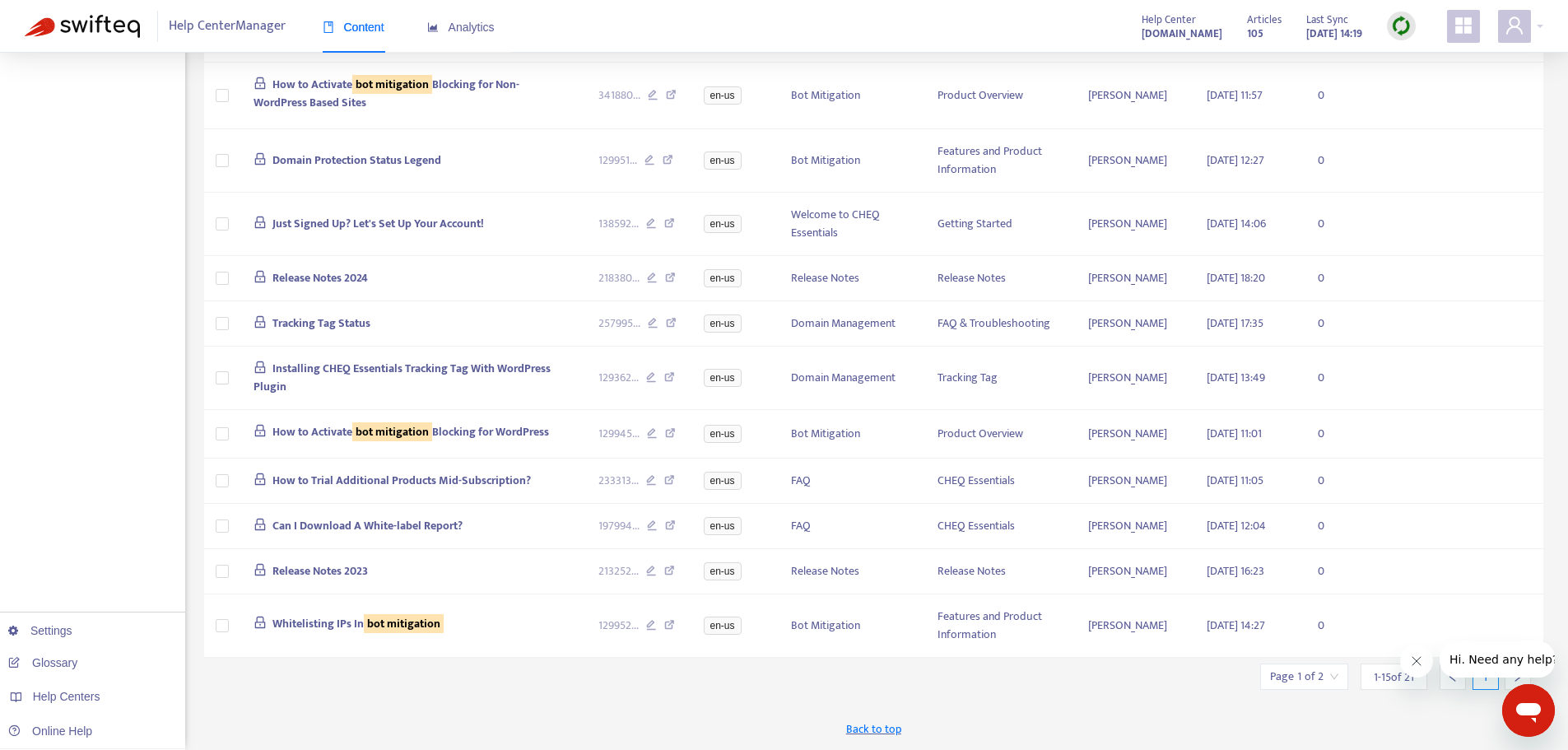
click at [1414, 662] on icon "Close message from company" at bounding box center [1415, 661] width 13 height 13
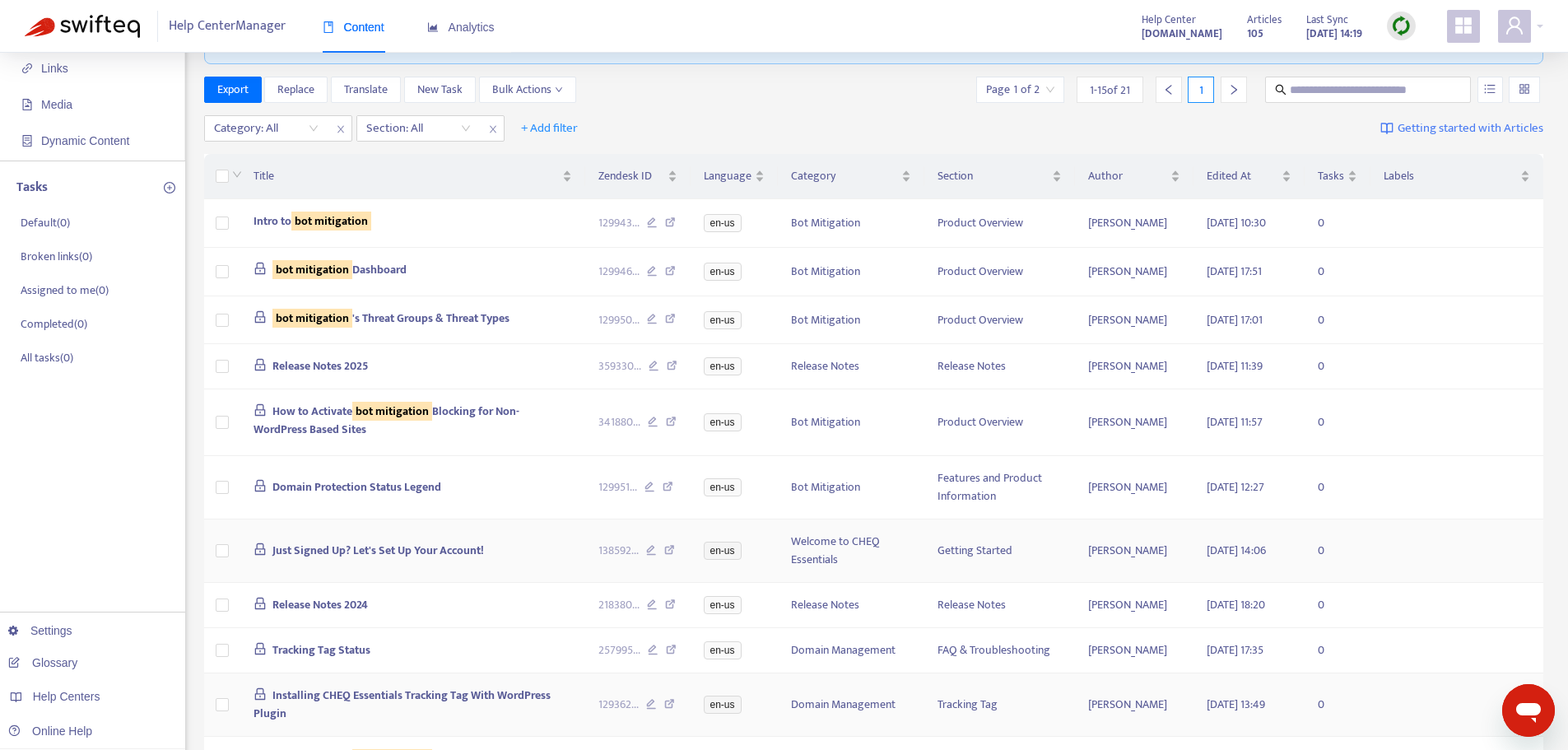
scroll to position [0, 0]
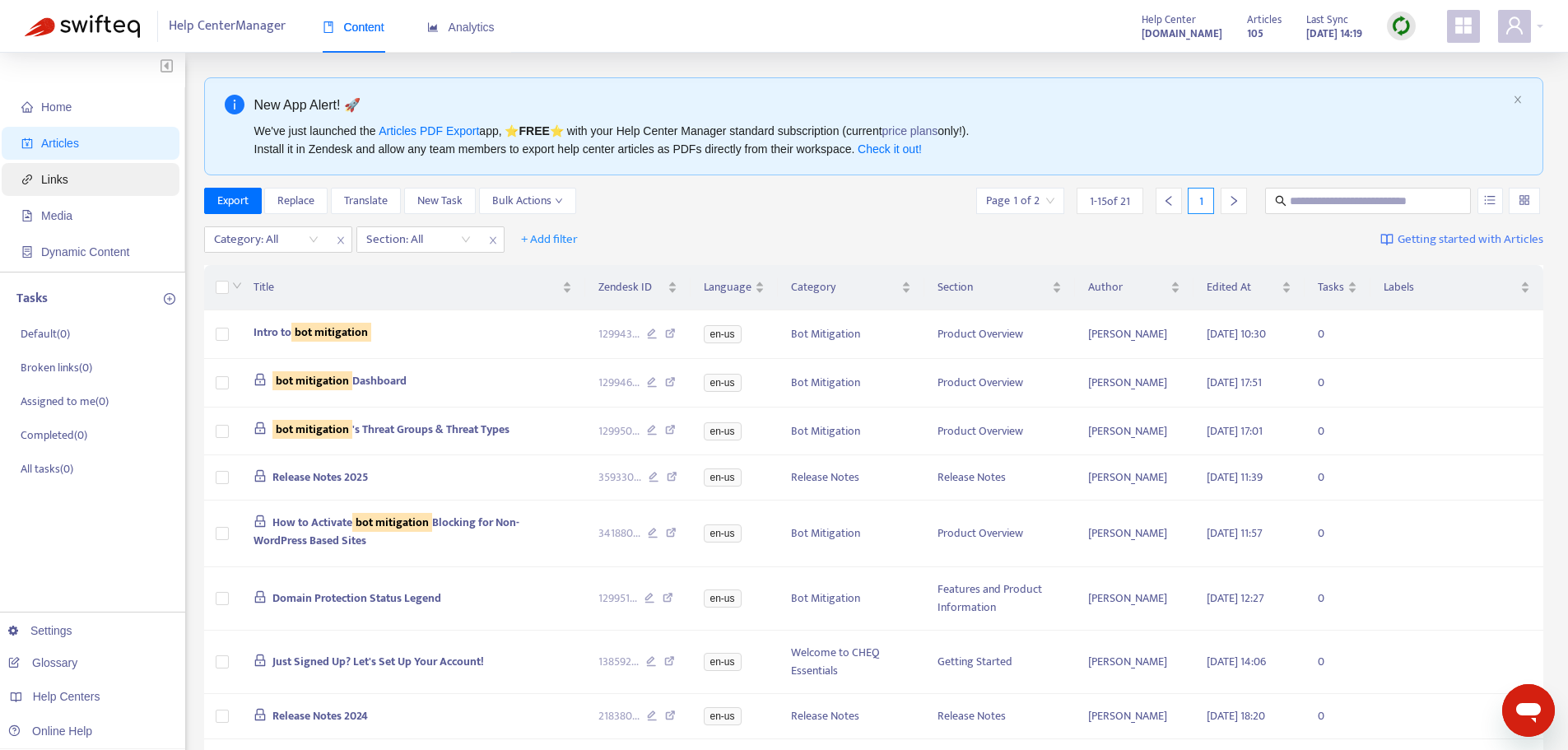
click at [86, 180] on span "Links" at bounding box center [94, 179] width 145 height 33
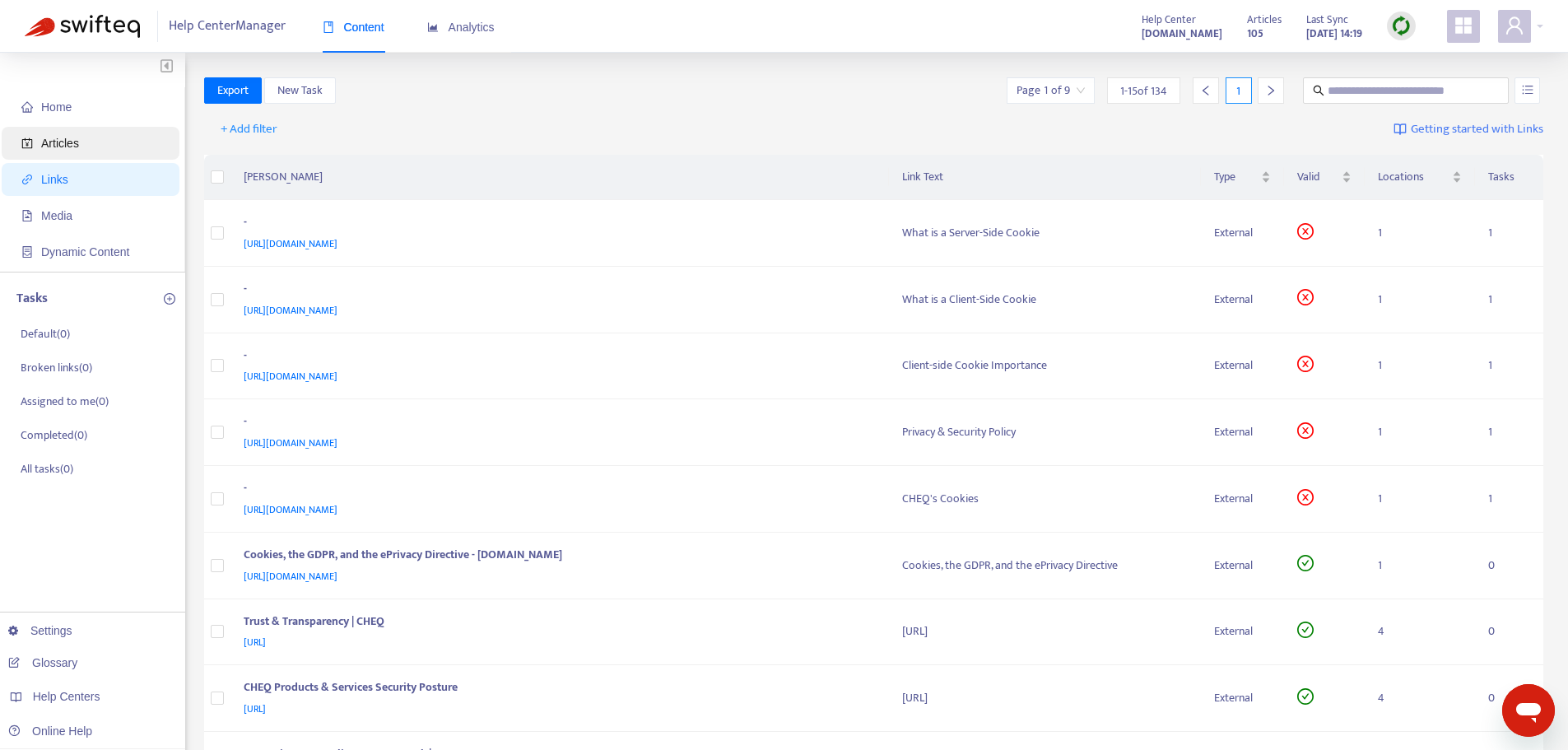
click at [88, 143] on span "Articles" at bounding box center [94, 142] width 145 height 33
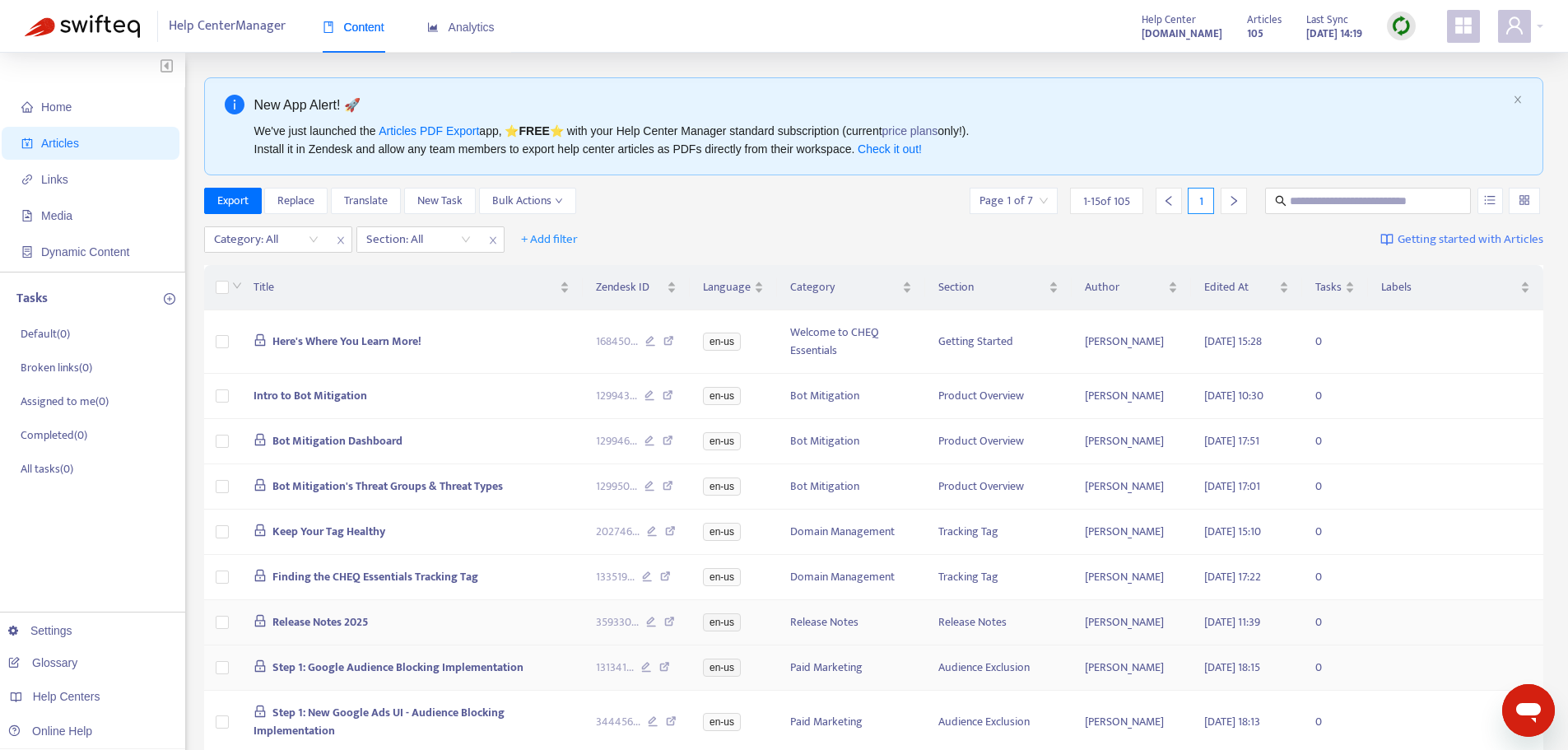
scroll to position [413, 0]
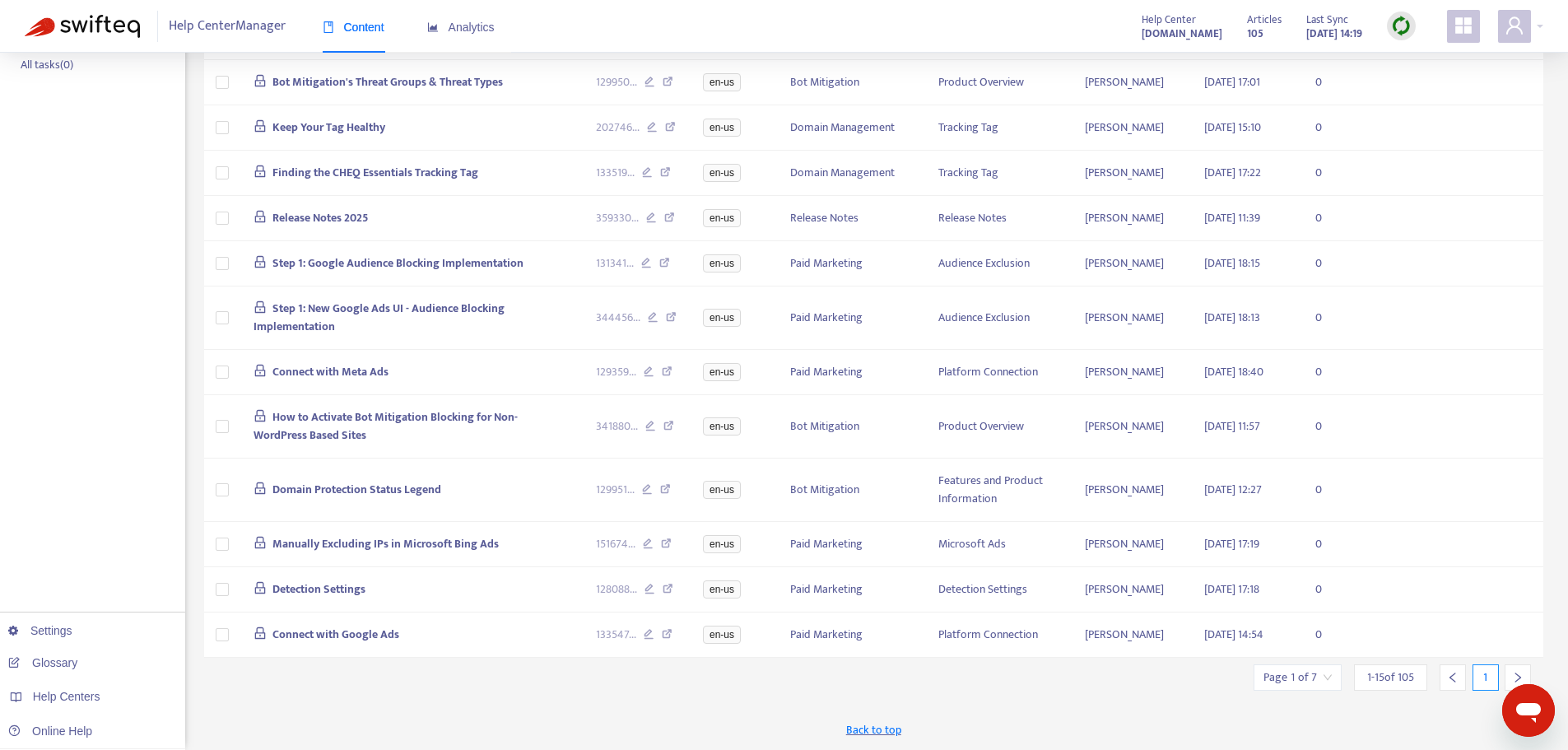
click at [1510, 668] on div at bounding box center [1517, 677] width 26 height 26
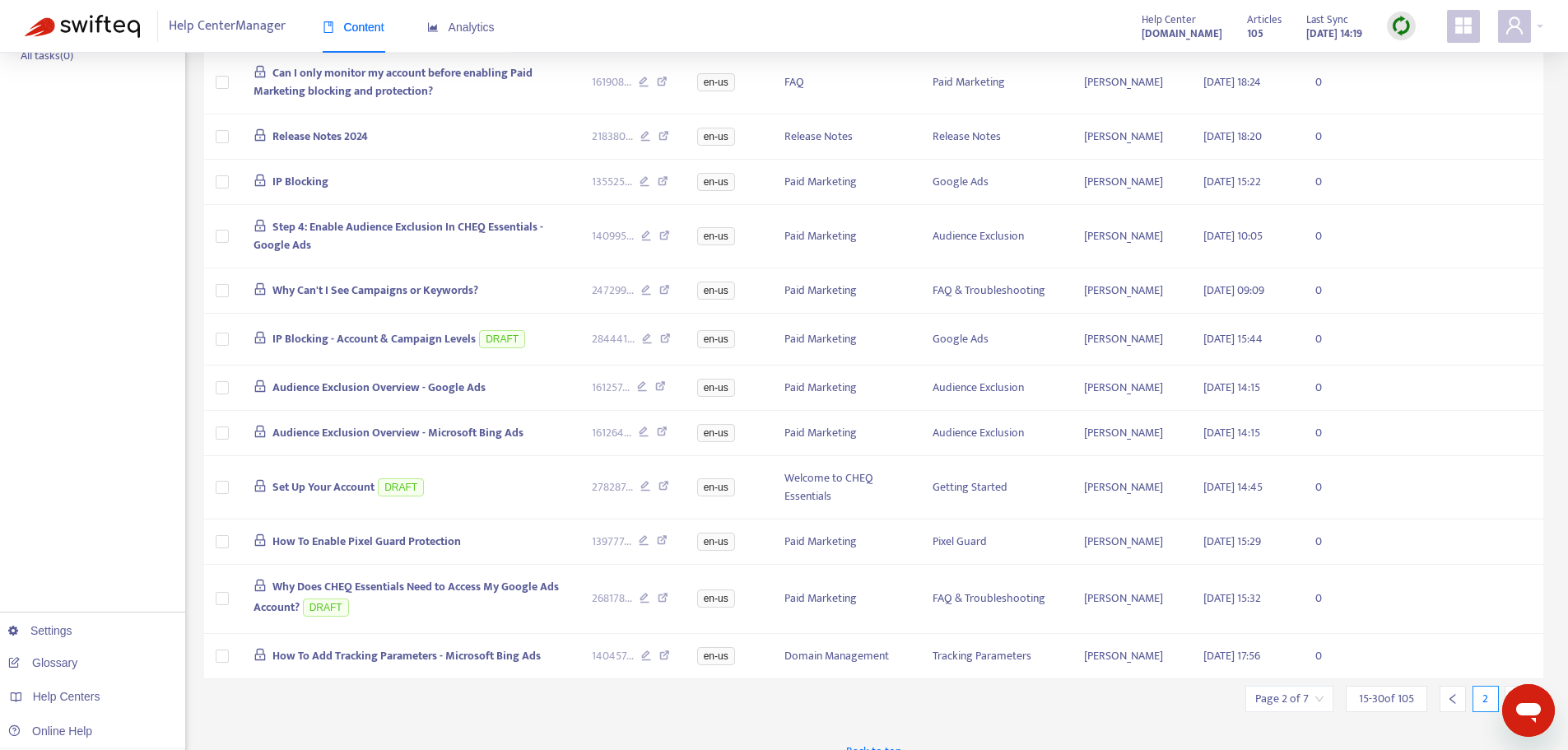
click at [1454, 703] on icon "left" at bounding box center [1453, 699] width 6 height 10
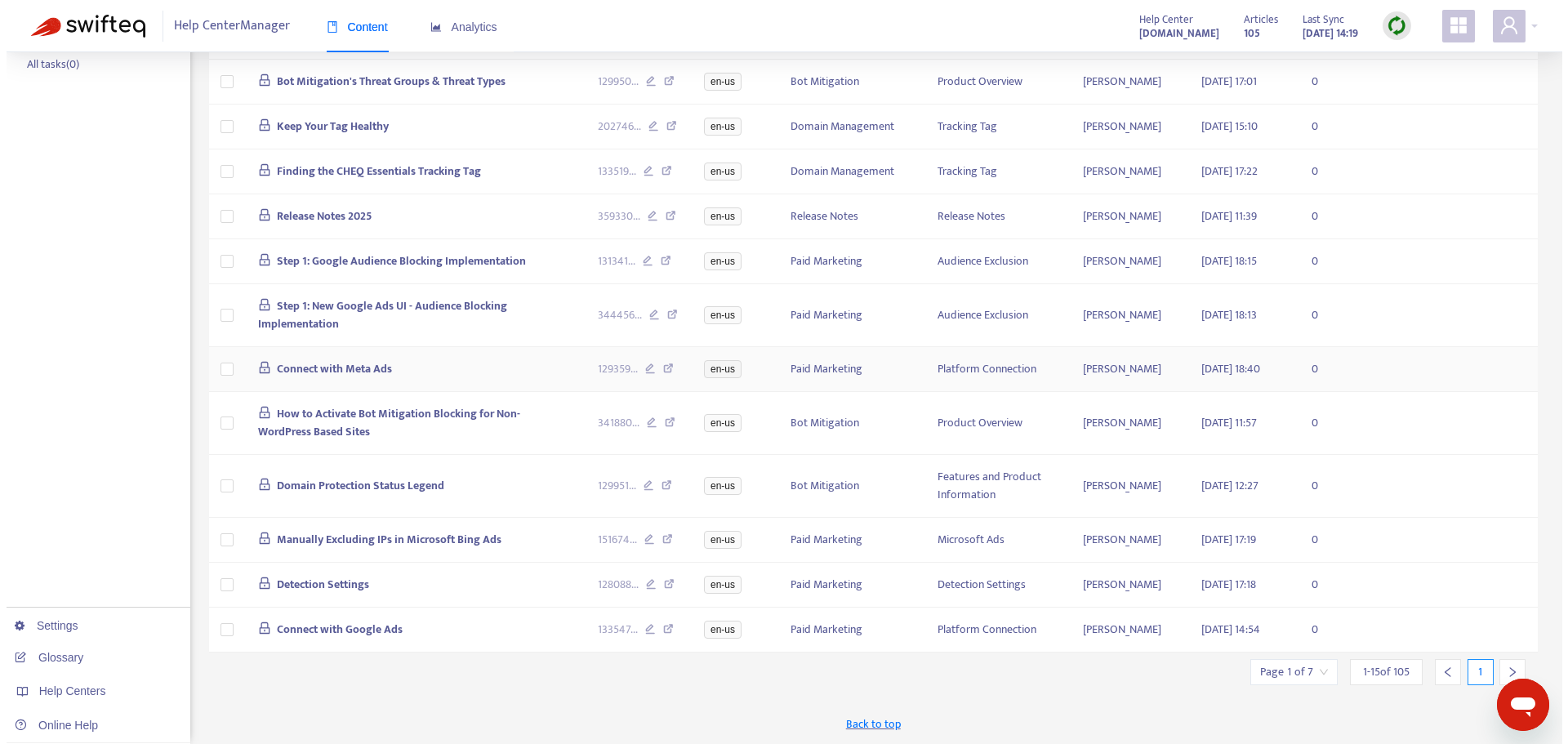
scroll to position [0, 0]
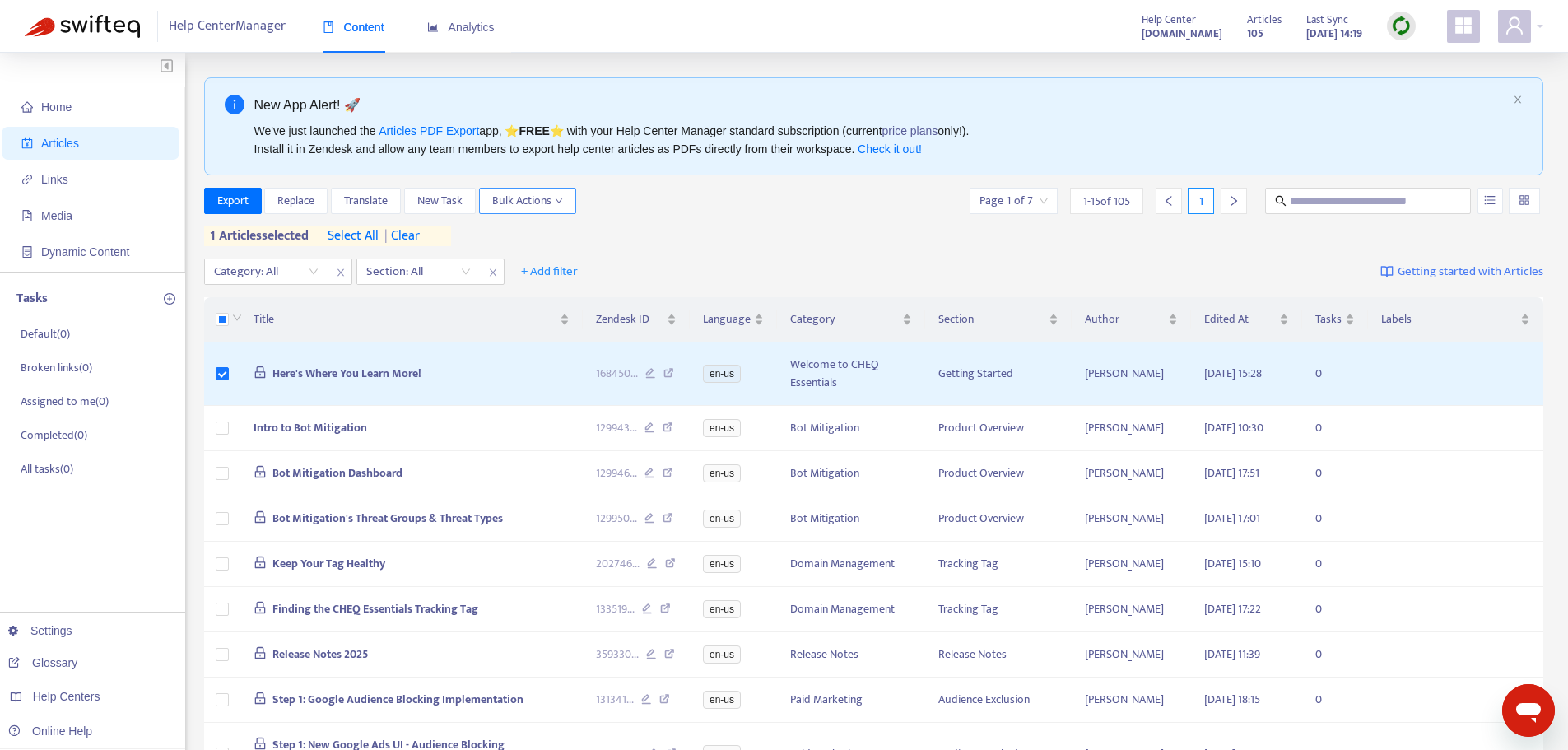
click at [531, 198] on span "Bulk Actions" at bounding box center [528, 200] width 71 height 18
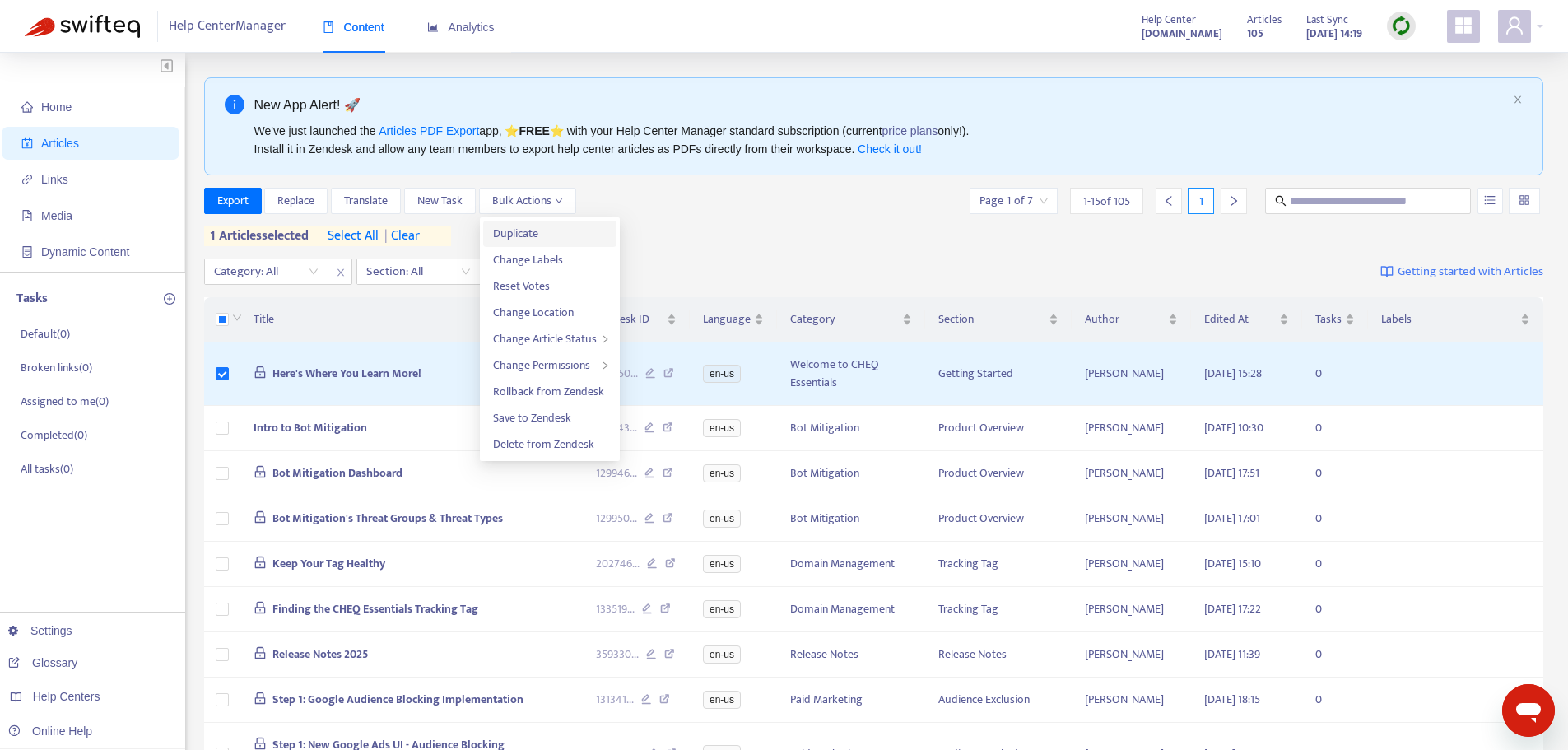
click at [525, 235] on span "Duplicate" at bounding box center [515, 233] width 45 height 19
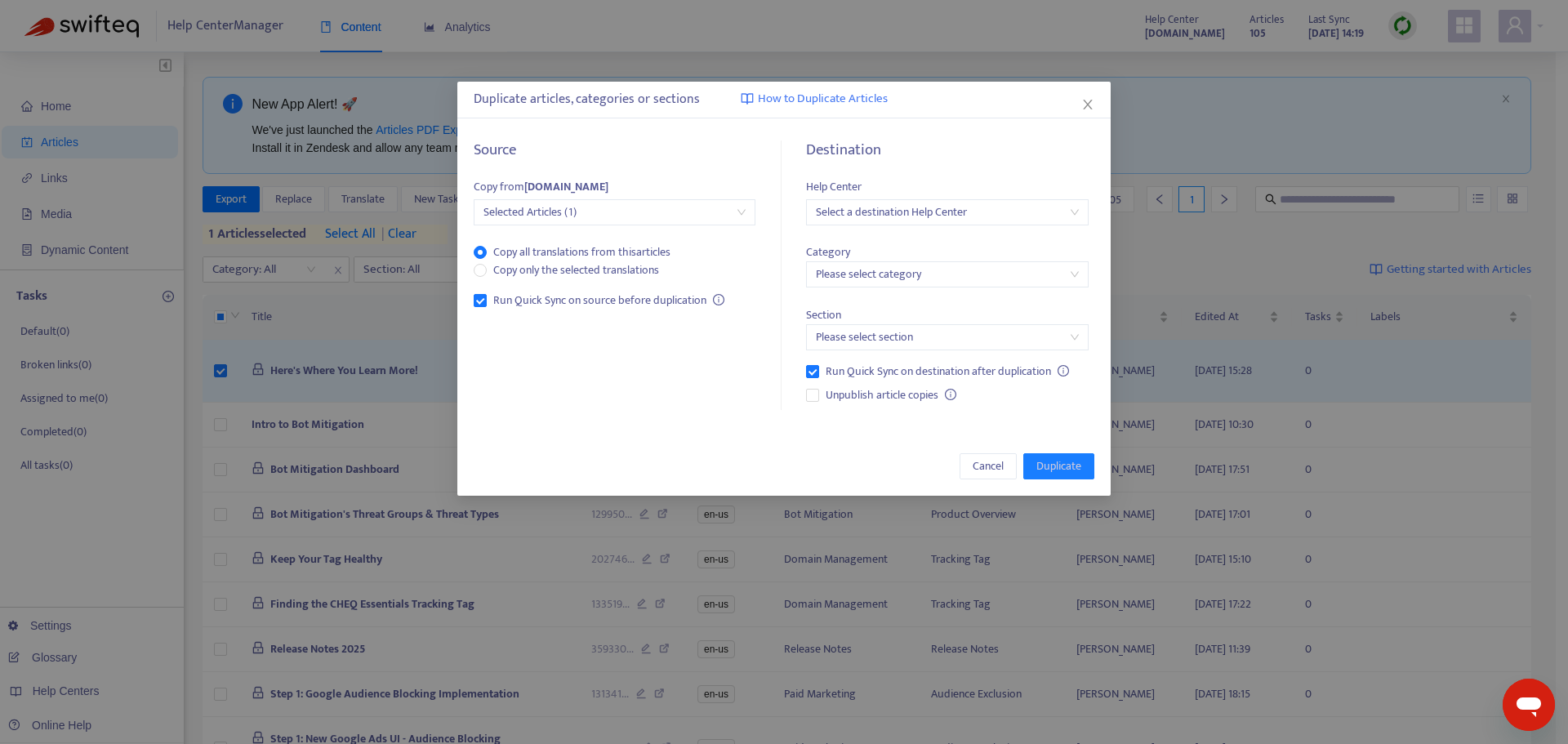
click at [740, 218] on span "Selected Articles (1)" at bounding box center [614, 212] width 262 height 24
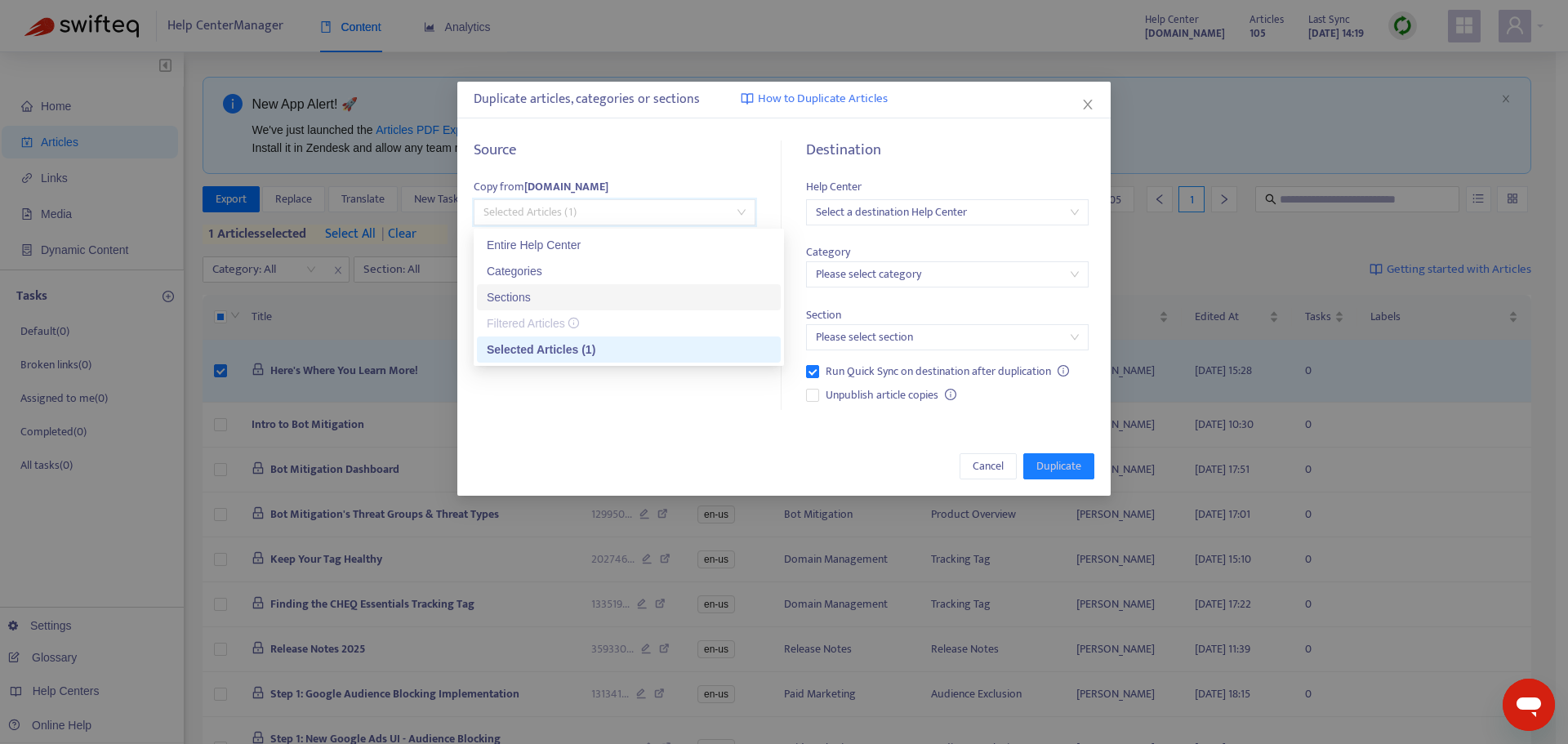
click at [623, 474] on div "Cancel Duplicate" at bounding box center [784, 465] width 653 height 59
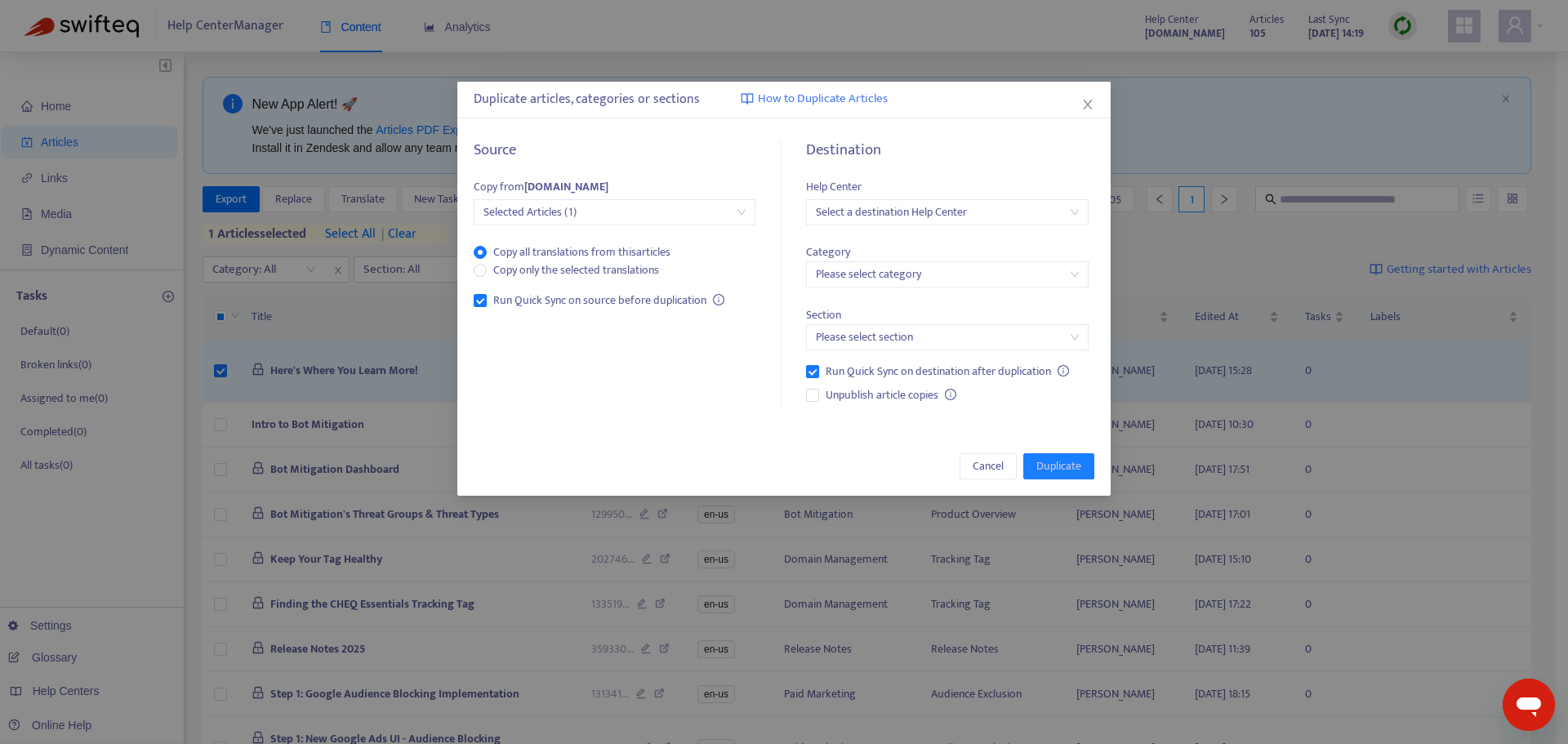
click at [937, 213] on input "search" at bounding box center [947, 212] width 262 height 24
click at [906, 340] on input "search" at bounding box center [947, 337] width 262 height 24
click at [619, 401] on div "Source Copy from [DOMAIN_NAME] Selected Articles (1) Copy all translations from…" at bounding box center [624, 276] width 300 height 269
click at [1007, 463] on button "Cancel" at bounding box center [989, 466] width 58 height 26
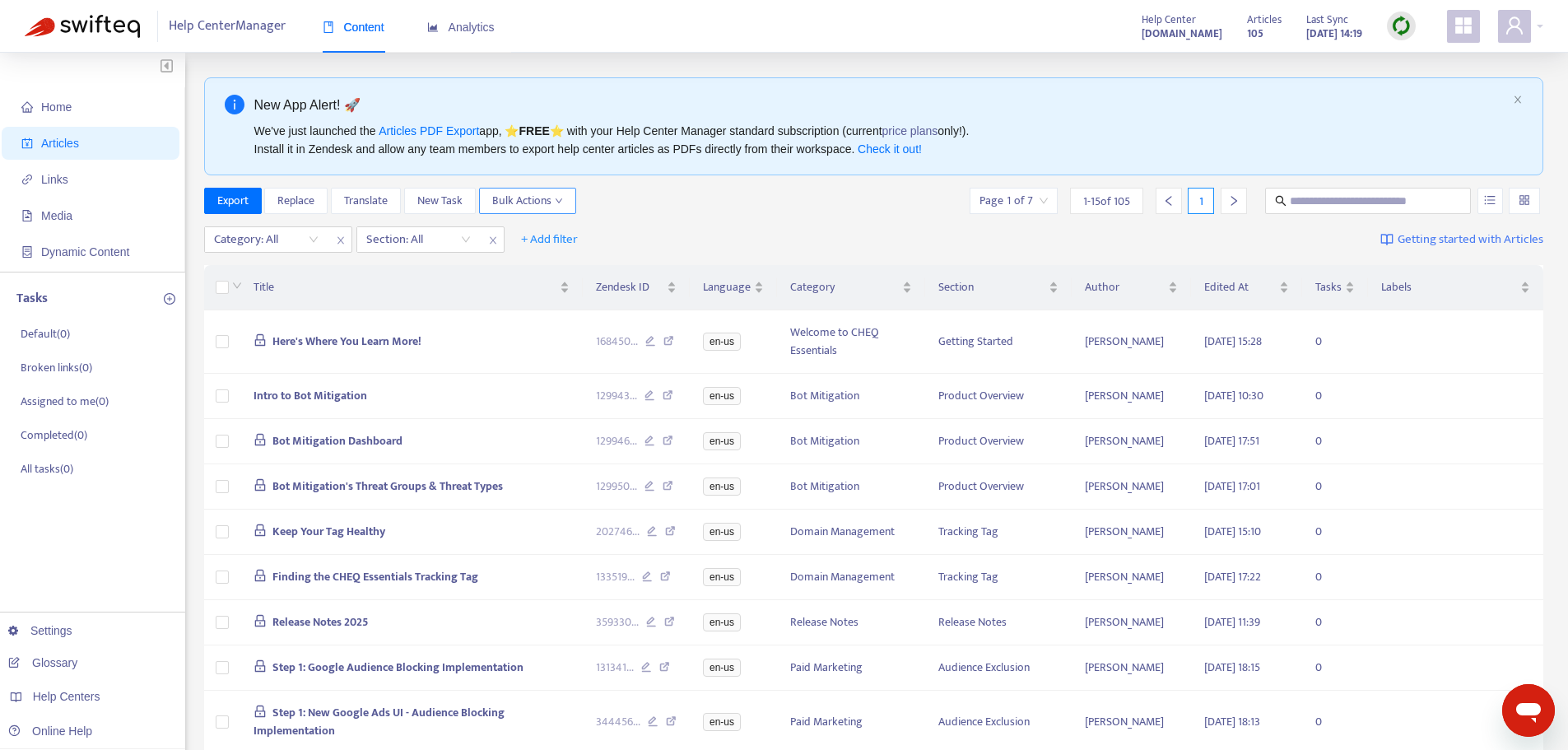
click at [541, 192] on span "Bulk Actions" at bounding box center [528, 200] width 71 height 18
click at [543, 226] on span "Duplicate" at bounding box center [549, 233] width 113 height 18
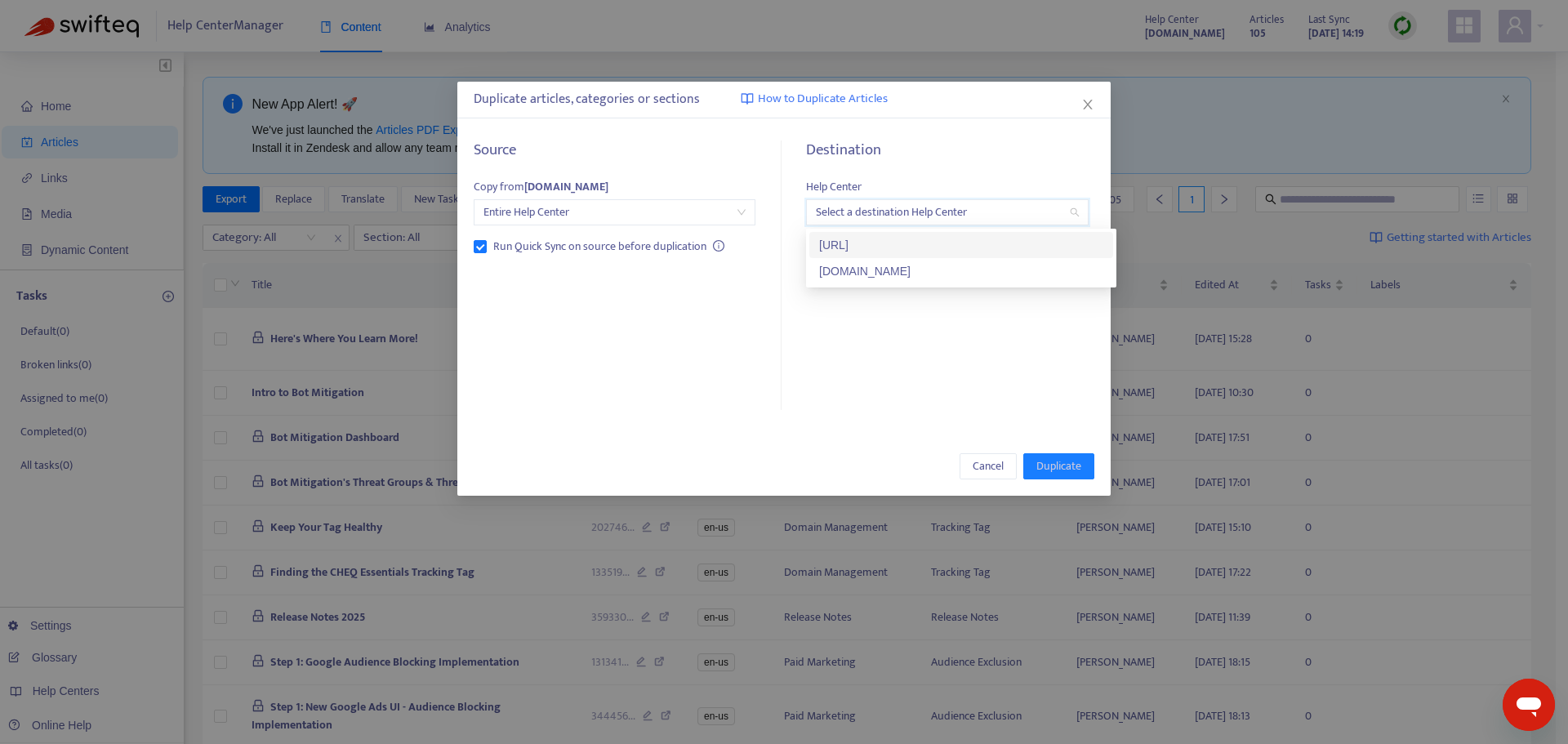
click at [1074, 212] on input "search" at bounding box center [947, 212] width 262 height 24
click at [909, 354] on div "Destination Help Center Select a destination Help Center Run Quick Sync on dest…" at bounding box center [942, 276] width 307 height 269
click at [911, 219] on input "search" at bounding box center [947, 212] width 262 height 24
click at [1086, 104] on icon "close" at bounding box center [1087, 104] width 13 height 13
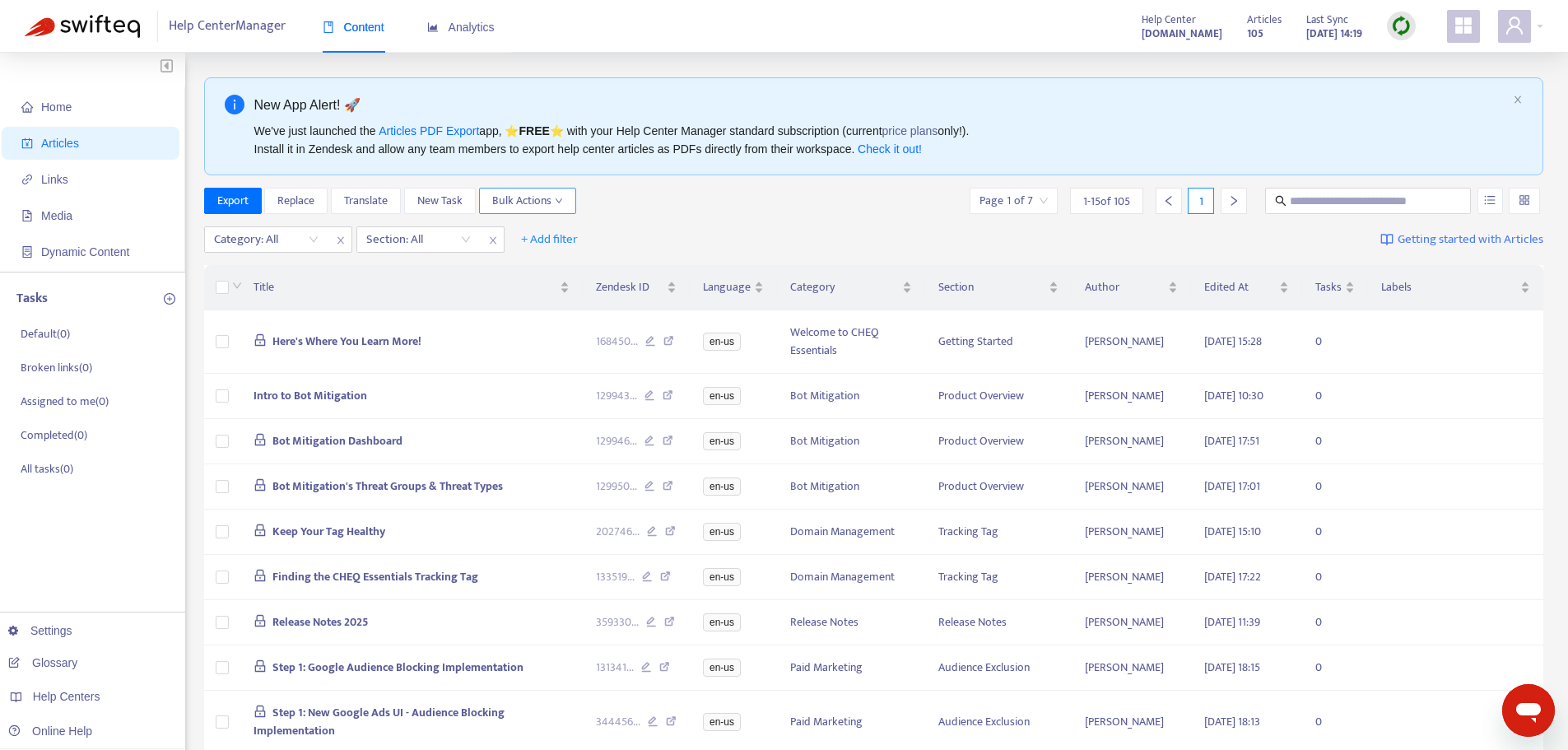
click at [574, 200] on button "Bulk Actions" at bounding box center [527, 200] width 97 height 26
click at [562, 228] on span "Duplicate" at bounding box center [549, 233] width 113 height 18
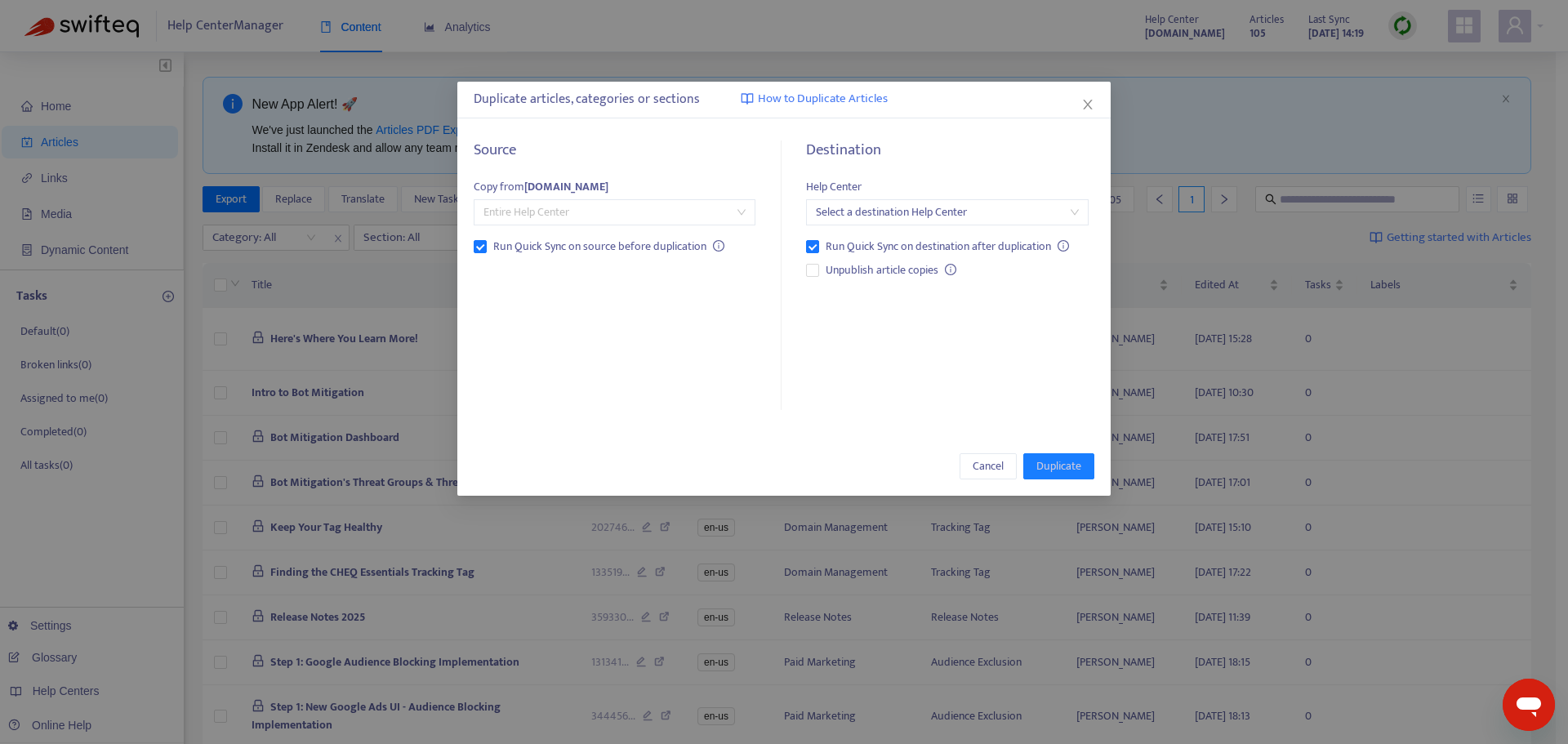
click at [623, 219] on span "Entire Help Center" at bounding box center [614, 212] width 262 height 24
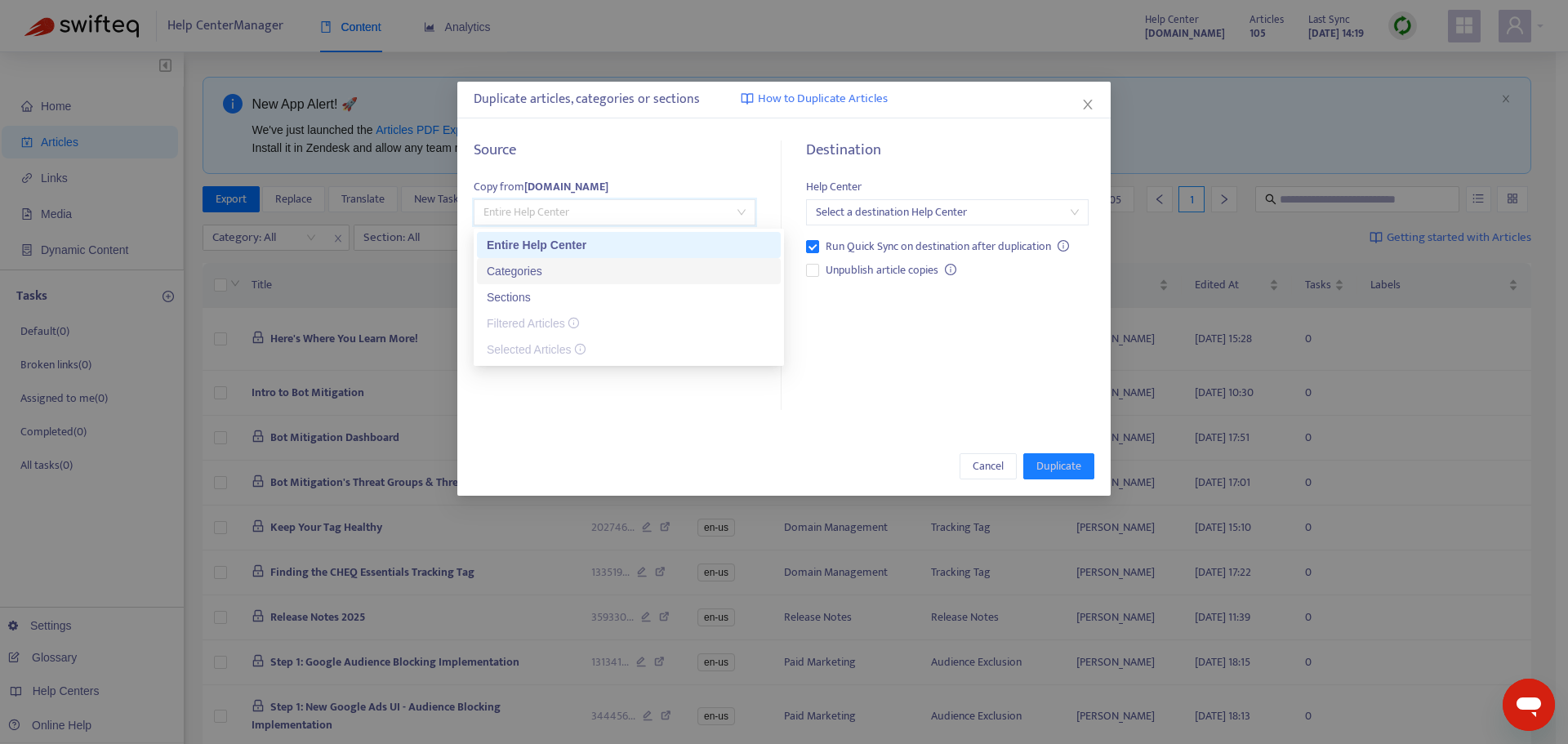
click at [504, 274] on div "Categories" at bounding box center [629, 270] width 284 height 18
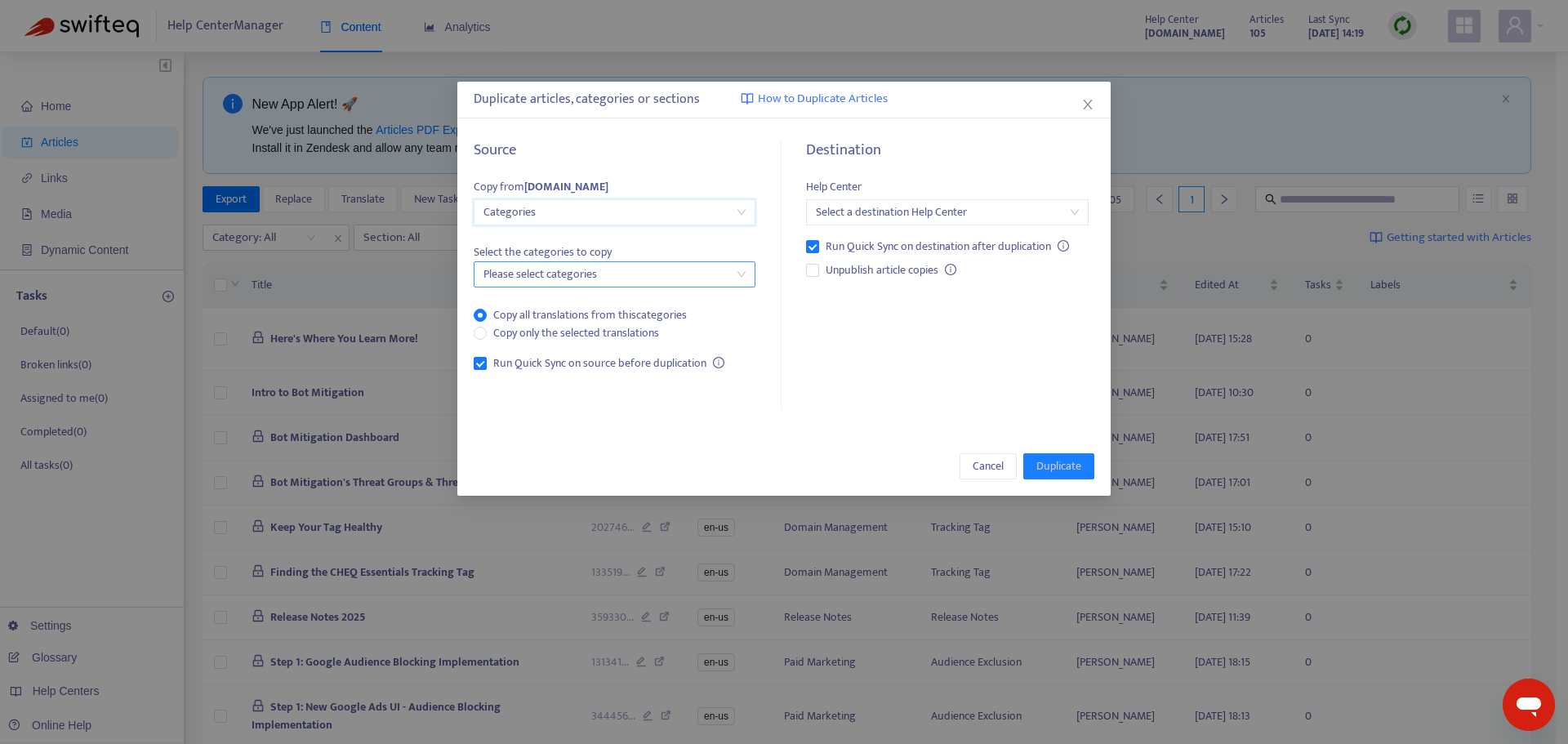
click at [666, 273] on div at bounding box center [606, 274] width 257 height 20
click at [704, 216] on span "Categories" at bounding box center [614, 212] width 262 height 24
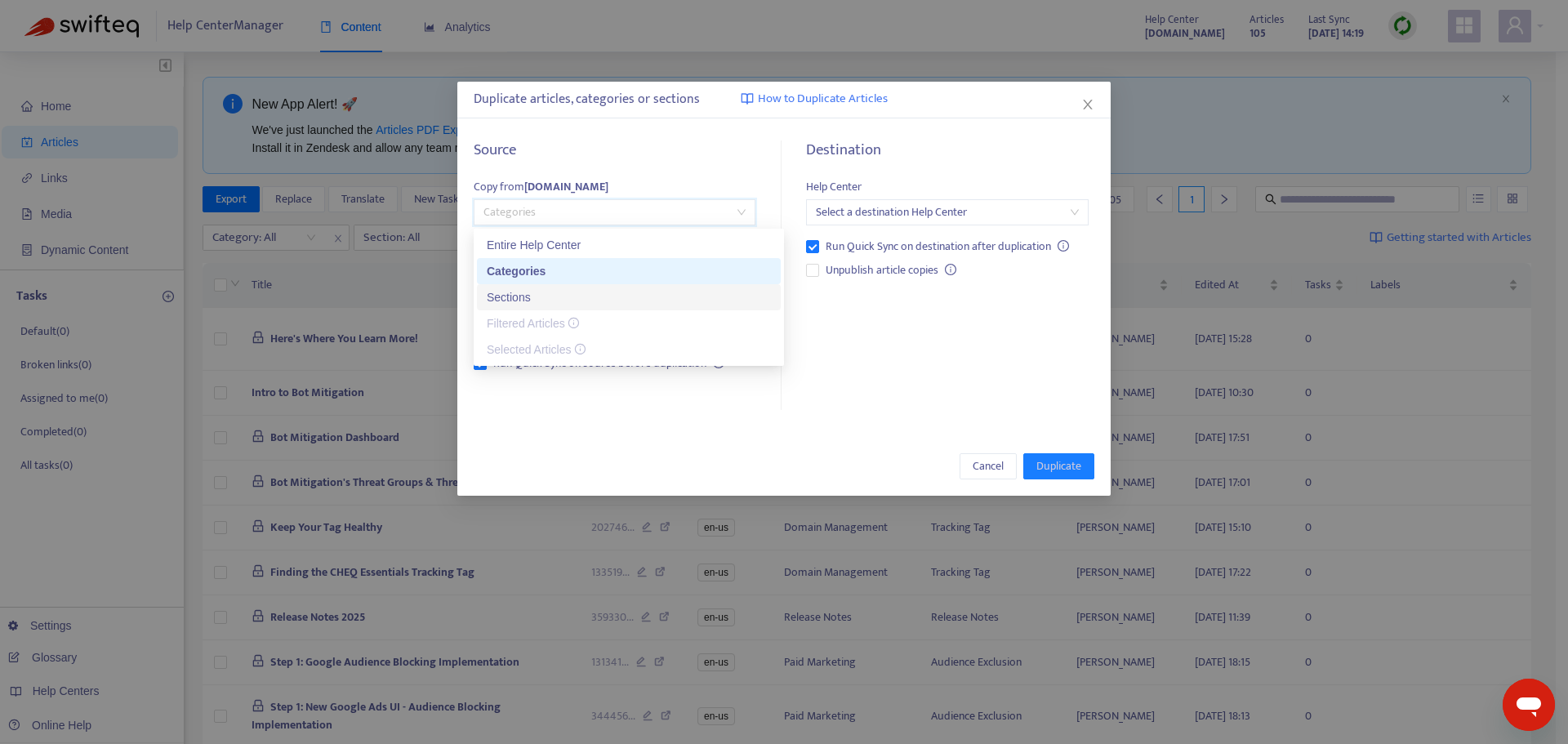
click at [520, 301] on div "Sections" at bounding box center [629, 296] width 284 height 18
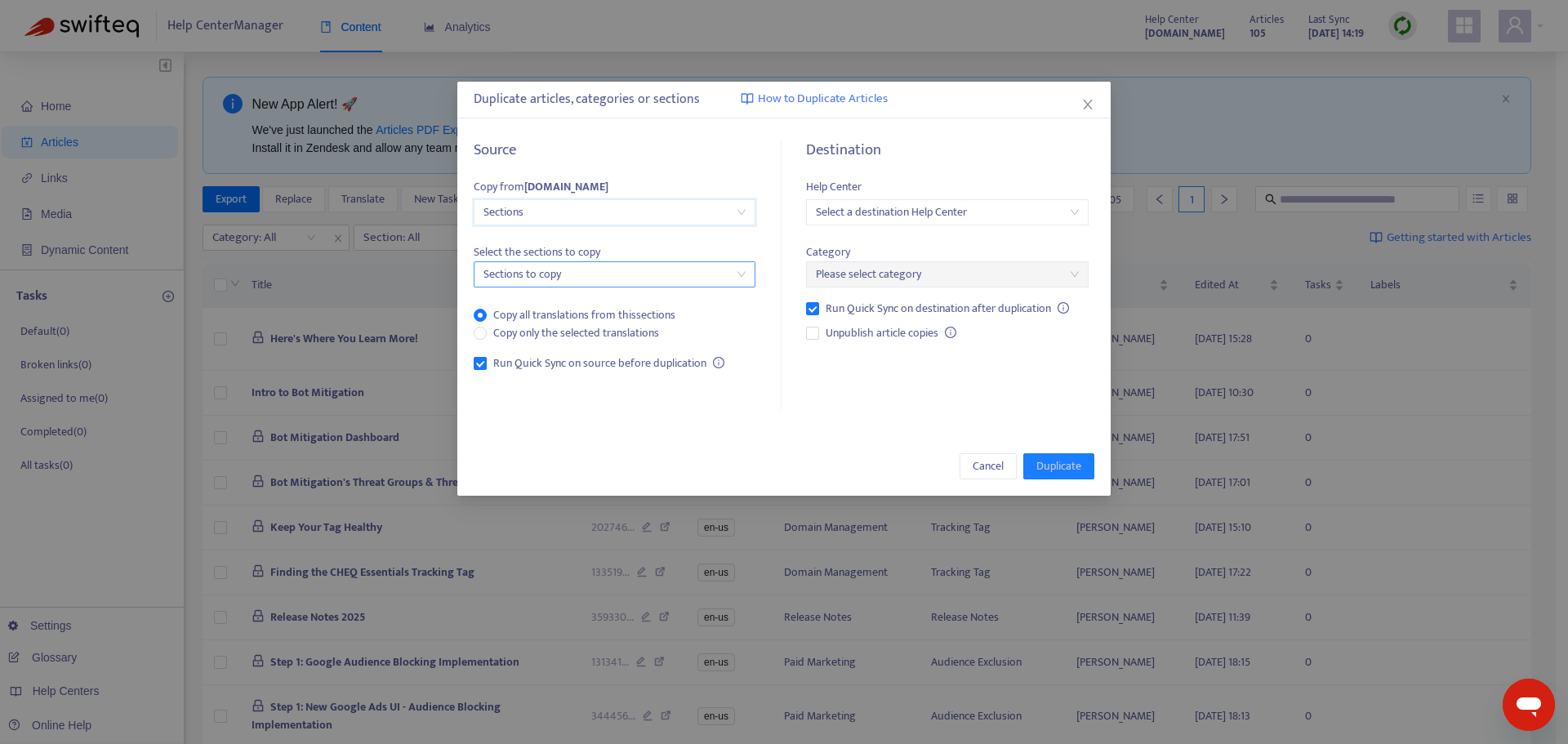
click at [605, 271] on div at bounding box center [606, 274] width 257 height 20
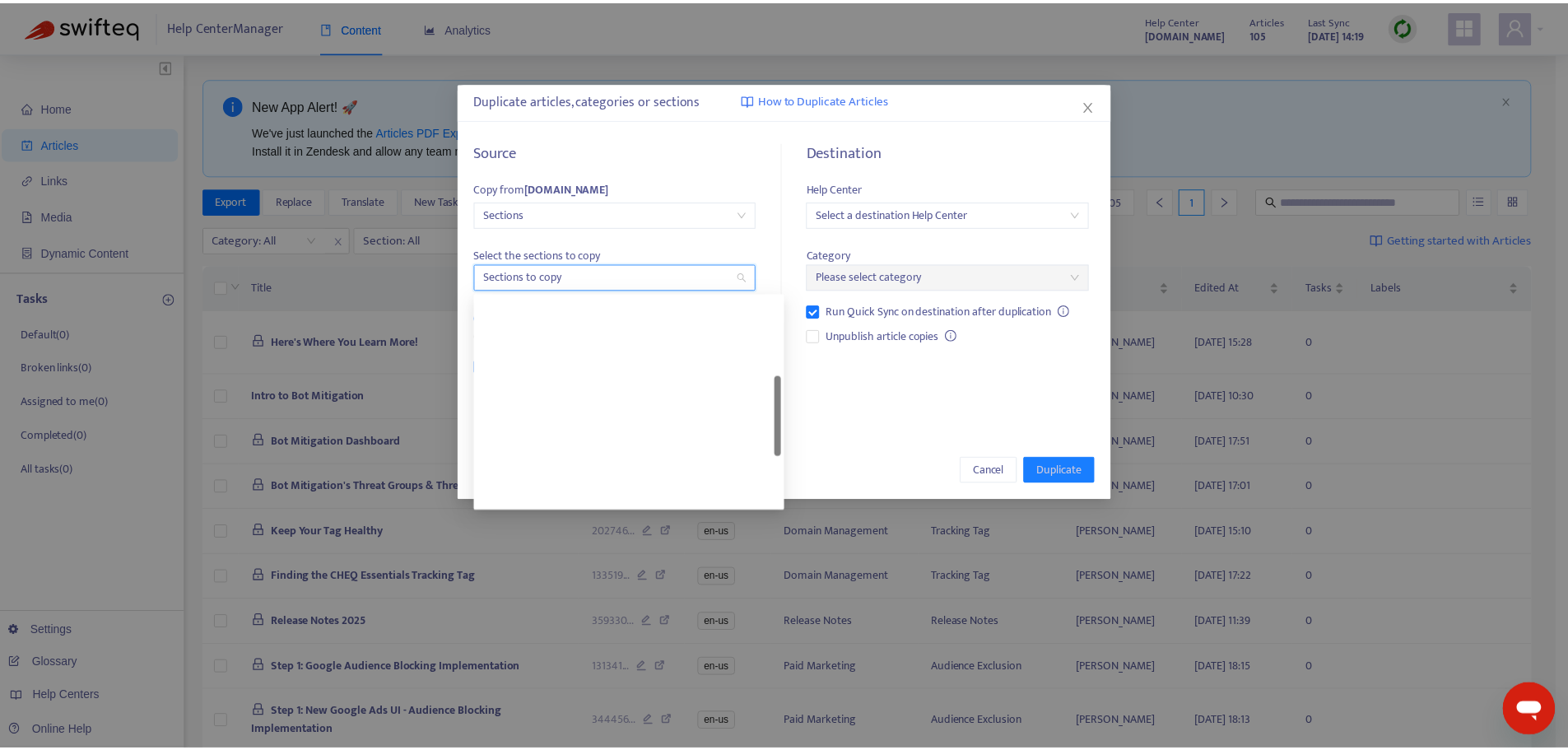
scroll to position [411, 0]
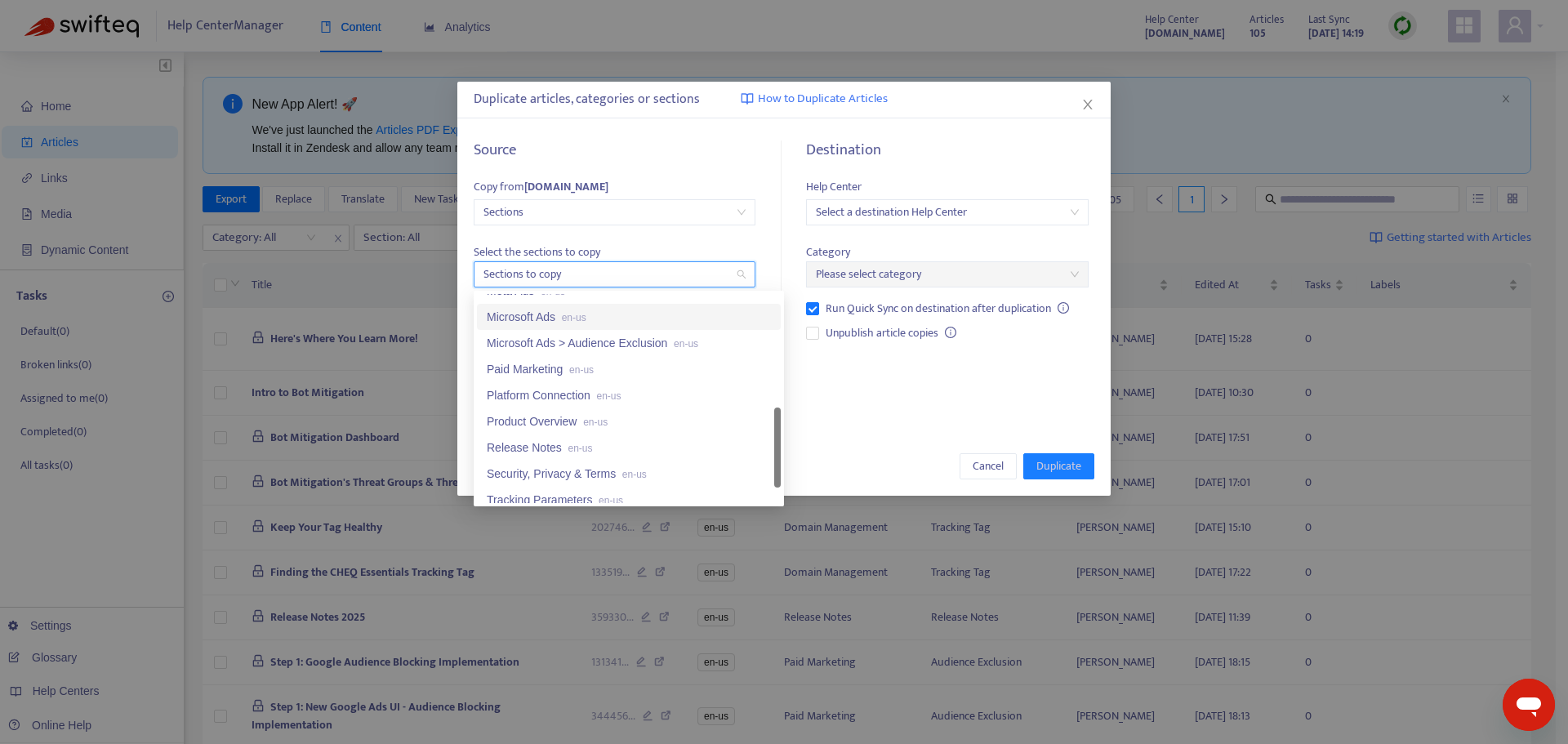
click at [683, 213] on span "Sections" at bounding box center [614, 212] width 262 height 24
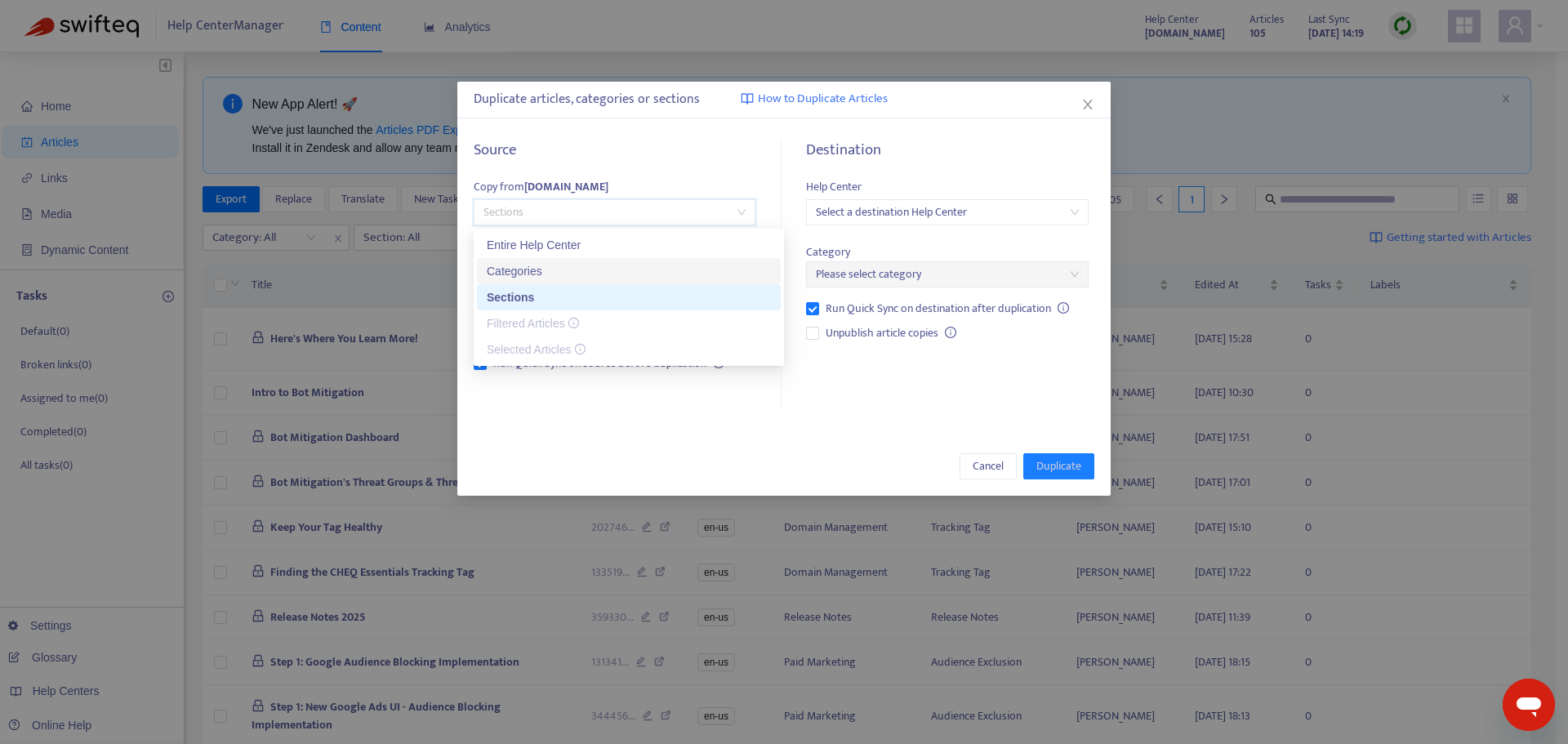
click at [523, 268] on div "Categories" at bounding box center [629, 270] width 284 height 18
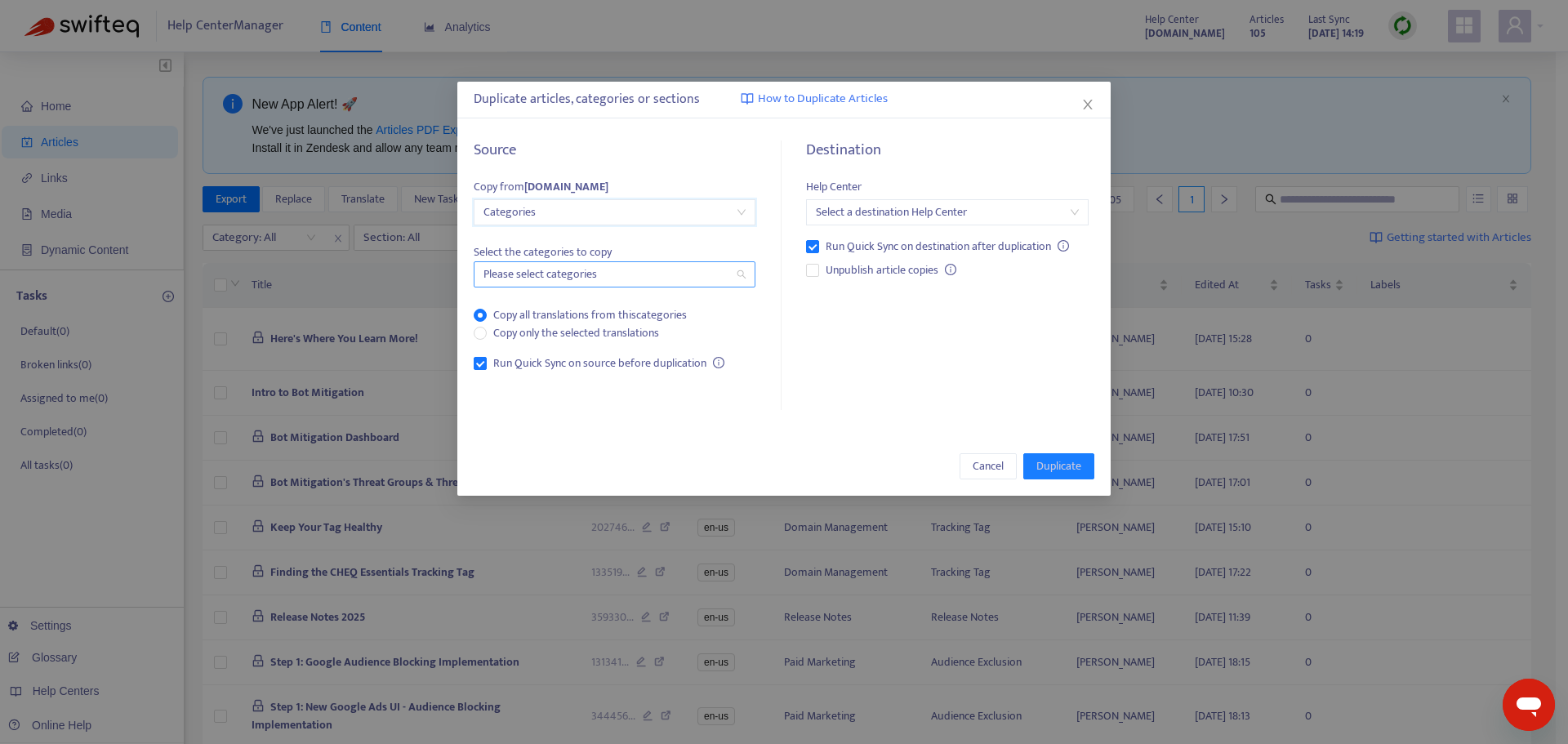
click at [562, 268] on div at bounding box center [606, 274] width 257 height 20
click at [879, 211] on input "search" at bounding box center [947, 212] width 262 height 24
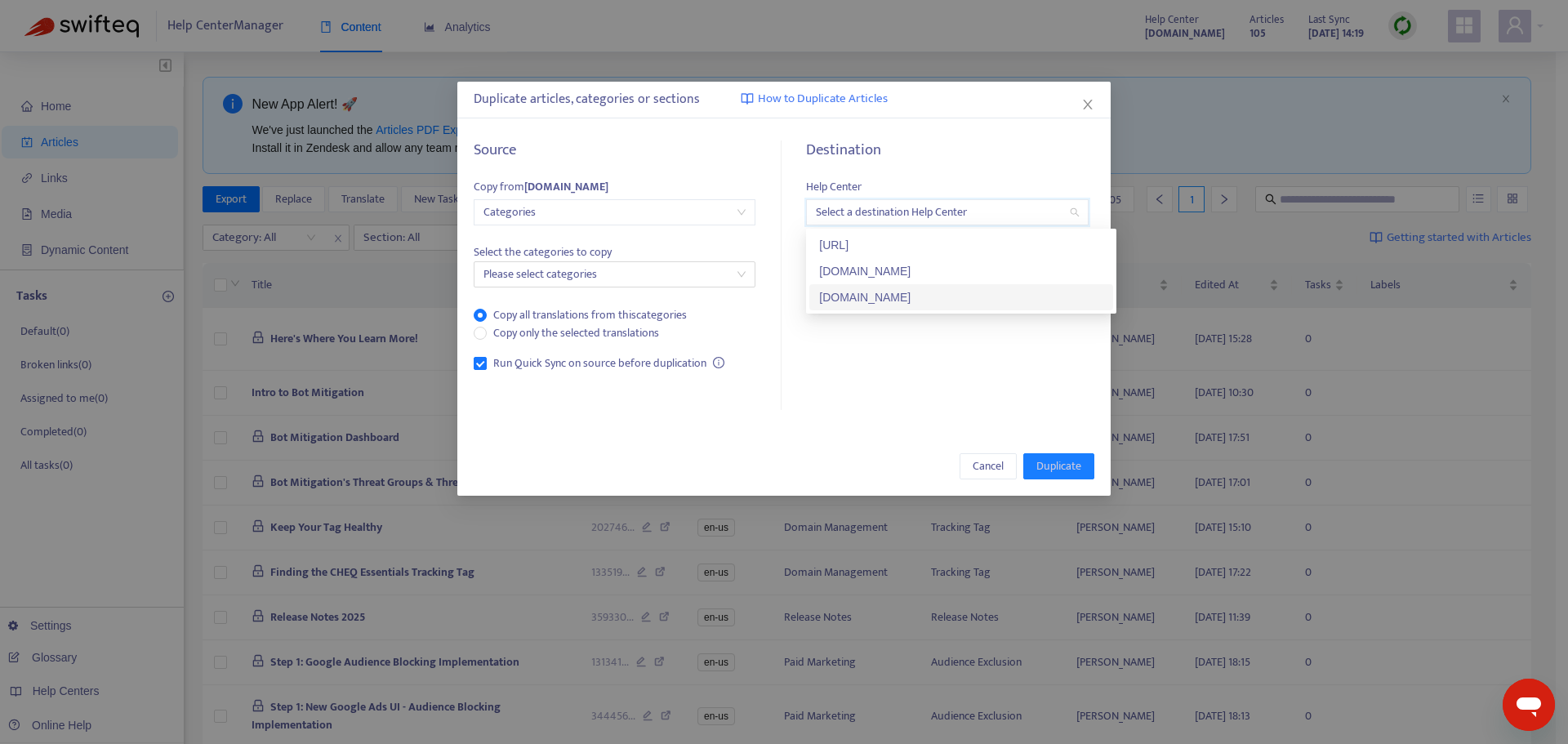
click at [834, 379] on div "Destination Help Center Select a destination Help Center Run Quick Sync on dest…" at bounding box center [942, 276] width 307 height 269
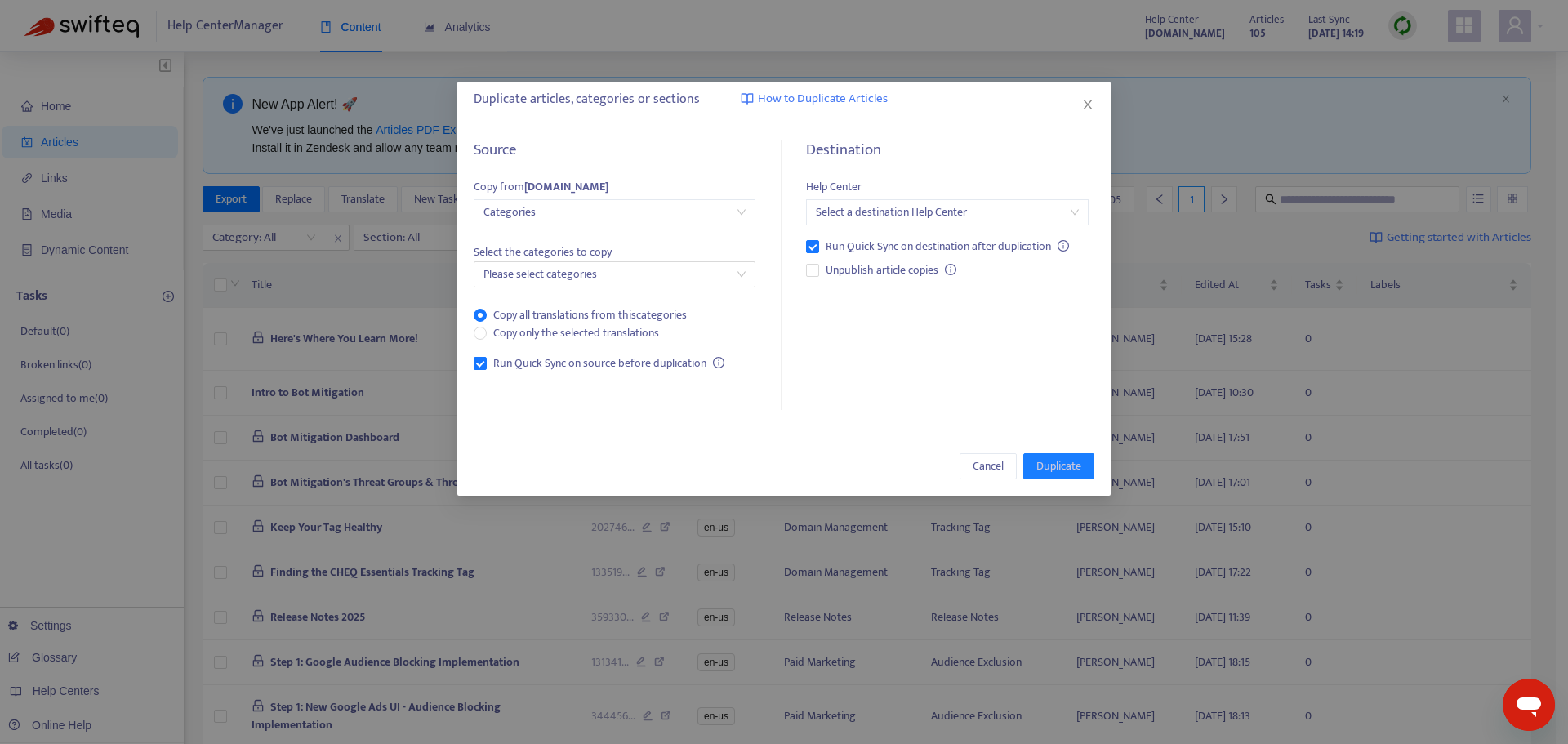
click at [1072, 210] on input "search" at bounding box center [947, 212] width 262 height 24
click at [1008, 469] on button "Cancel" at bounding box center [989, 466] width 58 height 26
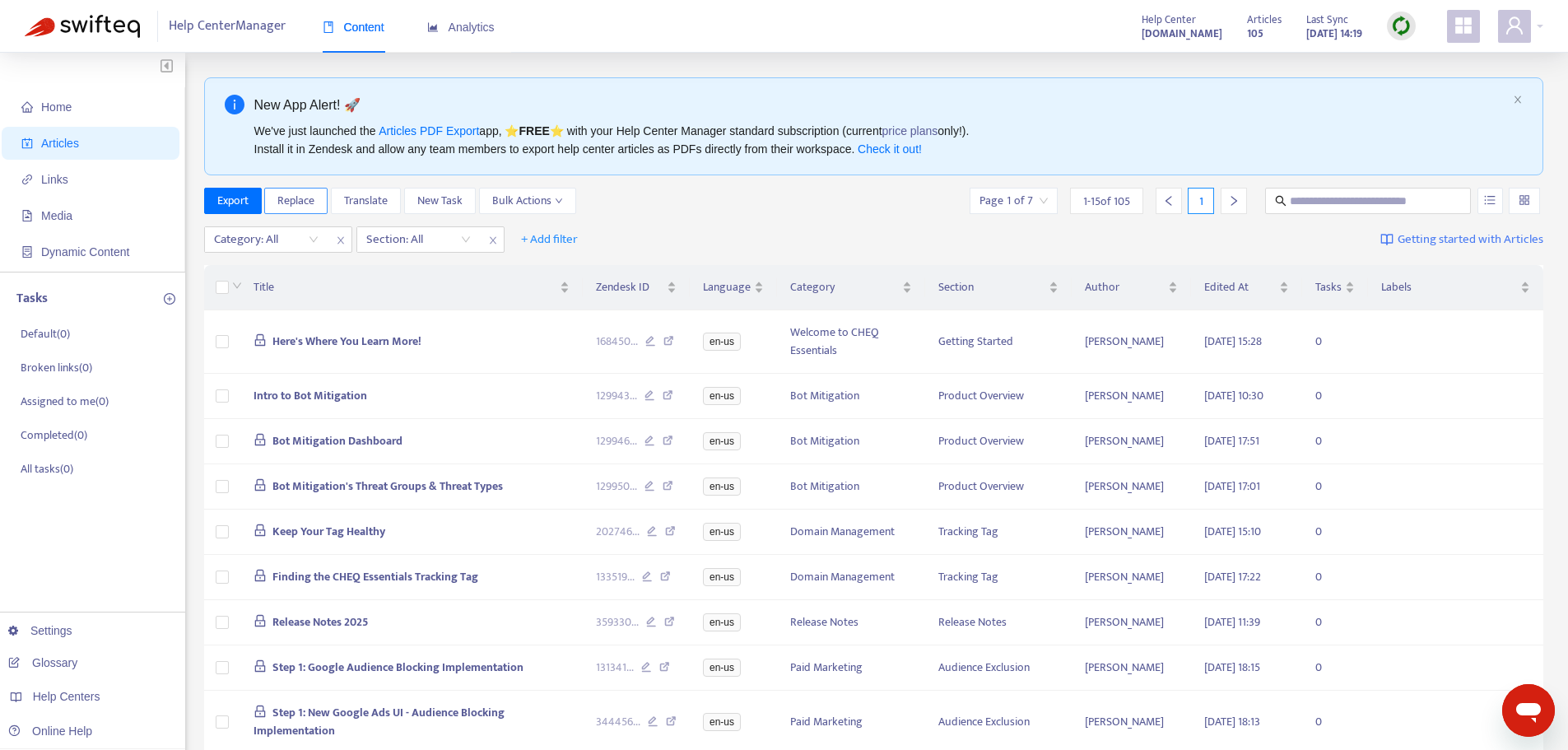
click at [282, 197] on span "Replace" at bounding box center [296, 200] width 37 height 18
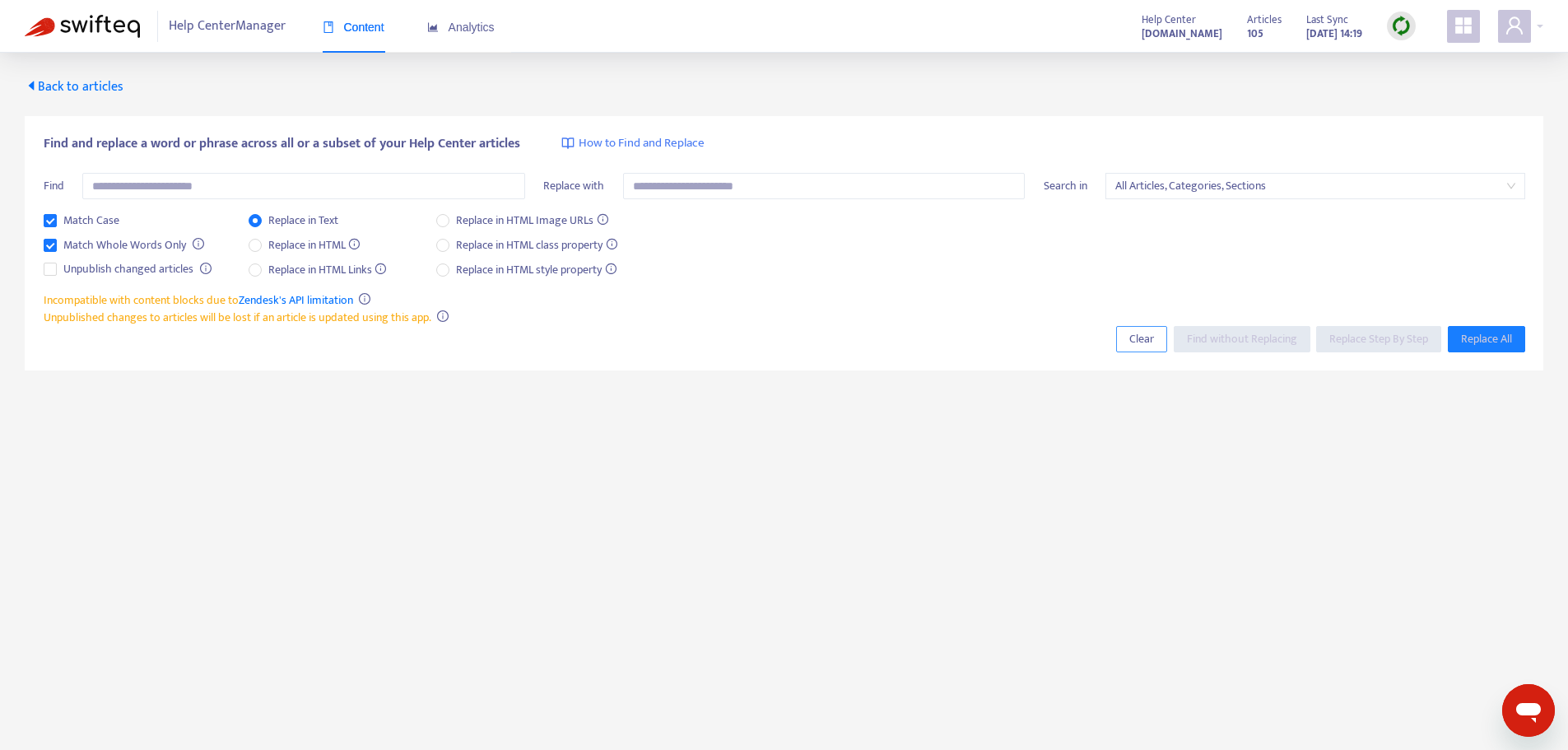
click at [1150, 338] on span "Clear" at bounding box center [1142, 338] width 24 height 18
click at [1543, 22] on div at bounding box center [1520, 26] width 45 height 33
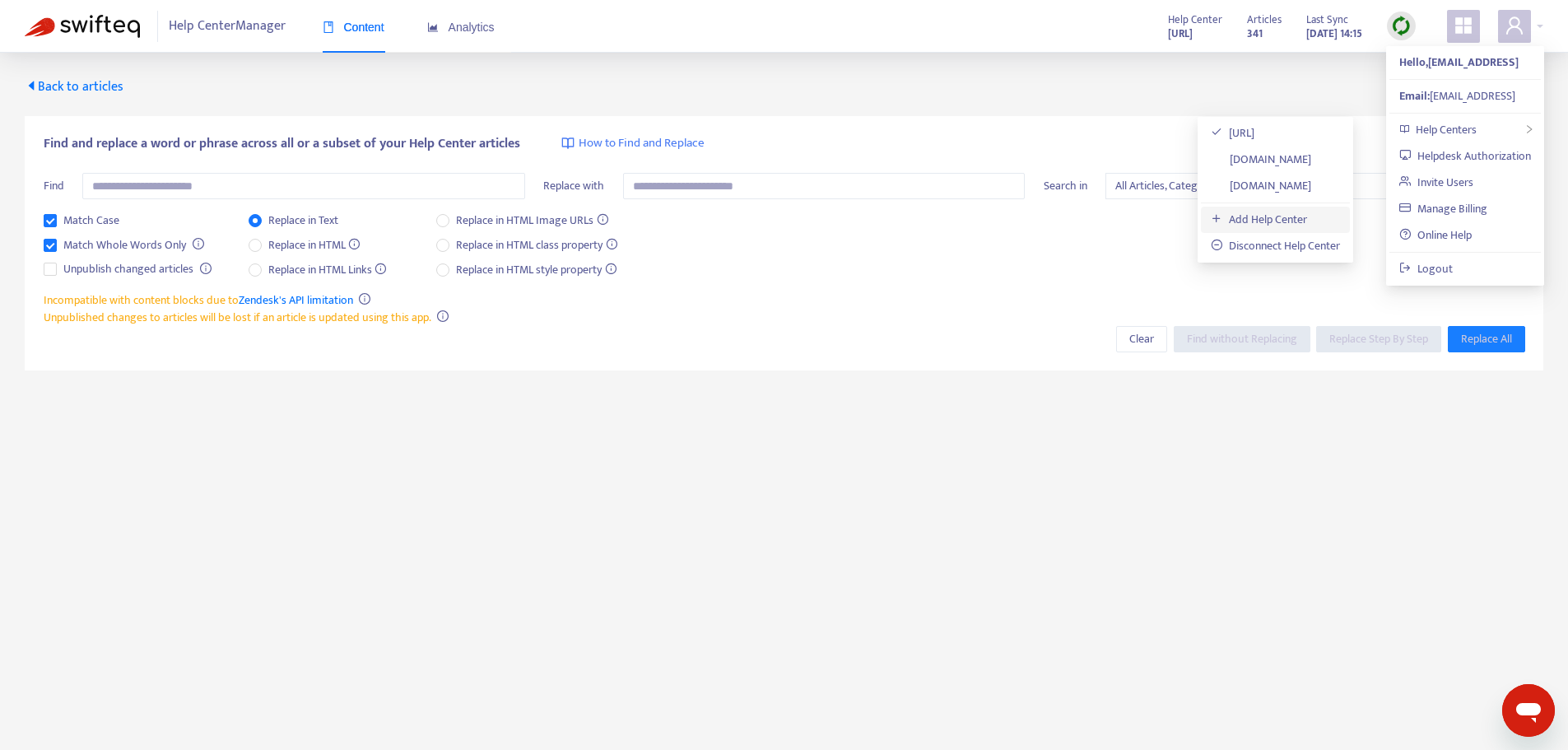
click at [1294, 217] on link "Add Help Center" at bounding box center [1259, 219] width 96 height 19
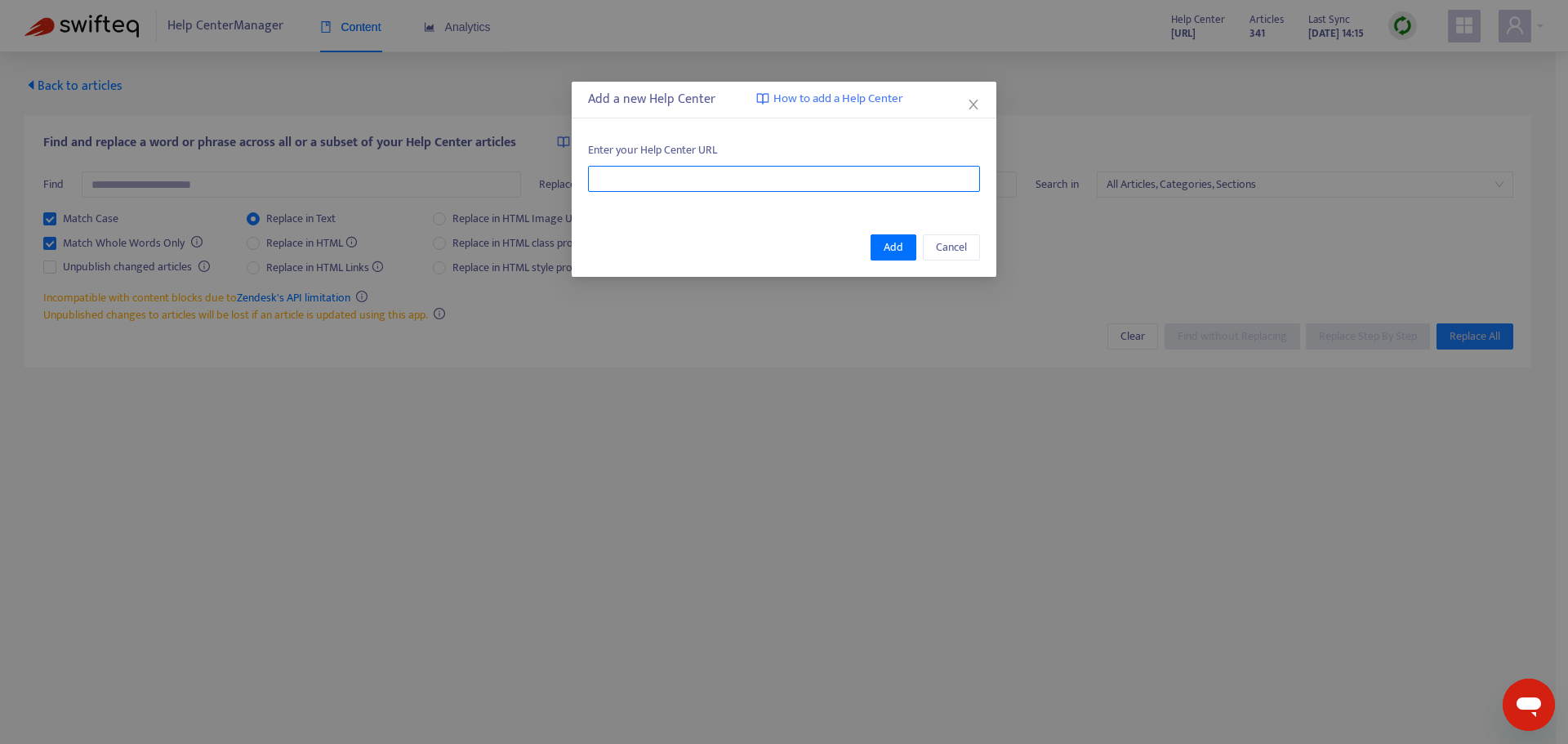
click at [814, 182] on input "text" at bounding box center [784, 178] width 392 height 26
paste input "**********"
type input "**********"
click at [912, 247] on button "Add" at bounding box center [893, 247] width 46 height 26
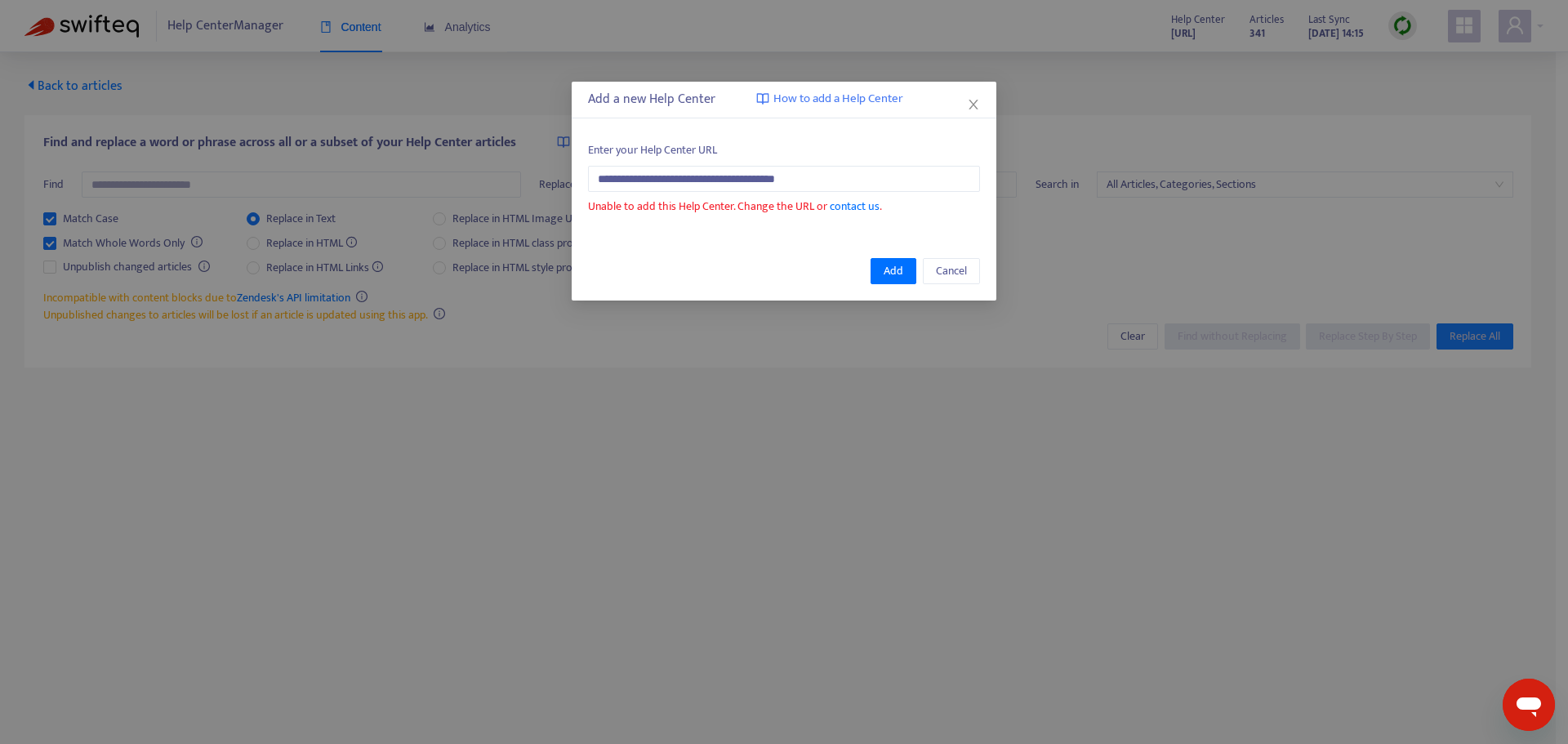
click at [941, 255] on div "Add Cancel" at bounding box center [784, 270] width 425 height 59
click at [941, 262] on span "Cancel" at bounding box center [951, 270] width 31 height 18
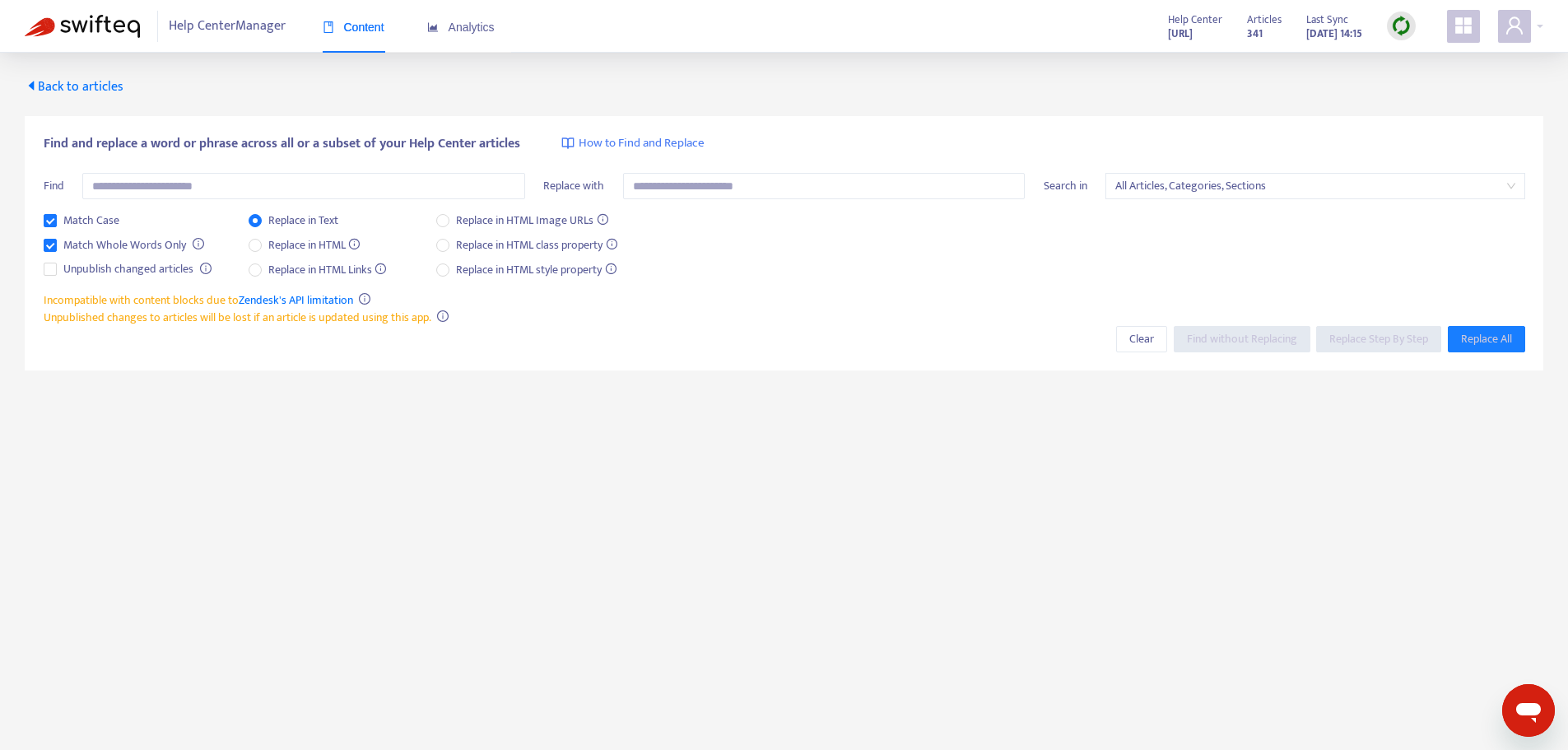
click at [658, 412] on main "Back to articles Find and replace a word or phrase across all or a subset of yo…" at bounding box center [784, 427] width 1568 height 750
click at [31, 96] on span "Back to articles" at bounding box center [73, 87] width 98 height 22
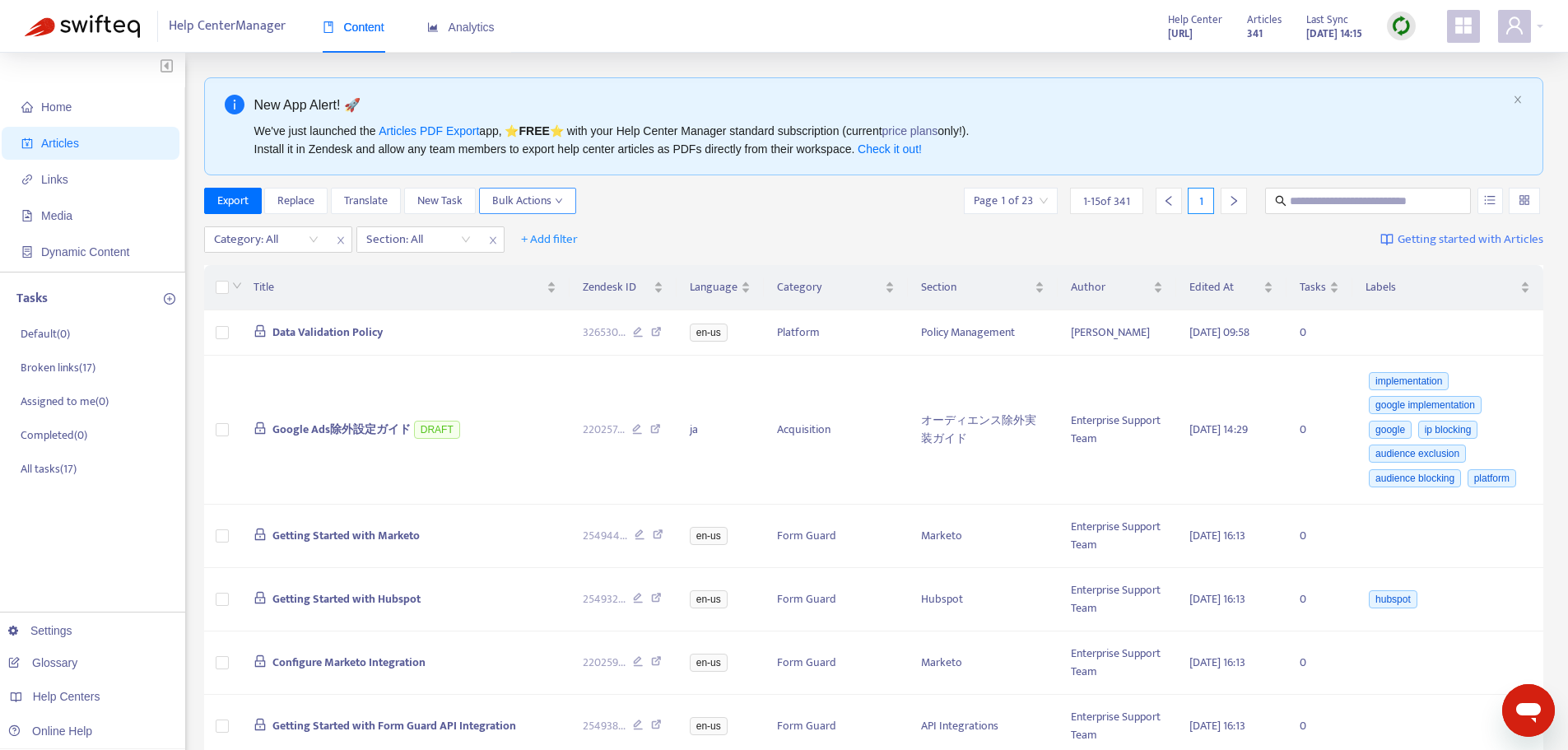
click at [549, 207] on span "Bulk Actions" at bounding box center [528, 200] width 71 height 18
click at [210, 338] on td at bounding box center [222, 332] width 37 height 45
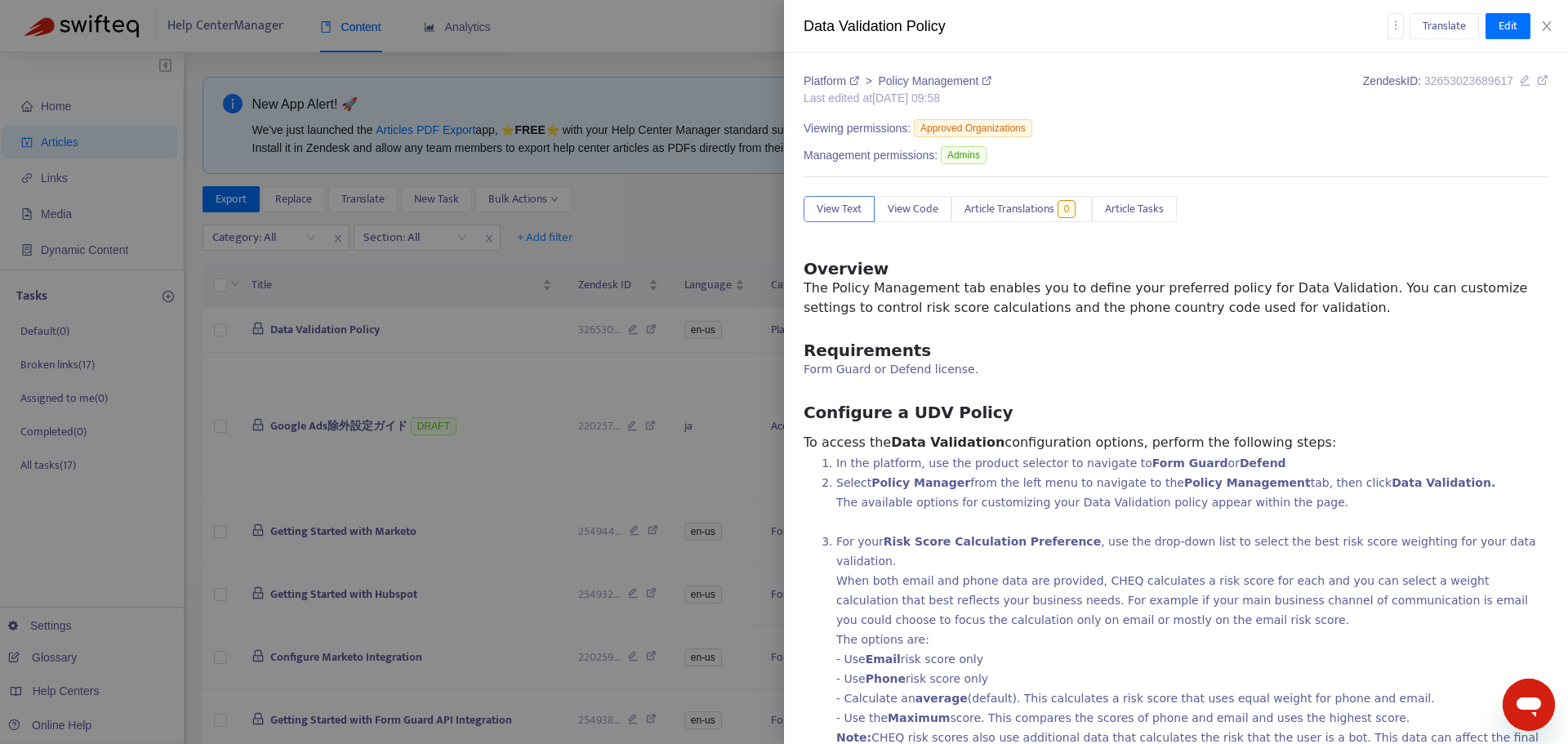
click at [1553, 33] on div "Data Validation Policy Translate Edit" at bounding box center [1177, 26] width 784 height 53
click at [1547, 31] on icon "close" at bounding box center [1547, 26] width 13 height 13
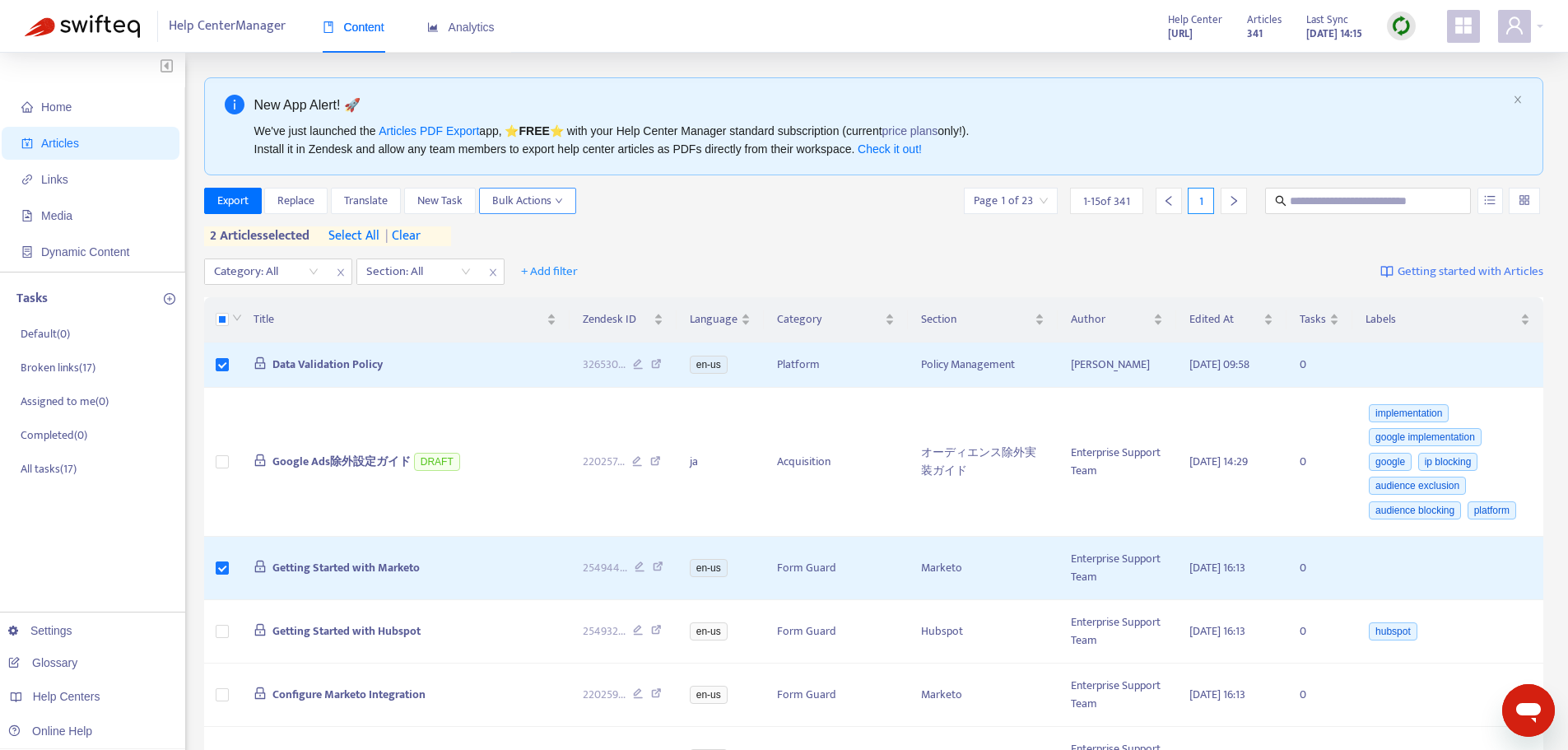
click at [555, 213] on button "Bulk Actions" at bounding box center [527, 200] width 97 height 26
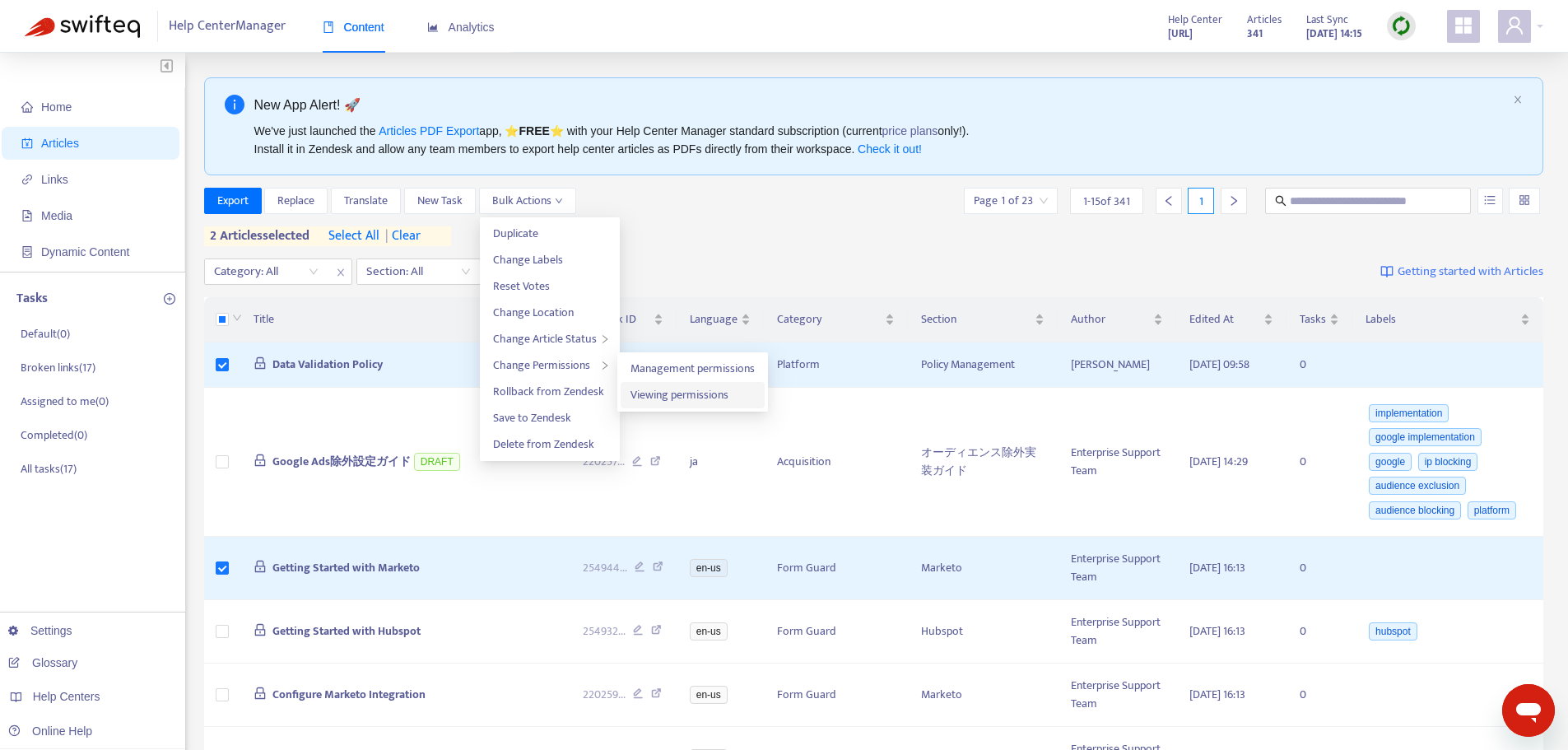
click at [690, 401] on span "Viewing permissions" at bounding box center [679, 394] width 98 height 19
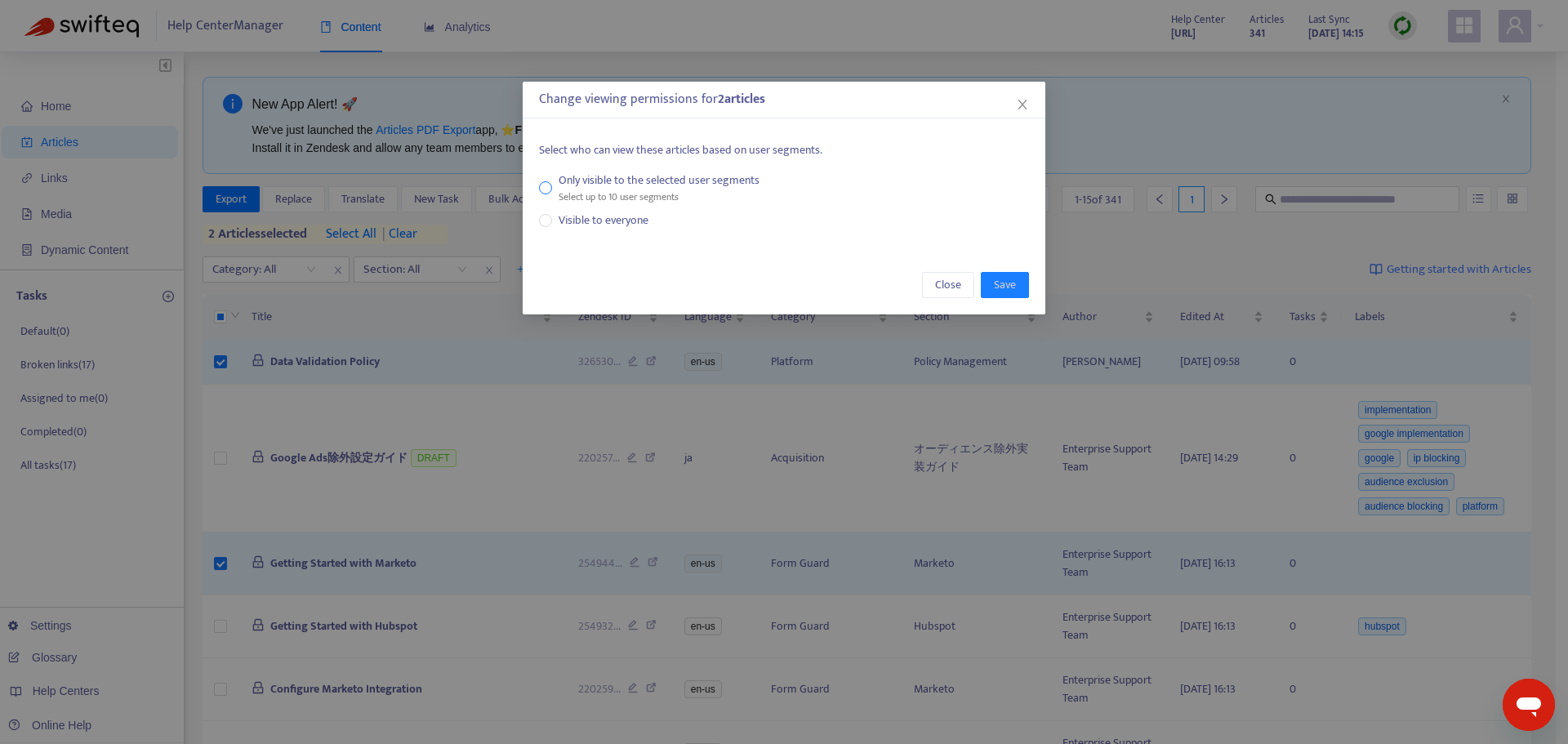
click at [645, 180] on div "Only visible to the selected user segments" at bounding box center [659, 180] width 201 height 18
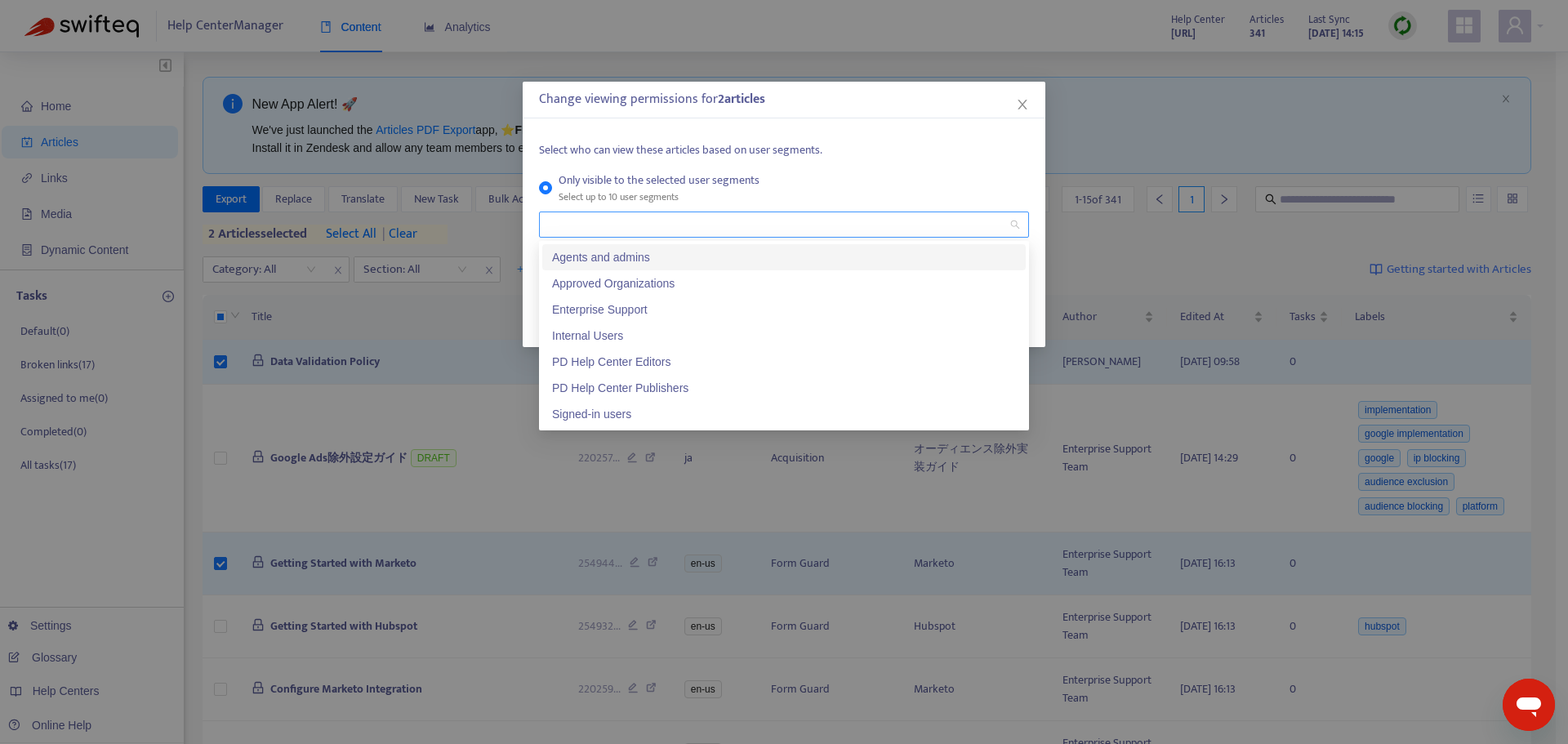
click at [631, 228] on div at bounding box center [775, 224] width 466 height 20
click at [1021, 109] on icon "close" at bounding box center [1022, 104] width 13 height 13
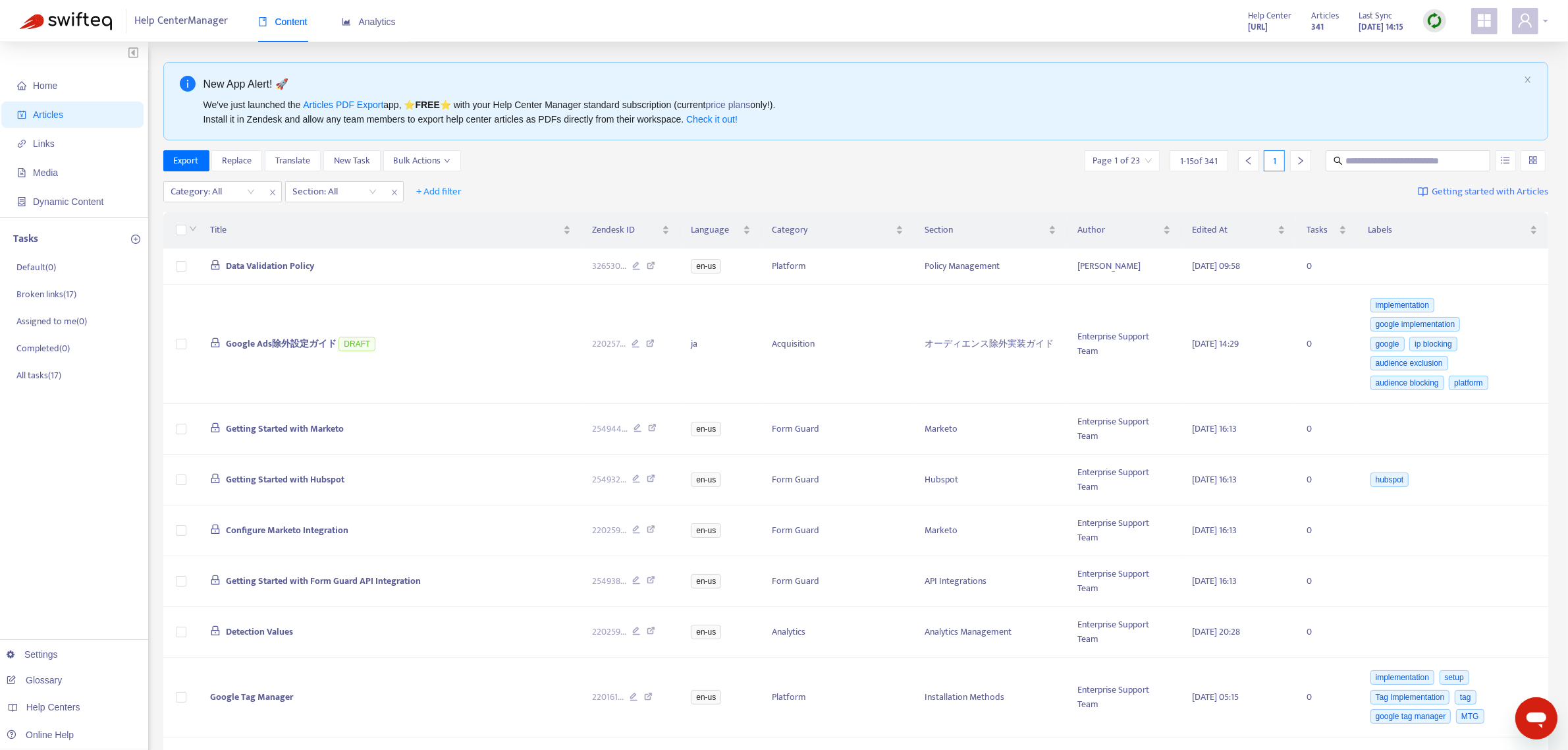
click at [1264, 27] on div at bounding box center [1531, 21] width 36 height 26
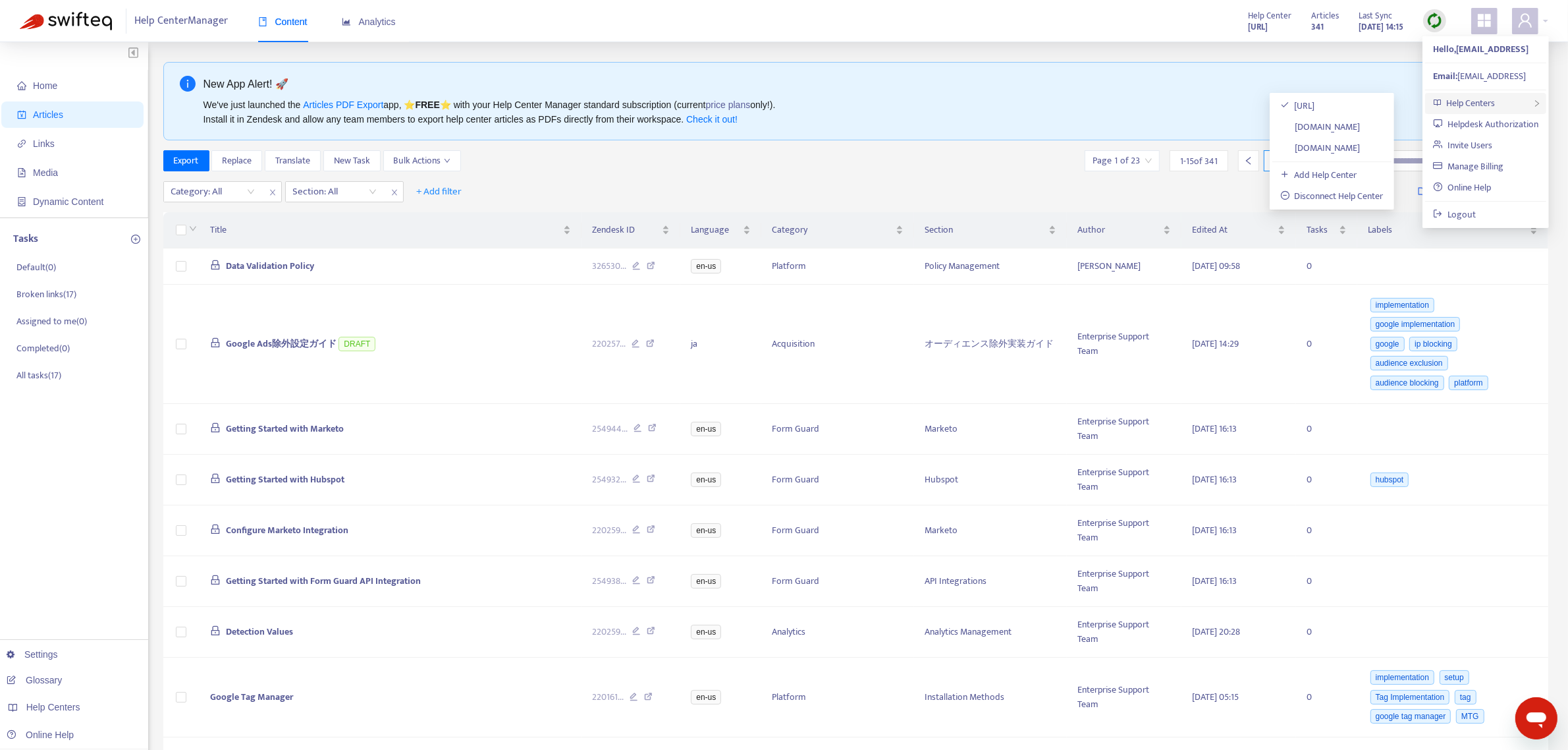
click at [1264, 100] on div "Help Centers" at bounding box center [1486, 104] width 121 height 21
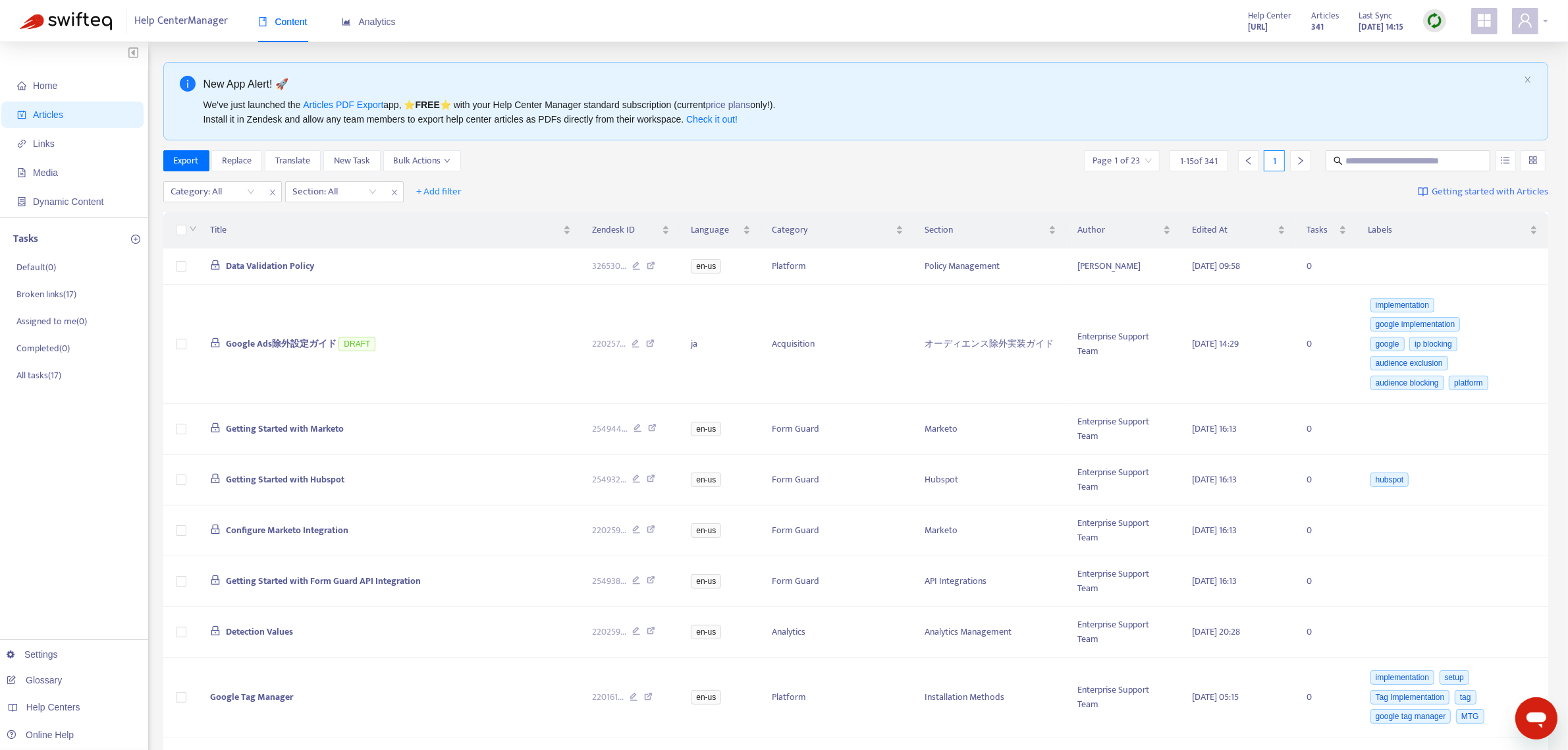
click at [1545, 22] on div at bounding box center [1531, 21] width 36 height 26
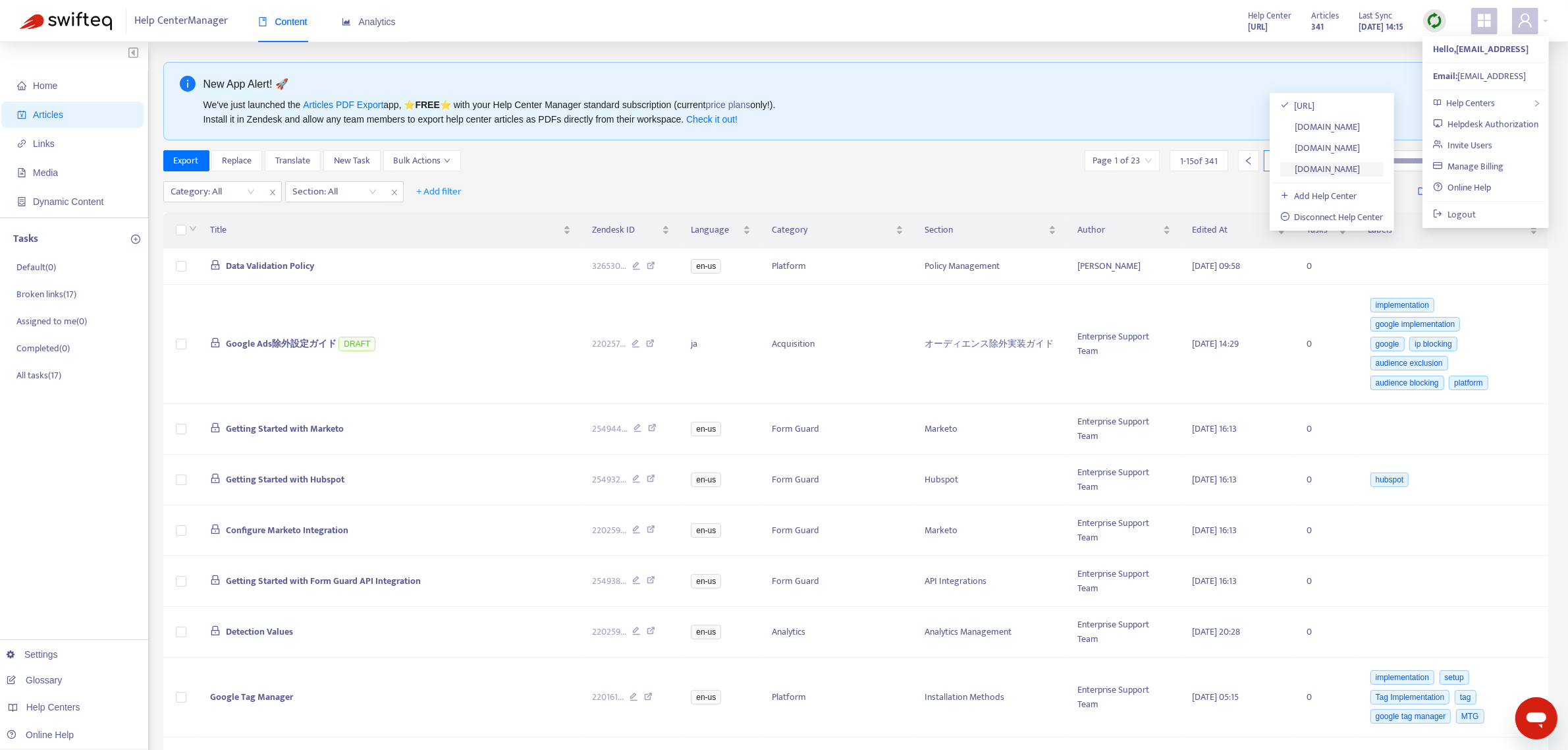
click at [1361, 161] on link "clickcease2.zendesk.com" at bounding box center [1320, 169] width 80 height 15
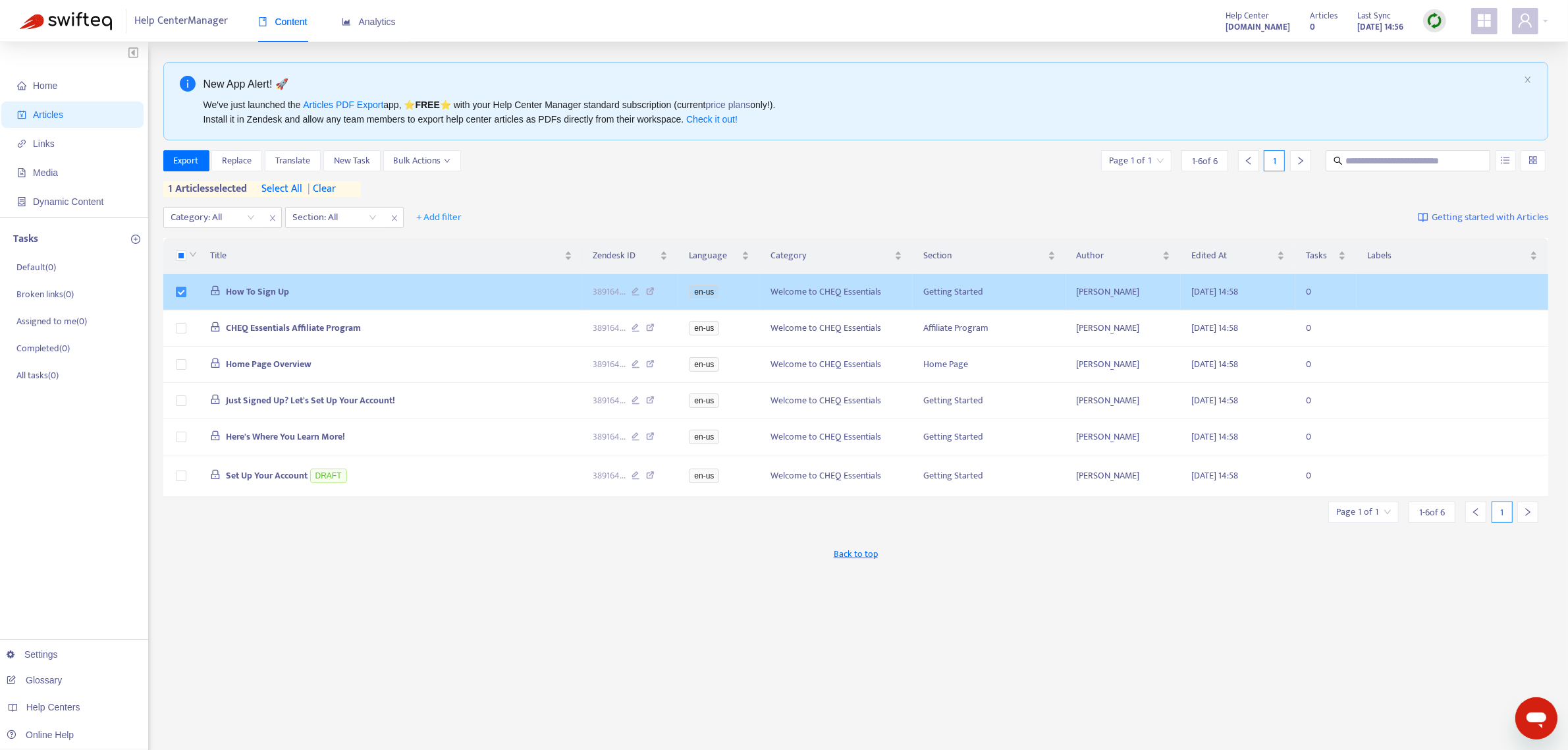
click at [177, 293] on label at bounding box center [181, 292] width 10 height 14
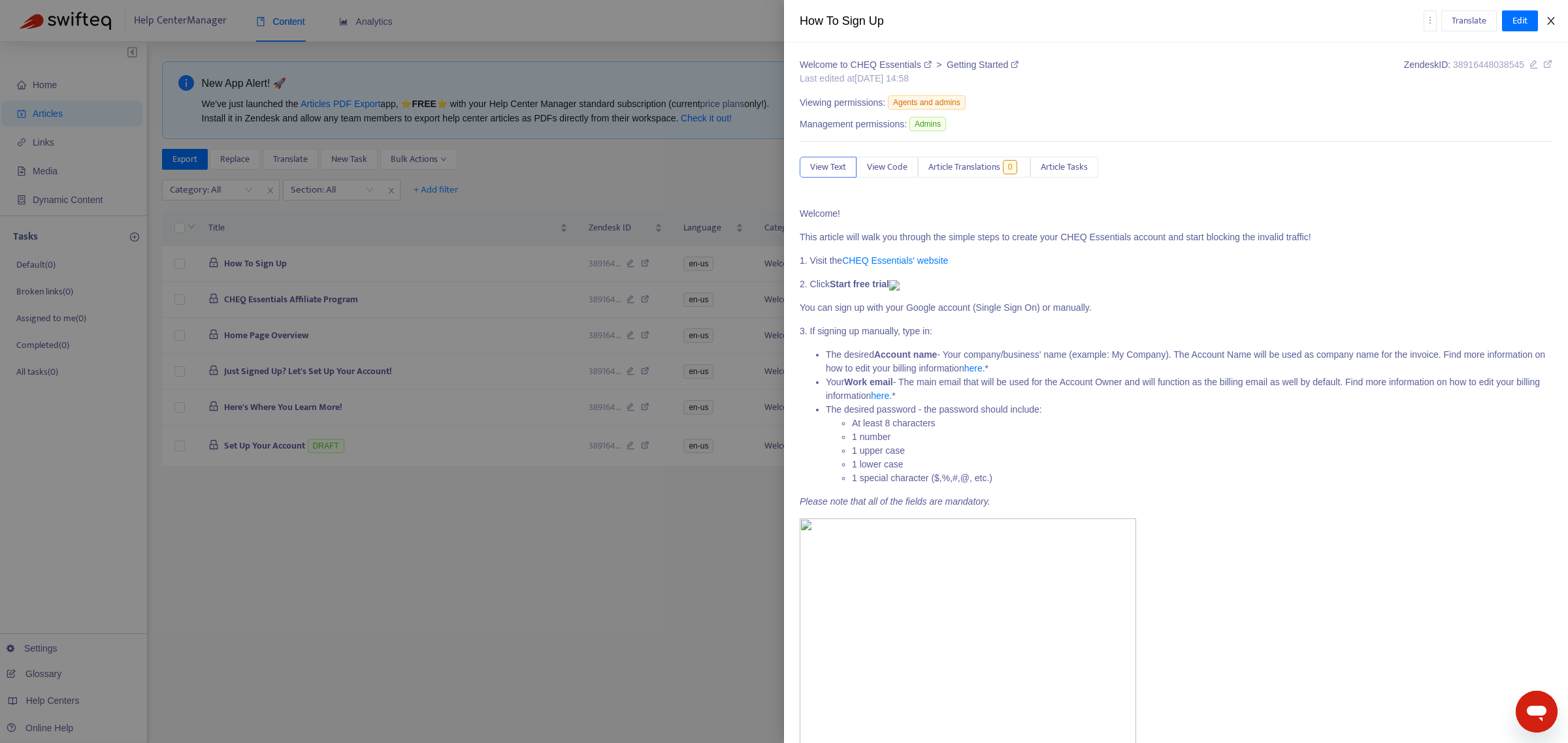
click at [1549, 22] on icon "close" at bounding box center [1551, 21] width 10 height 10
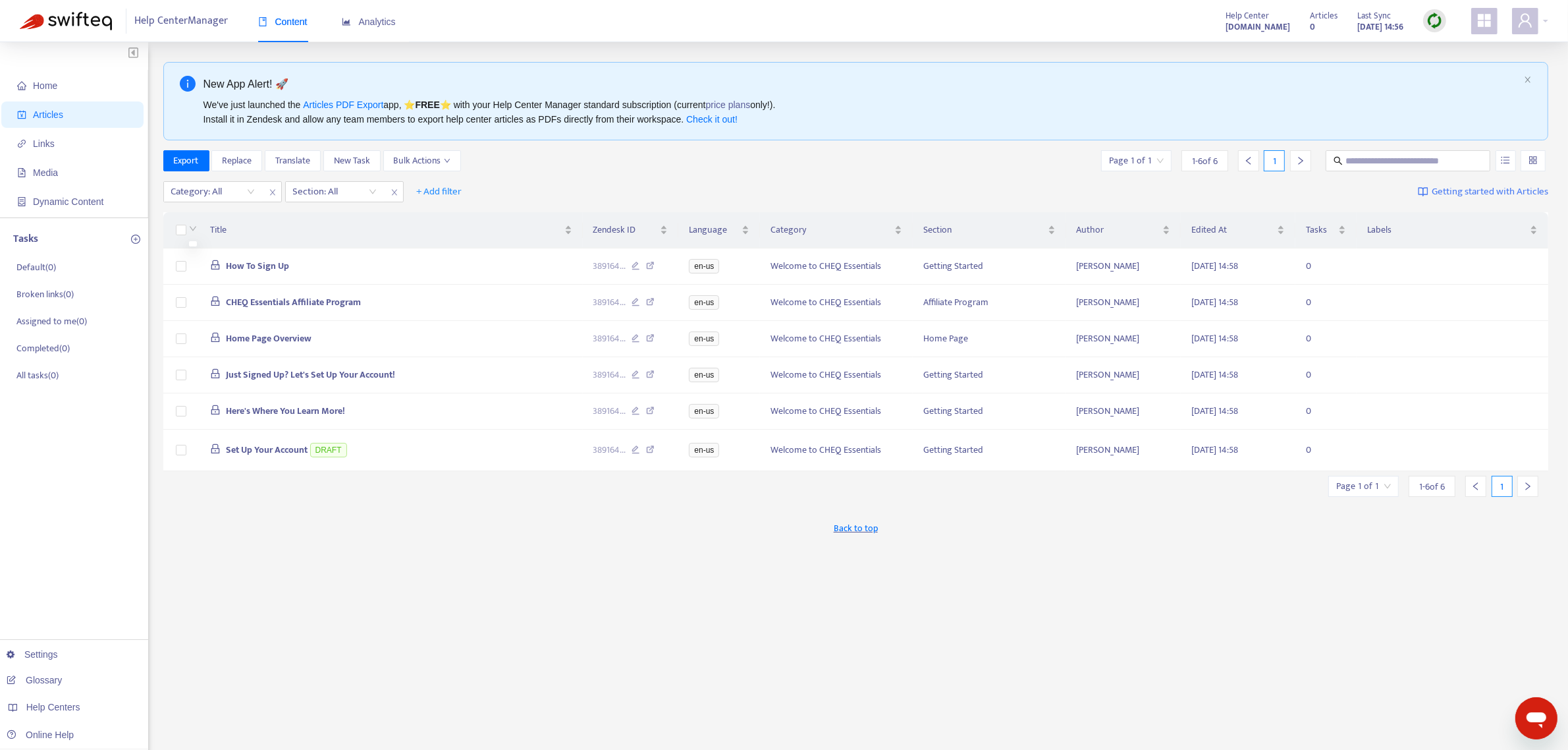
click at [187, 236] on div at bounding box center [192, 230] width 10 height 14
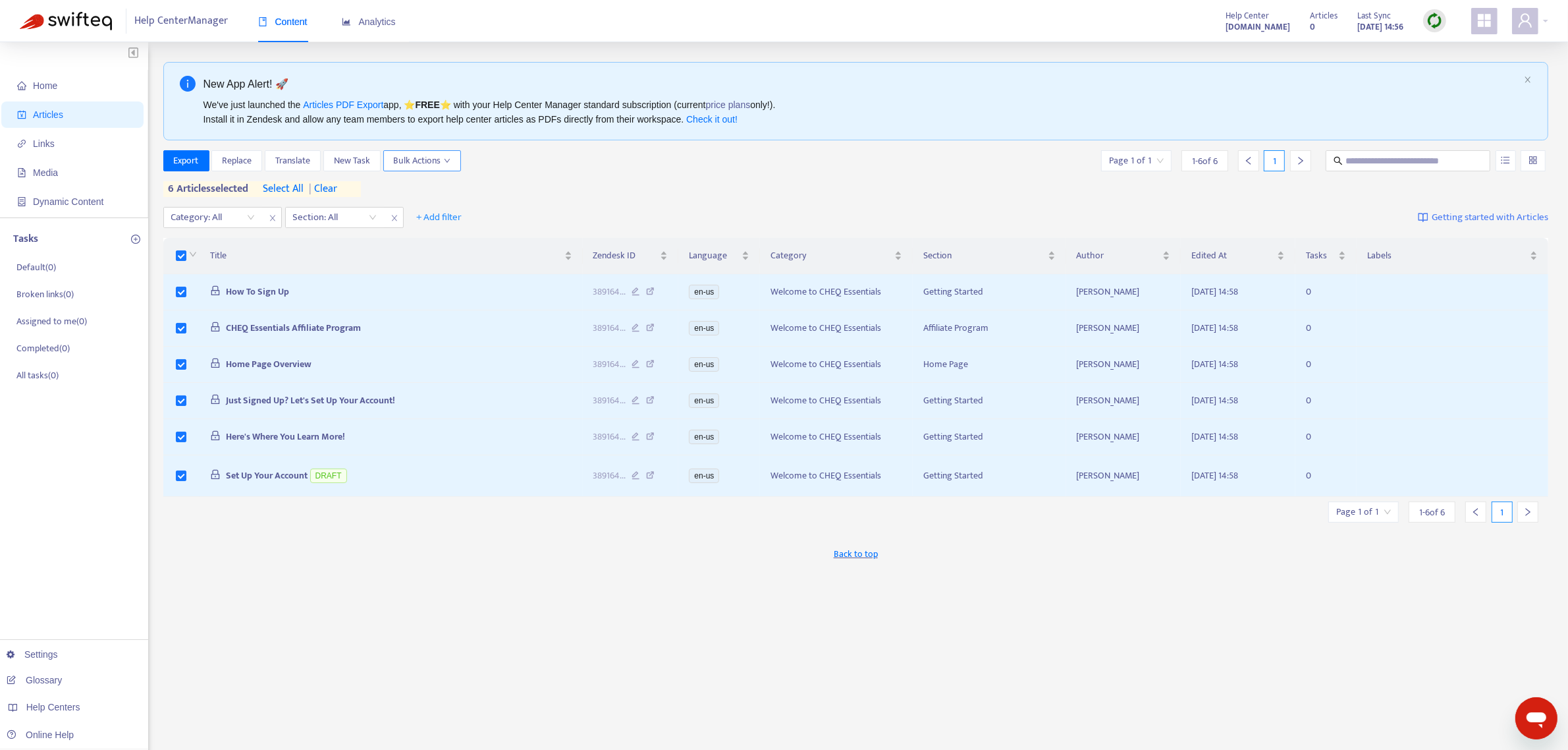
click at [450, 159] on icon "down" at bounding box center [447, 160] width 7 height 7
click at [241, 165] on span "Replace" at bounding box center [237, 160] width 30 height 14
